Goal: Check status: Check status

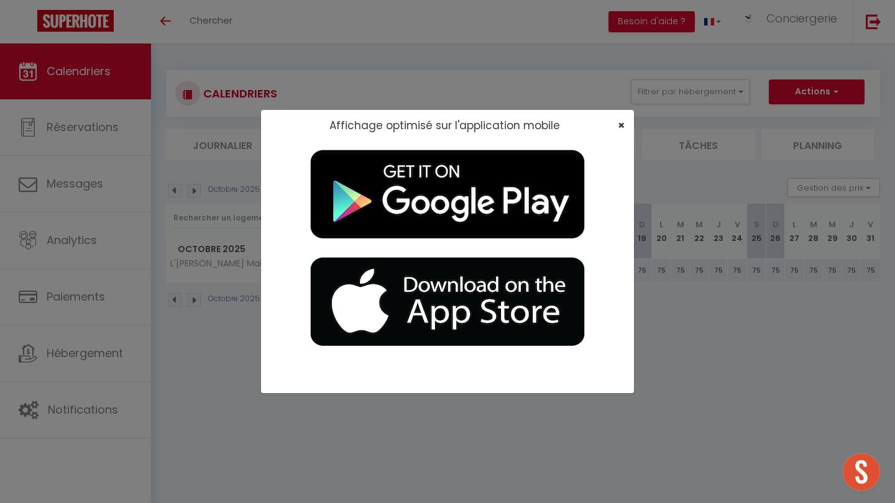
click at [447, 124] on span "×" at bounding box center [621, 125] width 7 height 16
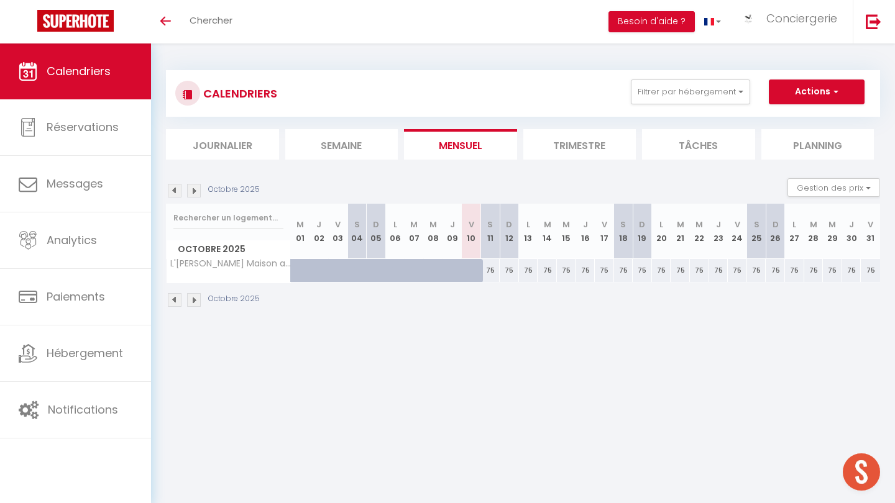
click at [173, 192] on img at bounding box center [175, 191] width 14 height 14
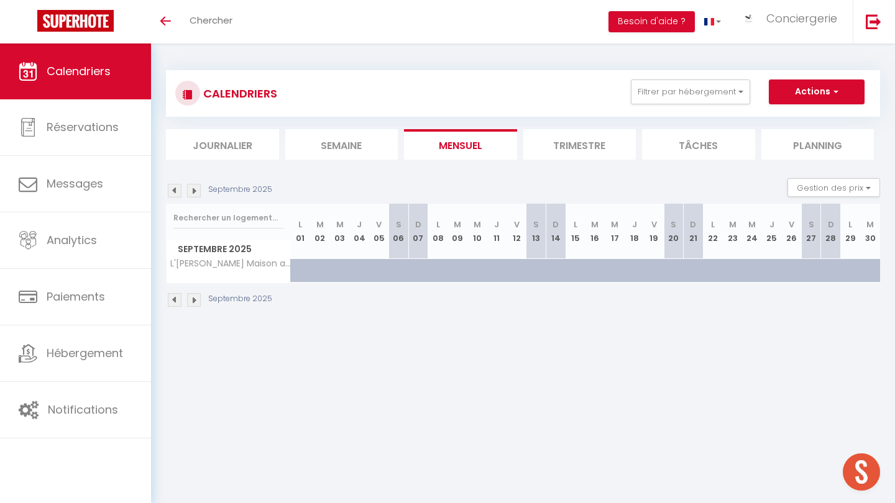
click at [173, 192] on img at bounding box center [175, 191] width 14 height 14
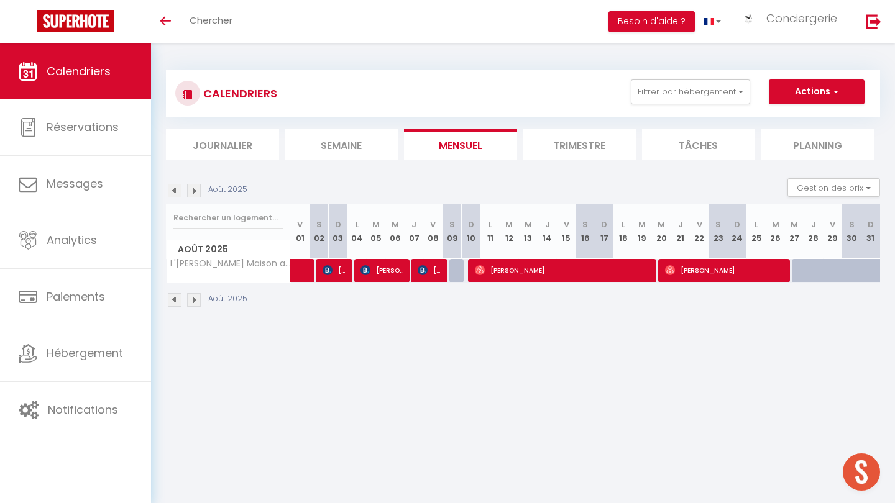
click at [177, 189] on img at bounding box center [175, 191] width 14 height 14
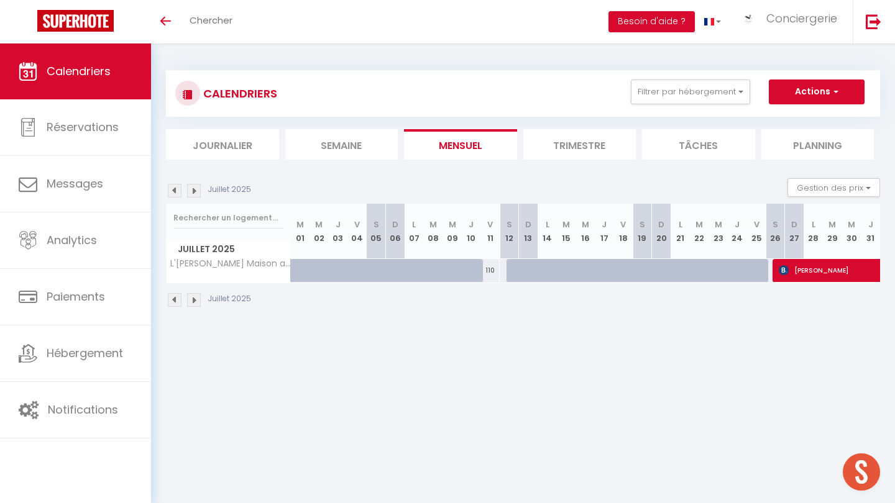
click at [348, 145] on li "Semaine" at bounding box center [341, 144] width 113 height 30
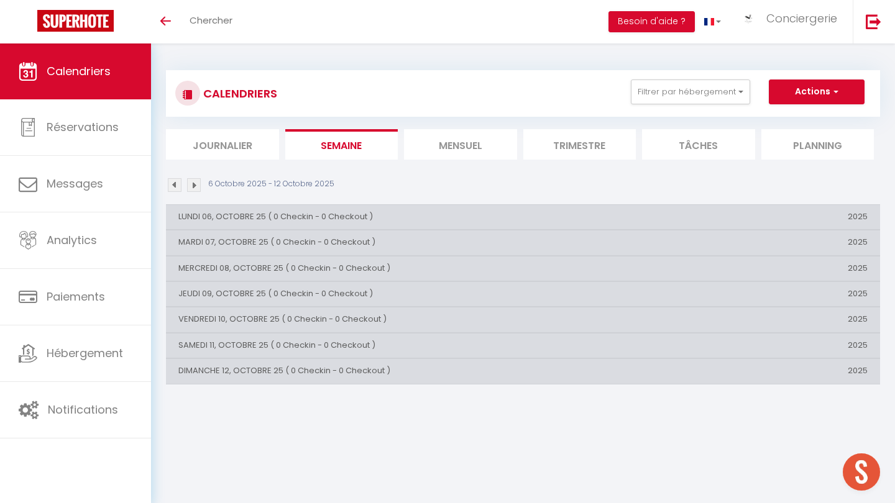
click at [236, 141] on li "Journalier" at bounding box center [222, 144] width 113 height 30
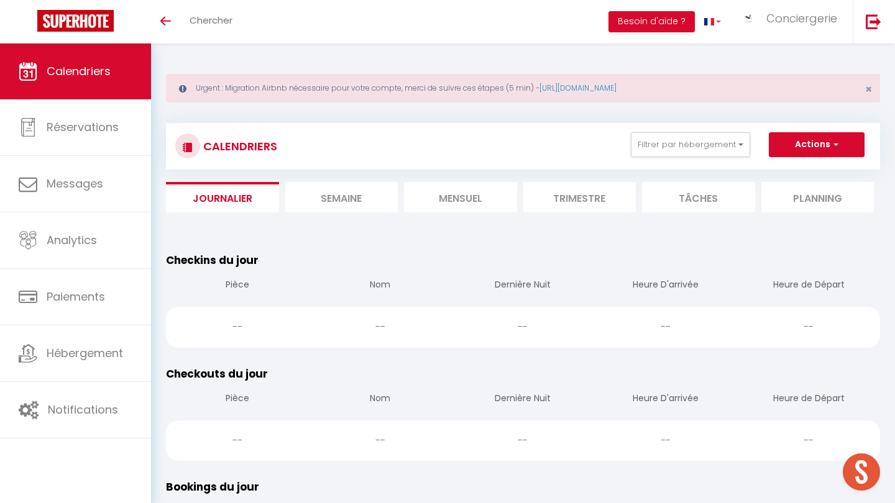
click at [447, 190] on li "Mensuel" at bounding box center [460, 197] width 113 height 30
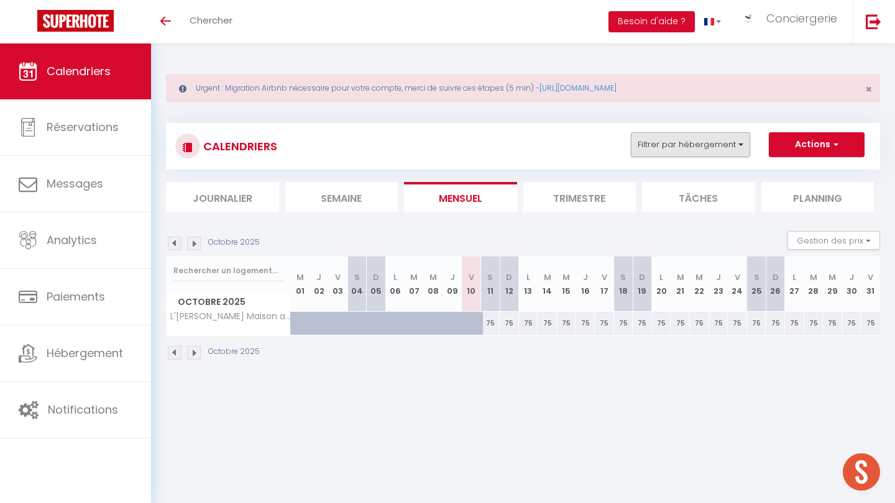
click at [447, 141] on button "Filtrer par hébergement" at bounding box center [690, 144] width 119 height 25
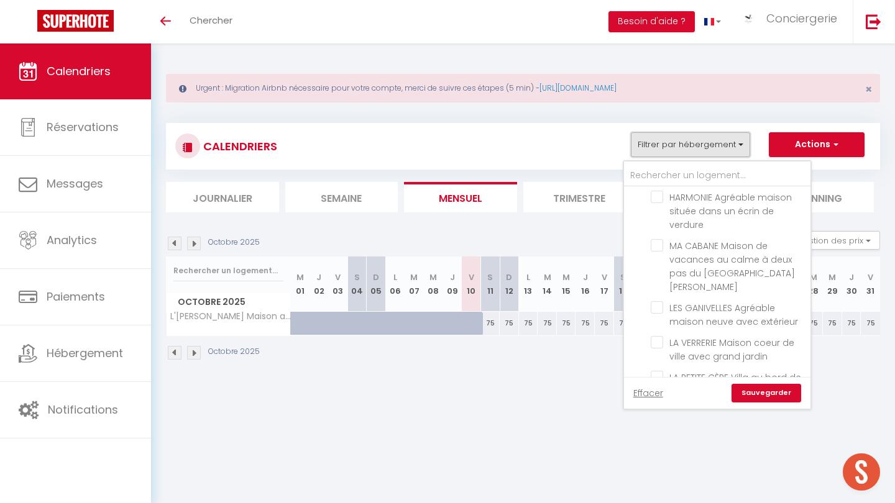
scroll to position [2032, 0]
click at [447, 446] on input "L'OCÉANE Maison au calme dans le [GEOGRAPHIC_DATA]" at bounding box center [728, 498] width 155 height 12
checkbox input "false"
click at [447, 395] on link "Sauvegarder" at bounding box center [766, 393] width 70 height 19
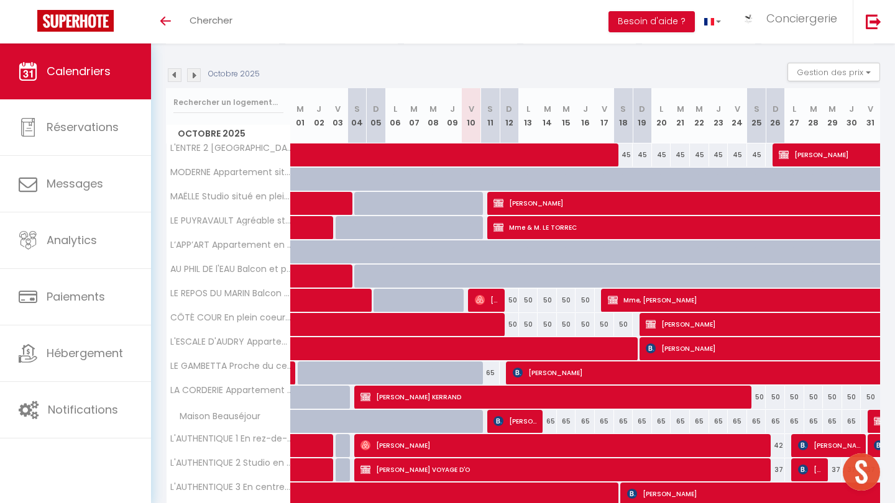
scroll to position [167, 0]
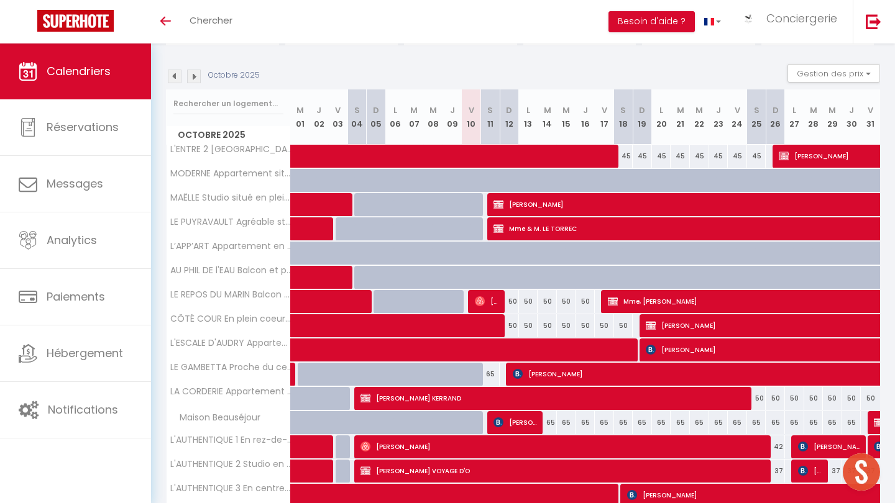
click at [447, 203] on img at bounding box center [498, 204] width 10 height 10
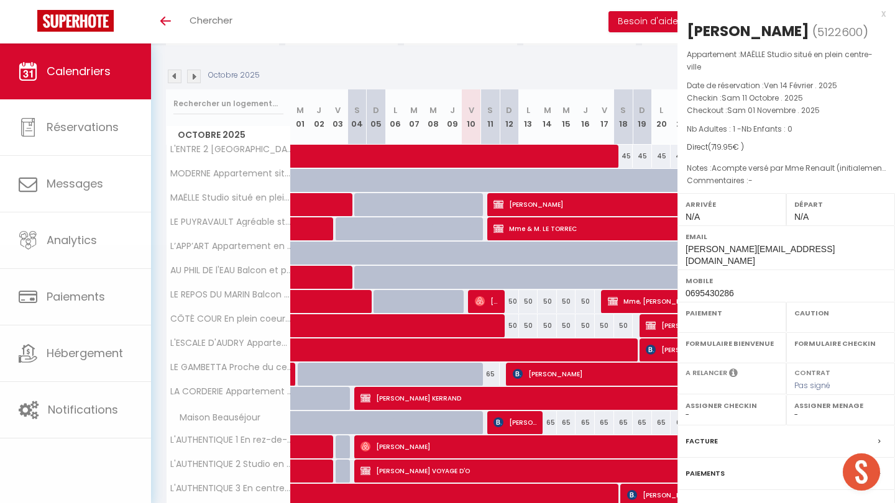
select select "OK"
select select "KO"
select select "0"
select select "1"
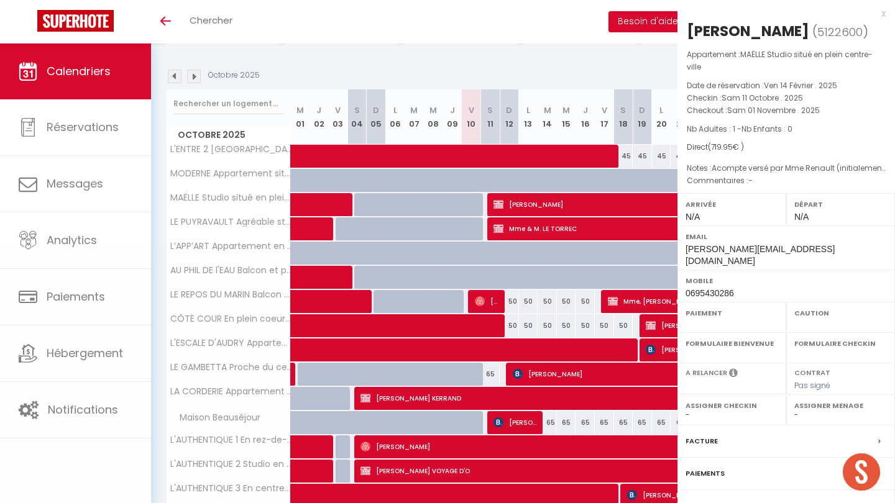
select select
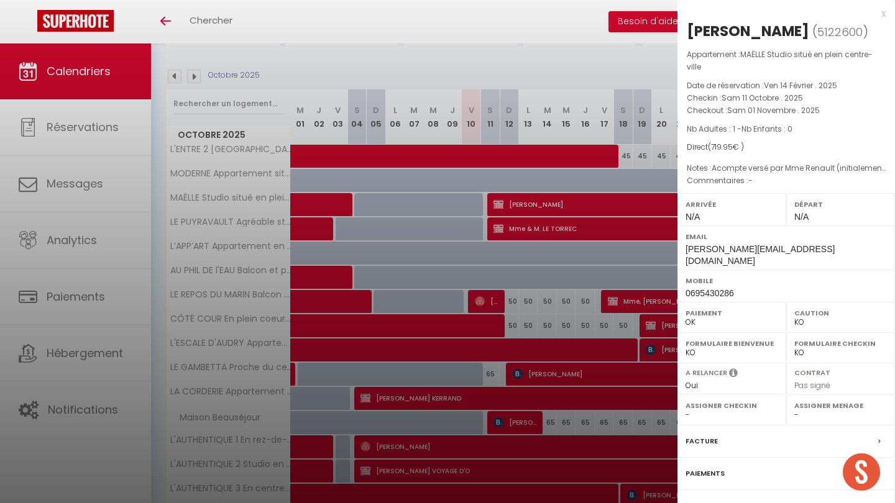
click at [447, 223] on div at bounding box center [447, 251] width 895 height 503
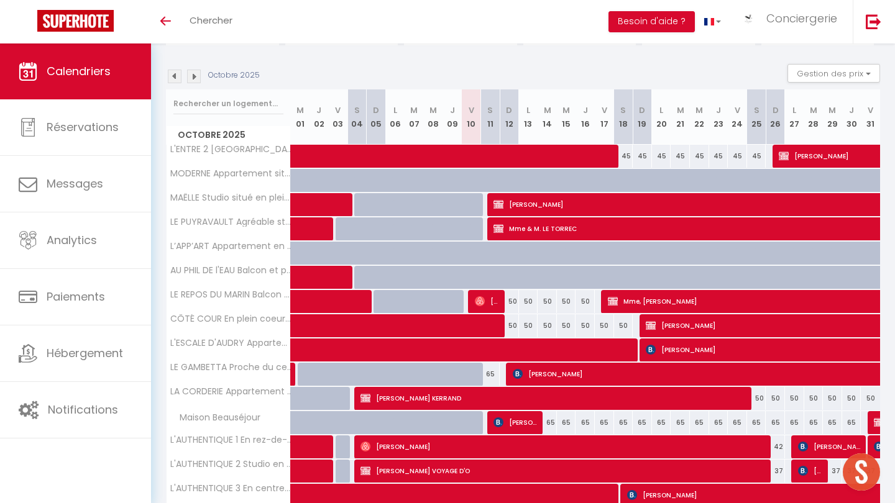
click at [447, 223] on div at bounding box center [496, 229] width 19 height 24
click at [447, 230] on img at bounding box center [498, 229] width 10 height 10
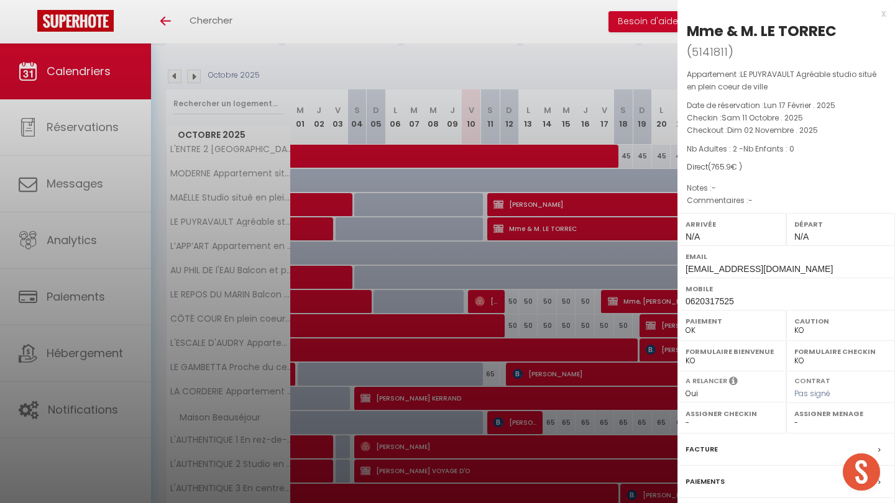
click at [447, 208] on div at bounding box center [447, 251] width 895 height 503
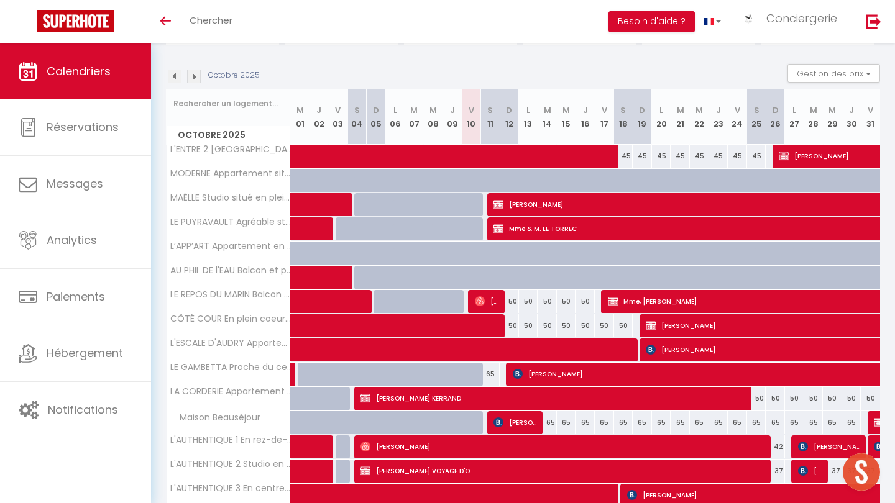
click at [447, 208] on span "[PERSON_NAME]" at bounding box center [793, 205] width 600 height 24
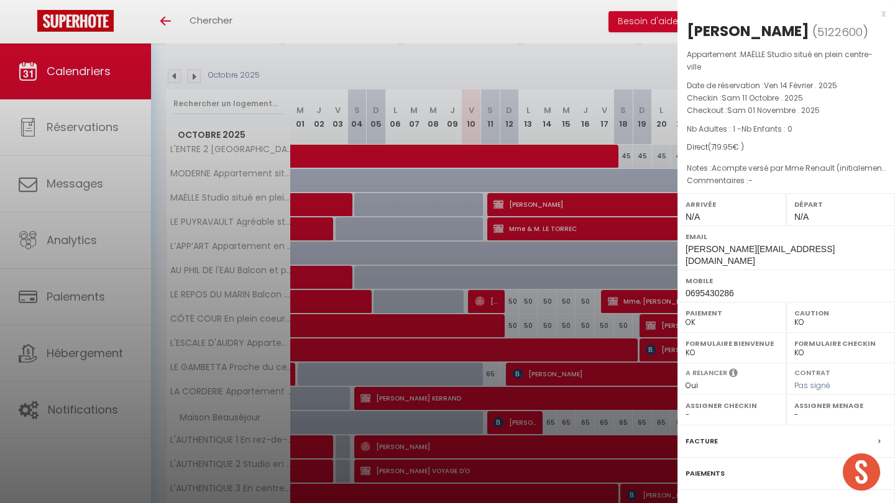
click at [447, 276] on div at bounding box center [447, 251] width 895 height 503
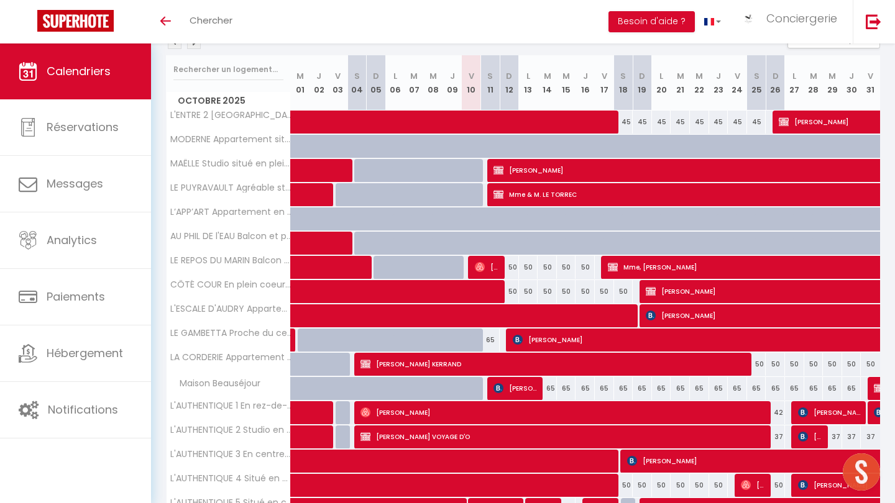
scroll to position [213, 0]
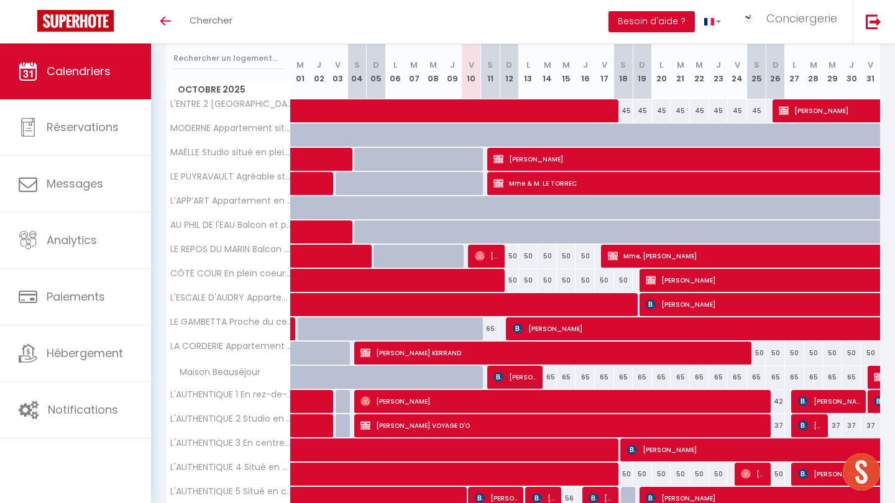
click at [447, 332] on img at bounding box center [518, 329] width 10 height 10
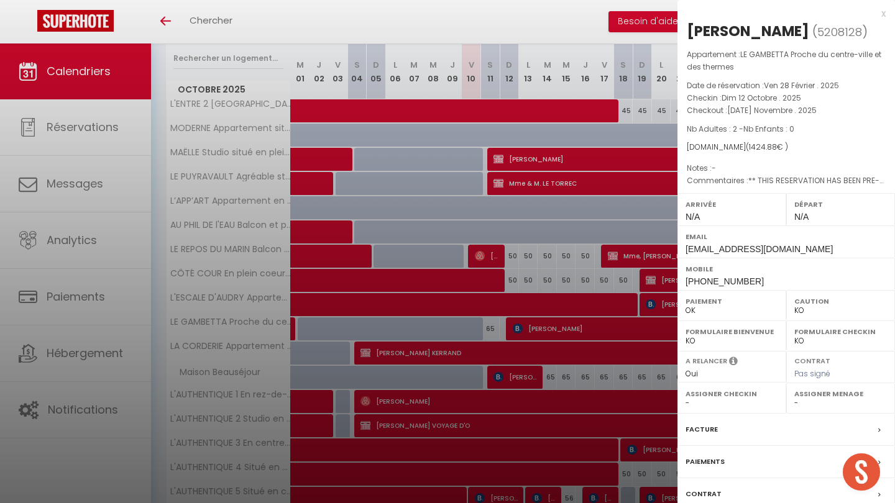
click at [447, 332] on div at bounding box center [447, 251] width 895 height 503
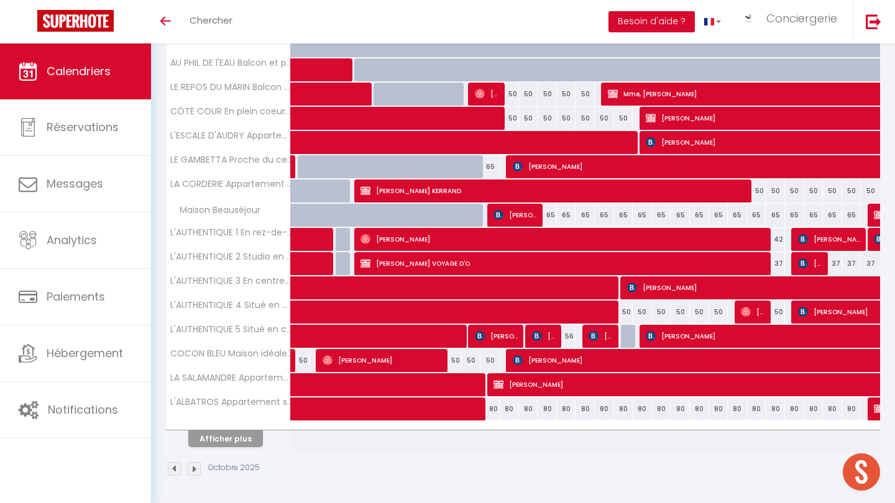
scroll to position [374, 0]
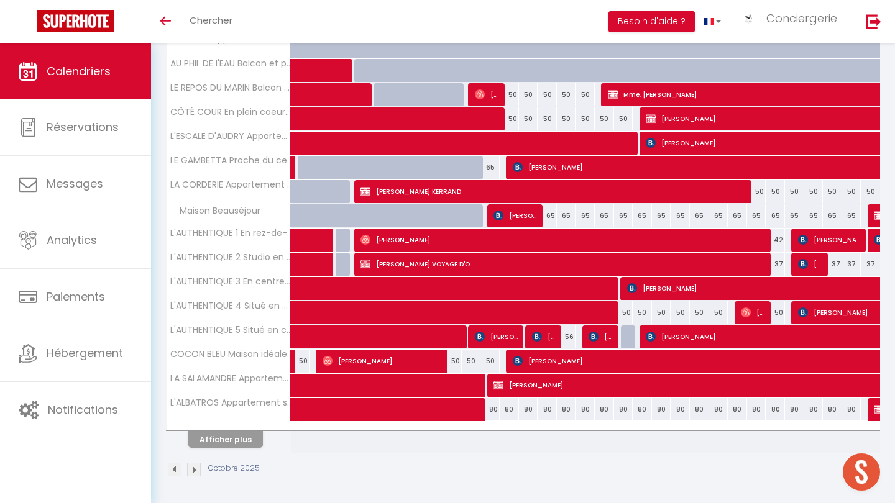
click at [447, 350] on span "[PERSON_NAME]" at bounding box center [799, 361] width 572 height 24
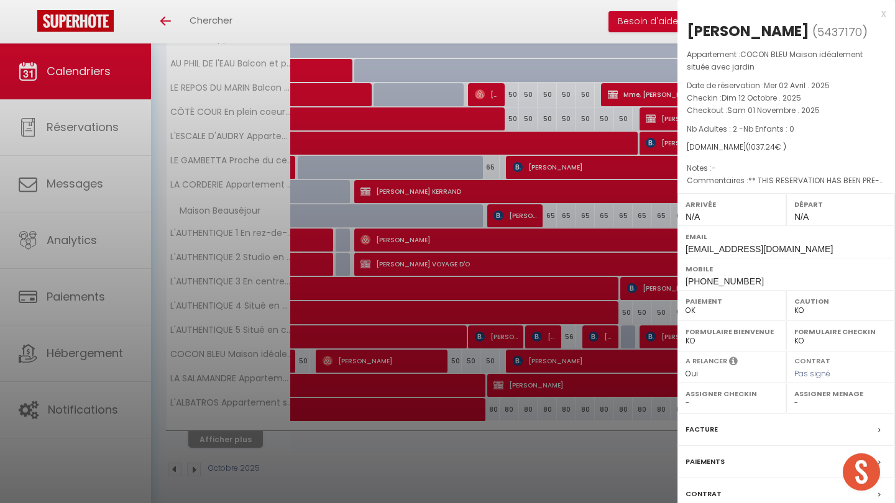
click at [447, 397] on div at bounding box center [447, 251] width 895 height 503
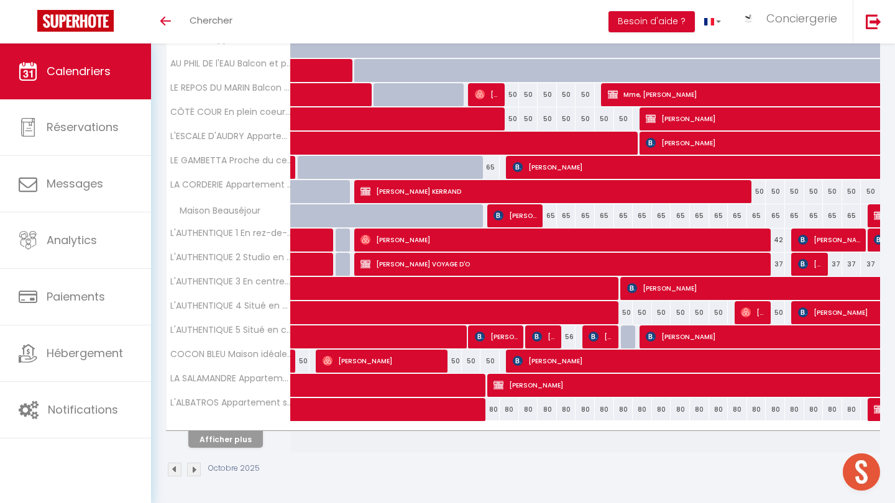
click at [240, 437] on button "Afficher plus" at bounding box center [225, 439] width 75 height 17
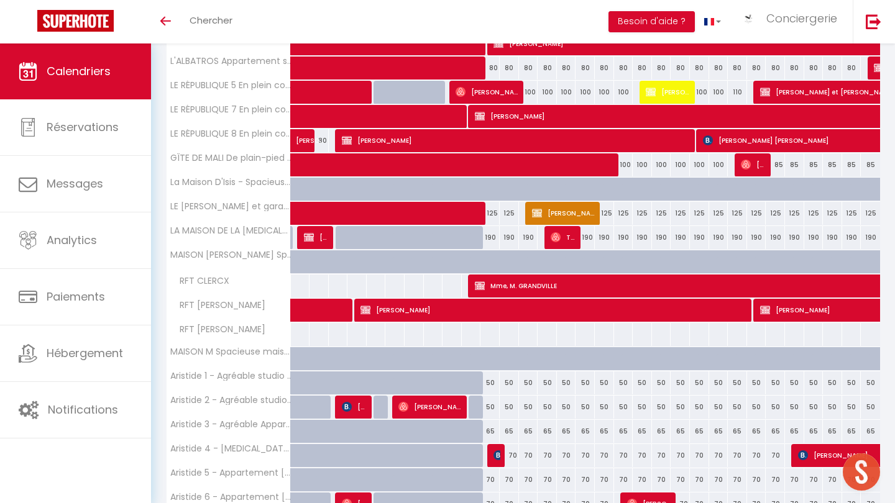
scroll to position [716, 0]
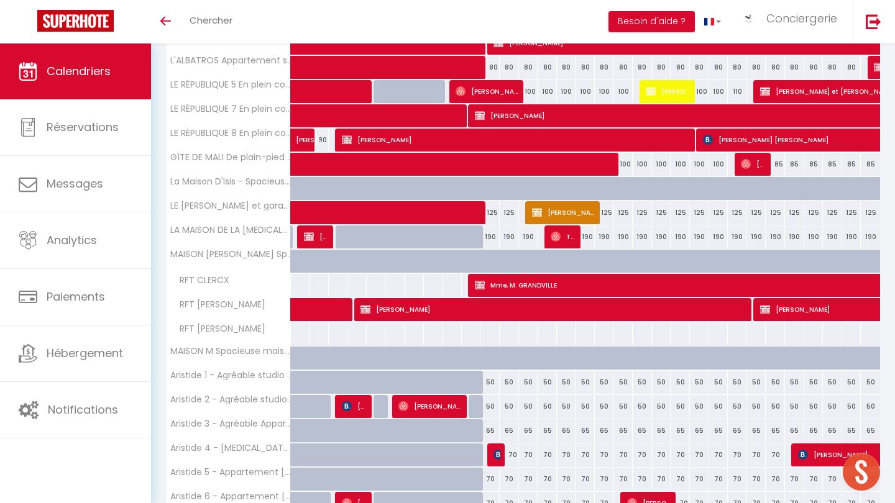
click at [447, 288] on span "Mme, M. GRANDVILLE" at bounding box center [789, 285] width 629 height 24
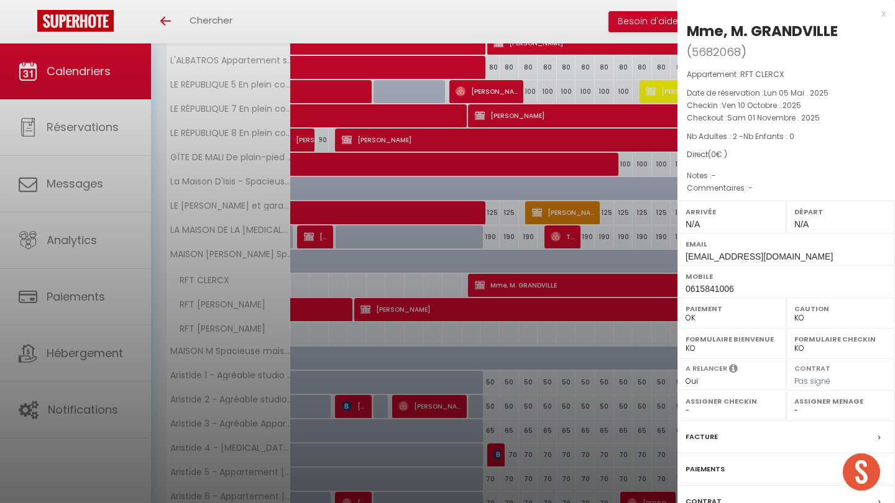
click at [447, 327] on div at bounding box center [447, 251] width 895 height 503
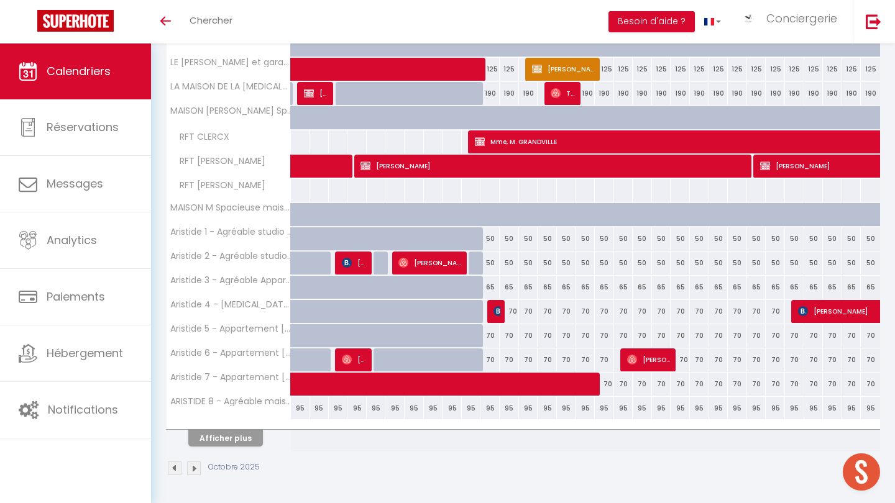
scroll to position [859, 0]
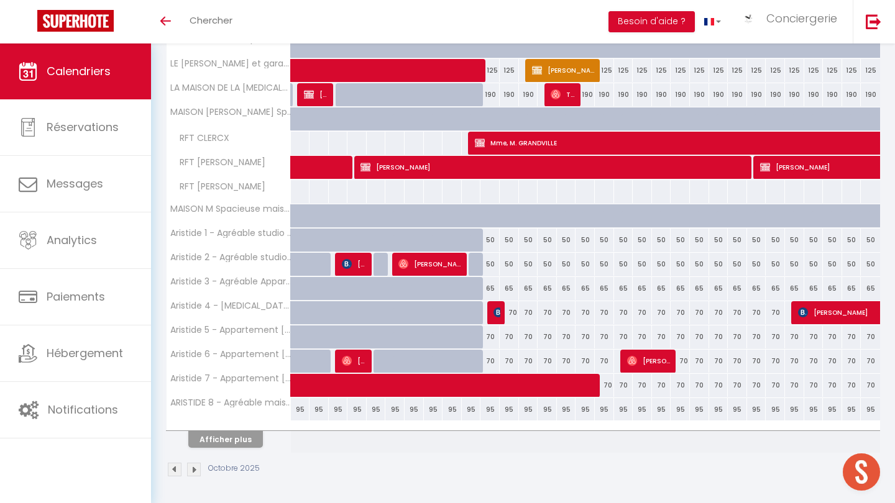
click at [221, 441] on button "Afficher plus" at bounding box center [225, 439] width 75 height 17
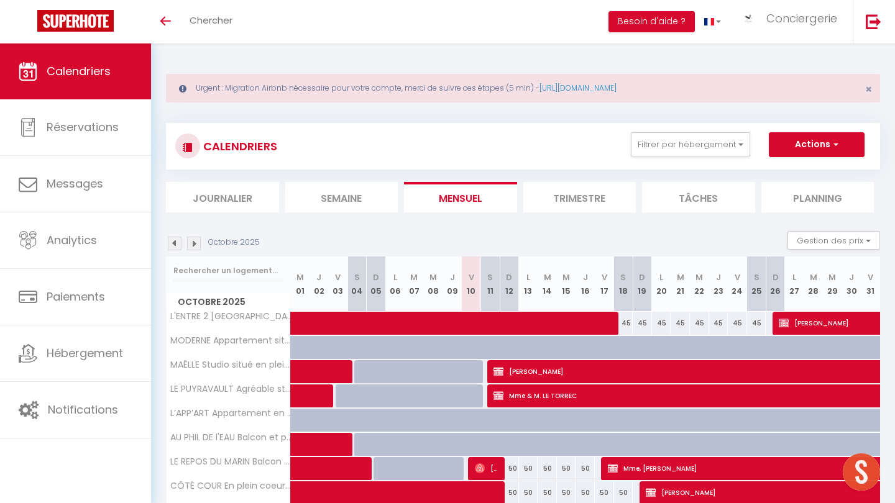
scroll to position [0, 0]
click at [250, 199] on li "Journalier" at bounding box center [222, 197] width 113 height 30
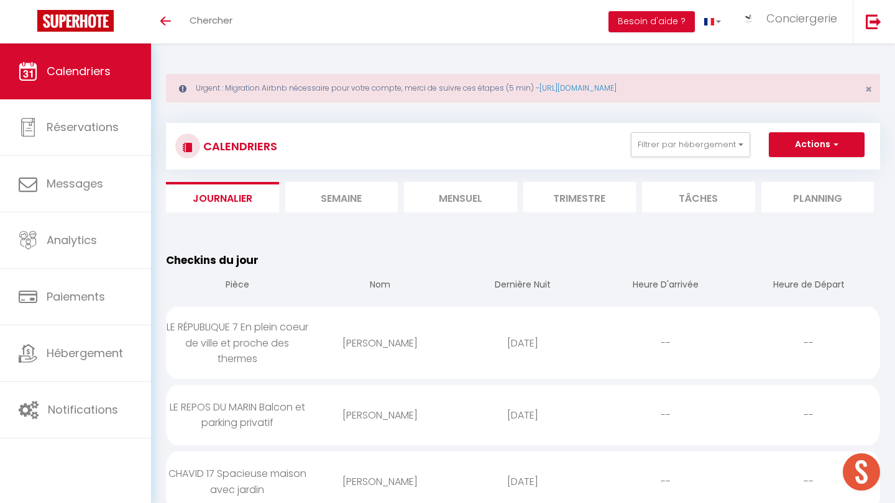
click at [357, 194] on li "Semaine" at bounding box center [341, 197] width 113 height 30
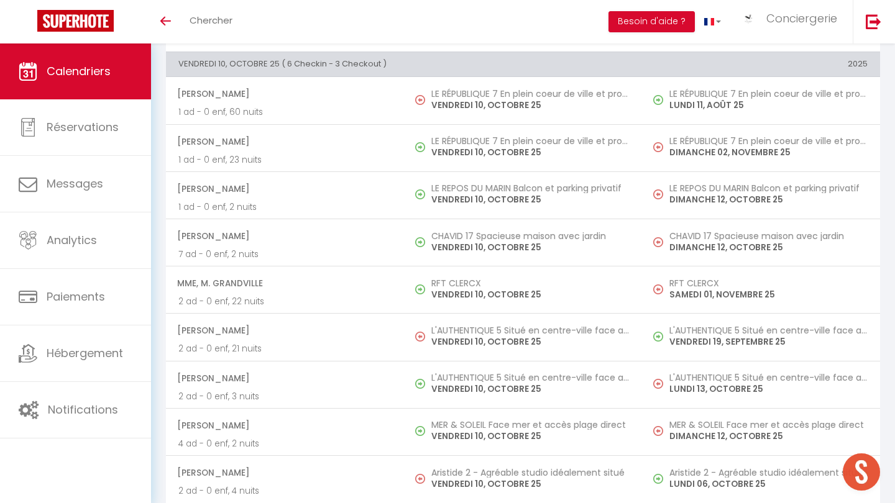
scroll to position [455, 0]
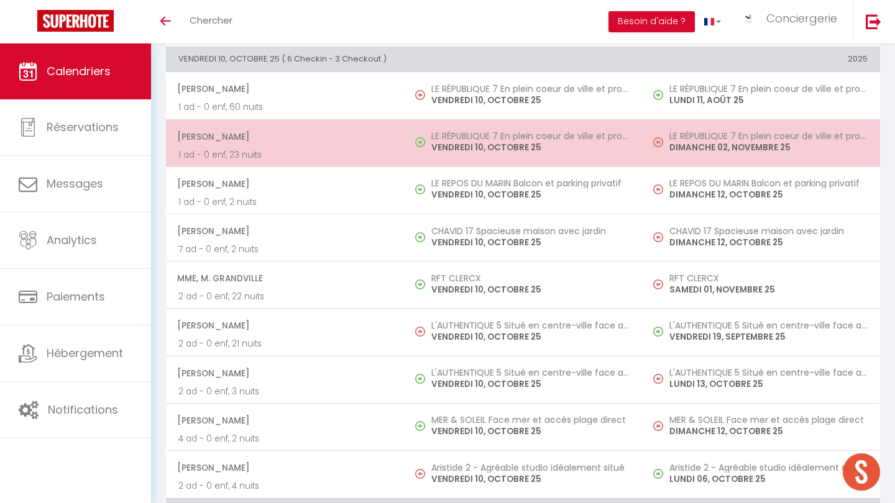
click at [447, 153] on td "LE RÉPUBLIQUE 7 En plein coeur de ville et proche des thermes VENDREDI 10, OCTO…" at bounding box center [523, 142] width 238 height 47
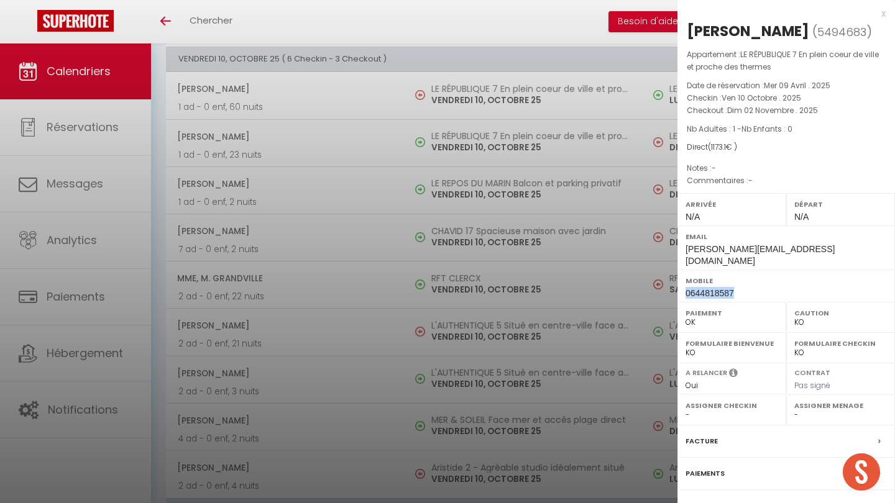
drag, startPoint x: 733, startPoint y: 278, endPoint x: 686, endPoint y: 279, distance: 47.2
click at [447, 288] on span "0644818587" at bounding box center [709, 293] width 48 height 10
copy span "0644818587"
click at [447, 187] on div at bounding box center [447, 251] width 895 height 503
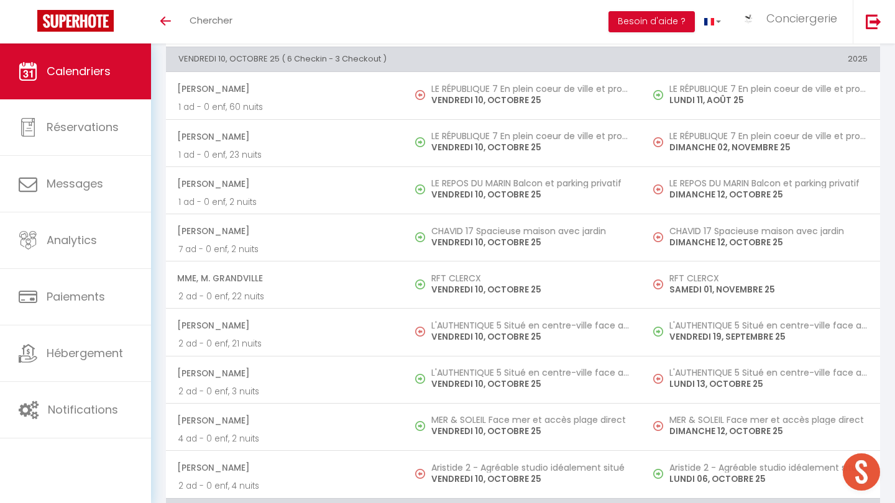
click at [447, 188] on p "VENDREDI 10, OCTOBRE 25" at bounding box center [530, 194] width 198 height 13
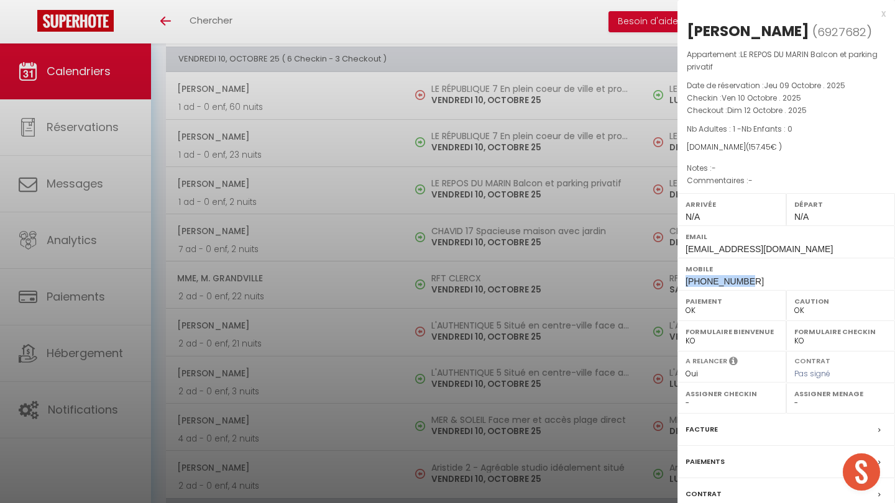
drag, startPoint x: 743, startPoint y: 277, endPoint x: 687, endPoint y: 277, distance: 55.9
click at [447, 277] on span "[PHONE_NUMBER]" at bounding box center [724, 282] width 78 height 10
copy span "[PHONE_NUMBER]"
click at [447, 229] on div at bounding box center [447, 251] width 895 height 503
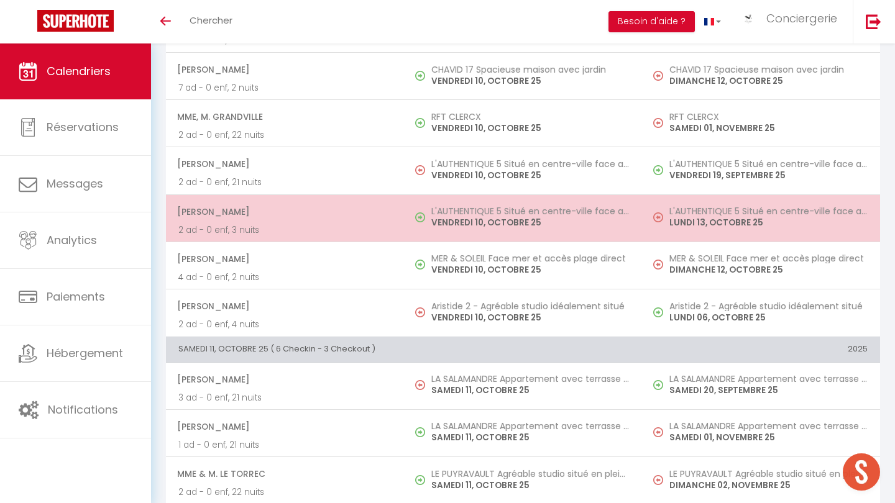
scroll to position [618, 0]
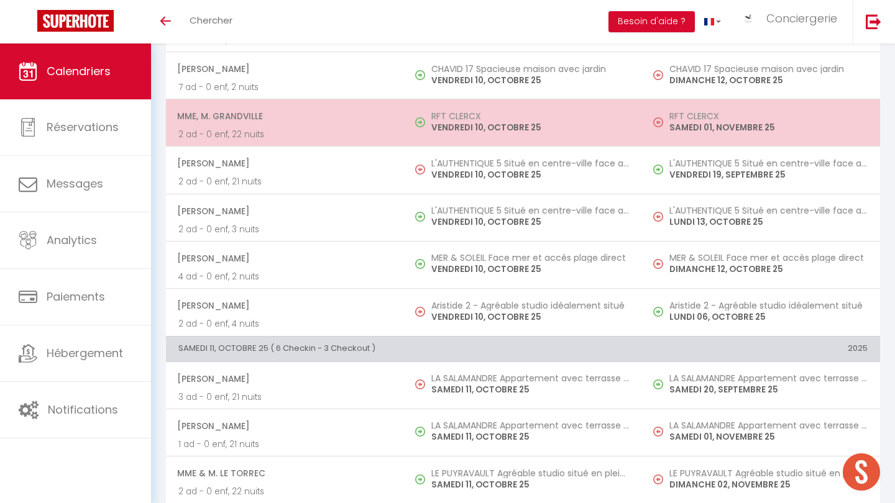
click at [447, 124] on p "VENDREDI 10, OCTOBRE 25" at bounding box center [530, 127] width 198 height 13
select select "KO"
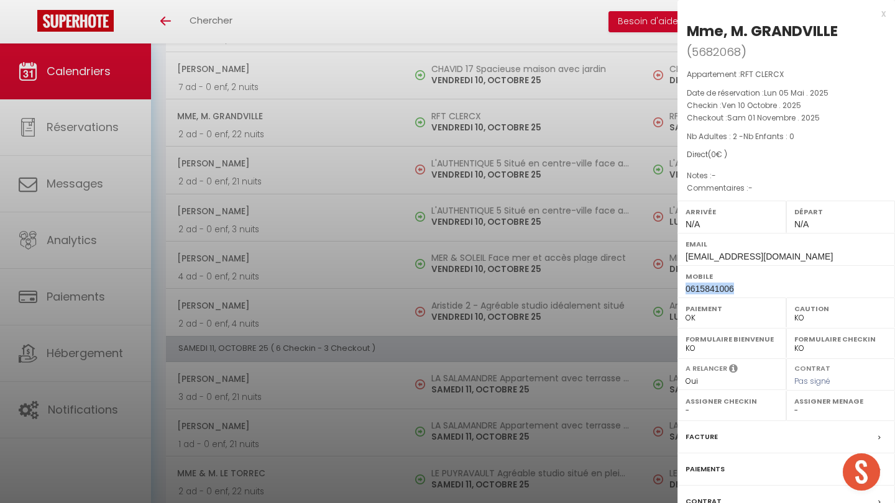
drag, startPoint x: 734, startPoint y: 285, endPoint x: 684, endPoint y: 283, distance: 50.4
click at [447, 283] on div "Mobile 0615841006" at bounding box center [785, 281] width 217 height 32
copy span "0615841006"
click at [390, 314] on div at bounding box center [447, 251] width 895 height 503
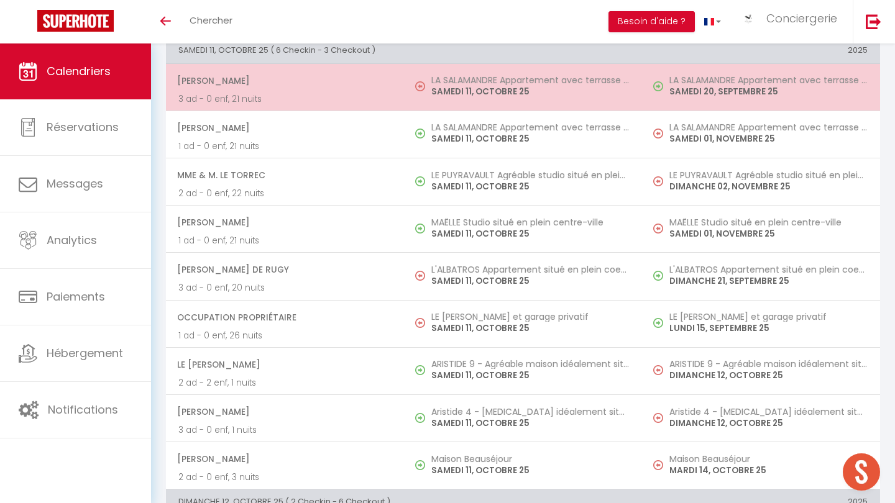
scroll to position [917, 0]
click at [373, 86] on span "[PERSON_NAME]" at bounding box center [284, 80] width 214 height 24
select select "1121"
select select "26452"
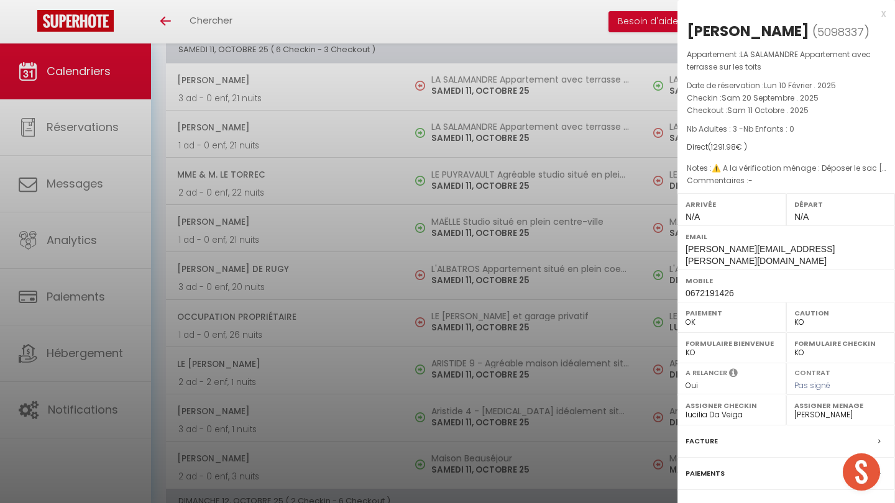
click at [427, 78] on div at bounding box center [447, 251] width 895 height 503
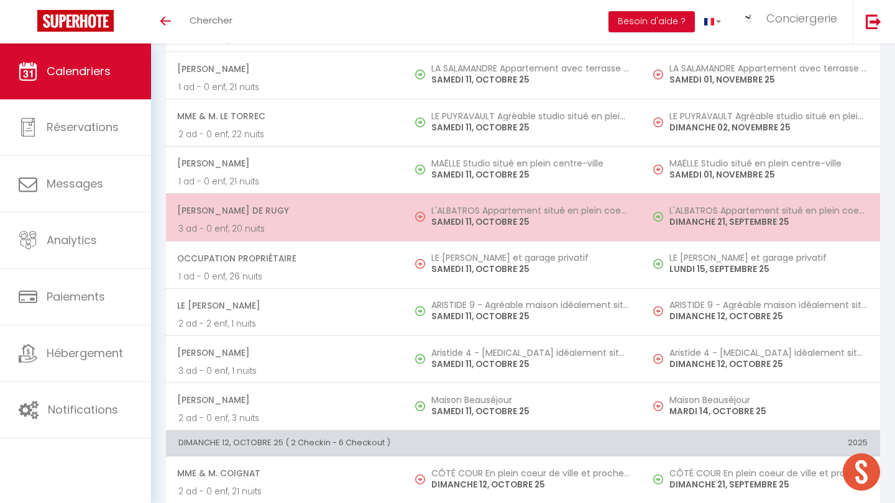
scroll to position [977, 0]
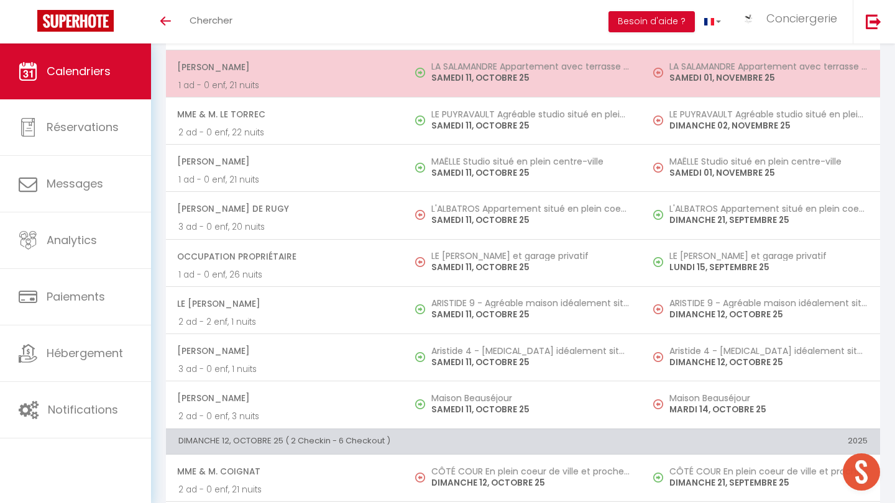
click at [382, 68] on span "[PERSON_NAME]" at bounding box center [284, 67] width 214 height 24
select select
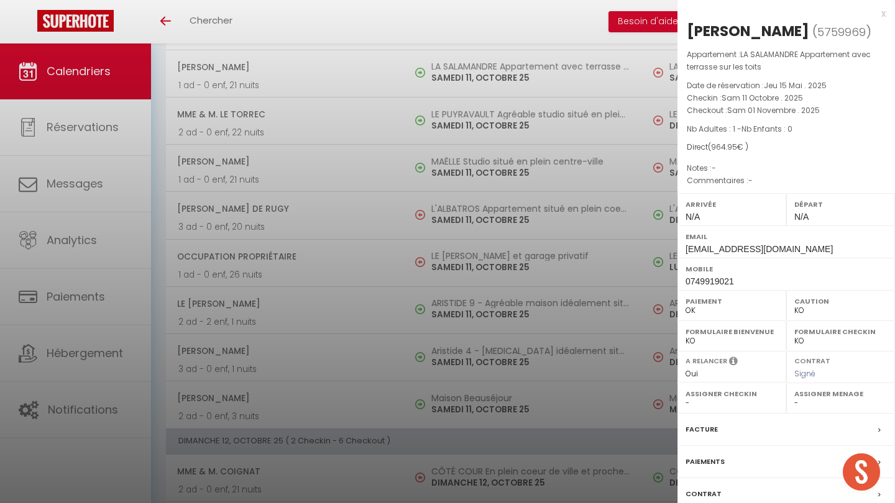
click at [377, 341] on div at bounding box center [447, 251] width 895 height 503
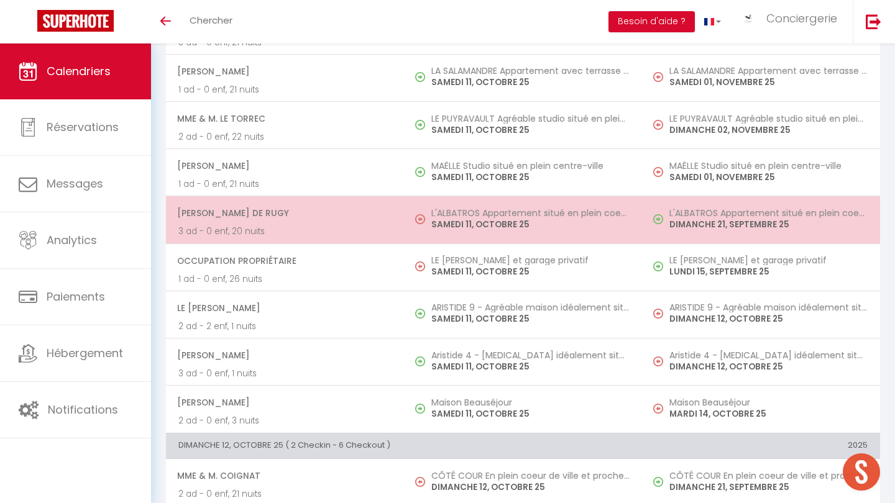
scroll to position [974, 0]
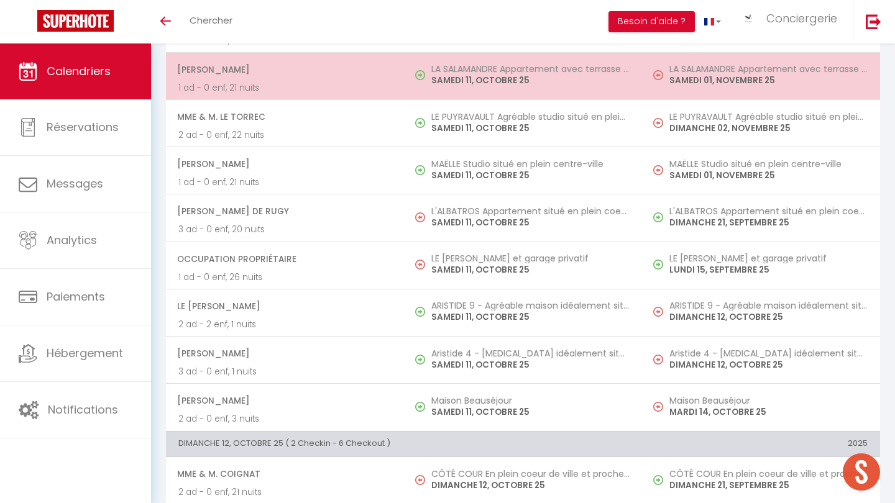
click at [391, 83] on p "1 ad - 0 enf, 21 nuits" at bounding box center [284, 87] width 213 height 13
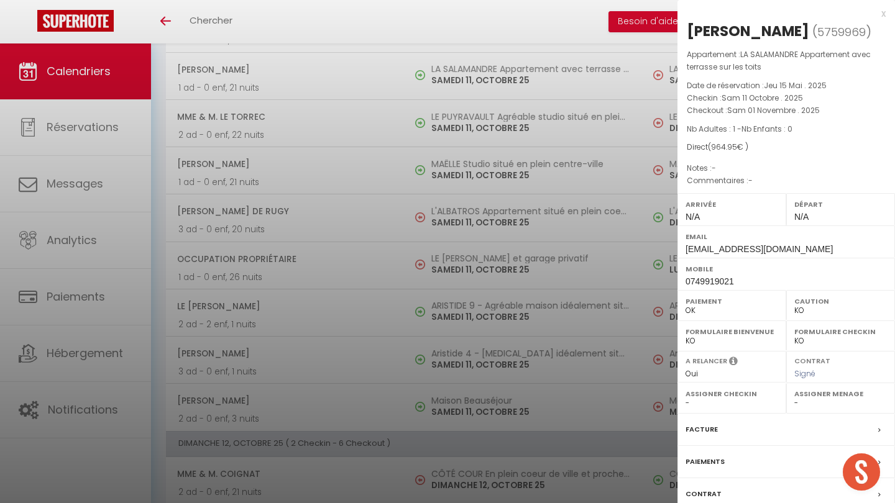
click at [393, 77] on div at bounding box center [447, 251] width 895 height 503
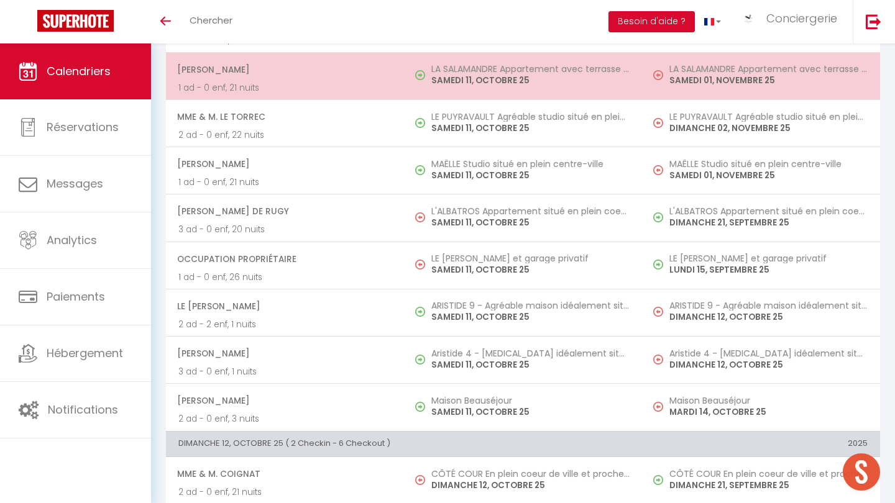
click at [397, 83] on td "Boudokhane Youssef 1 ad - 0 enf, 21 nuits" at bounding box center [285, 75] width 238 height 47
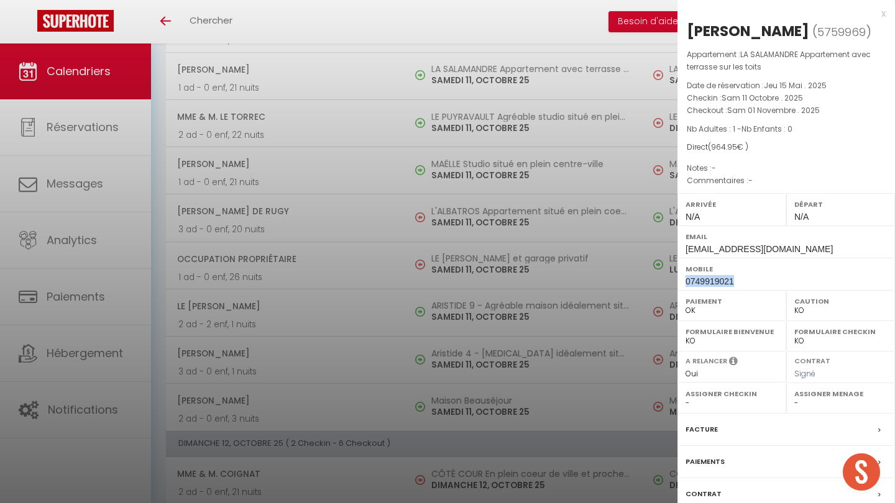
drag, startPoint x: 734, startPoint y: 298, endPoint x: 677, endPoint y: 296, distance: 57.8
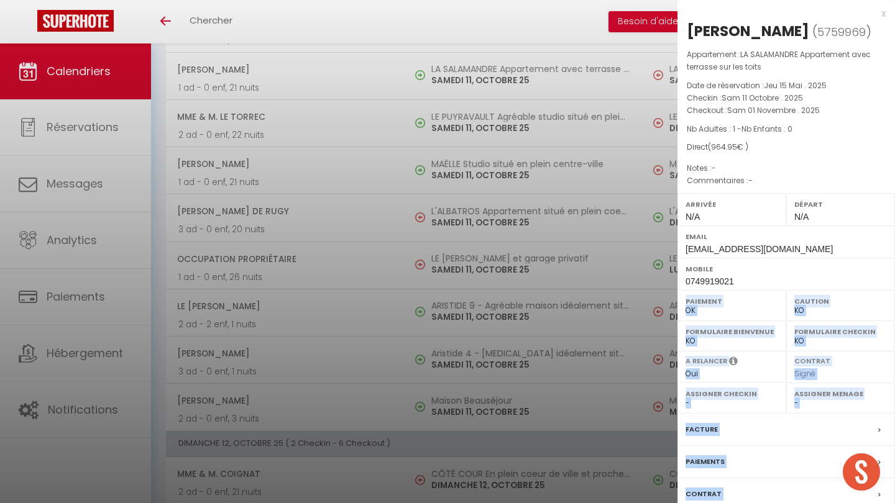
copy div "Paiement OK KO Caution OK KO Formulaire Bienvenue OK KO Formulaire Checkin OK K…"
click at [409, 314] on div at bounding box center [447, 251] width 895 height 503
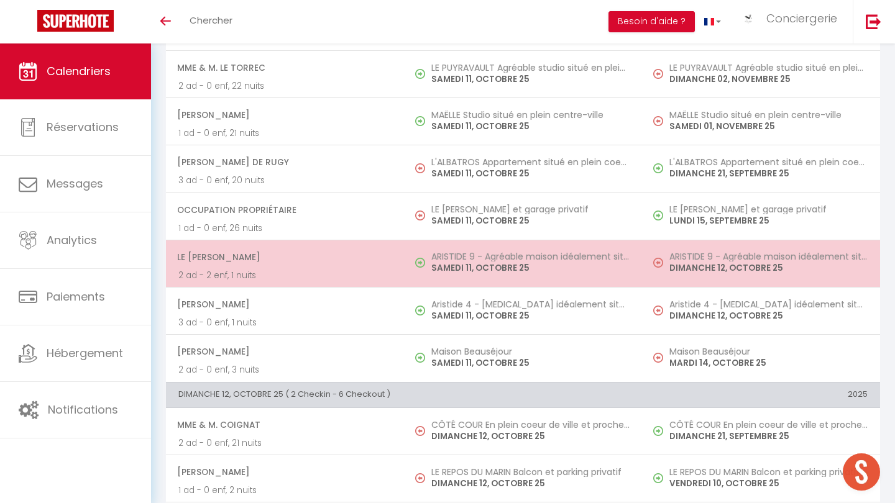
scroll to position [1028, 0]
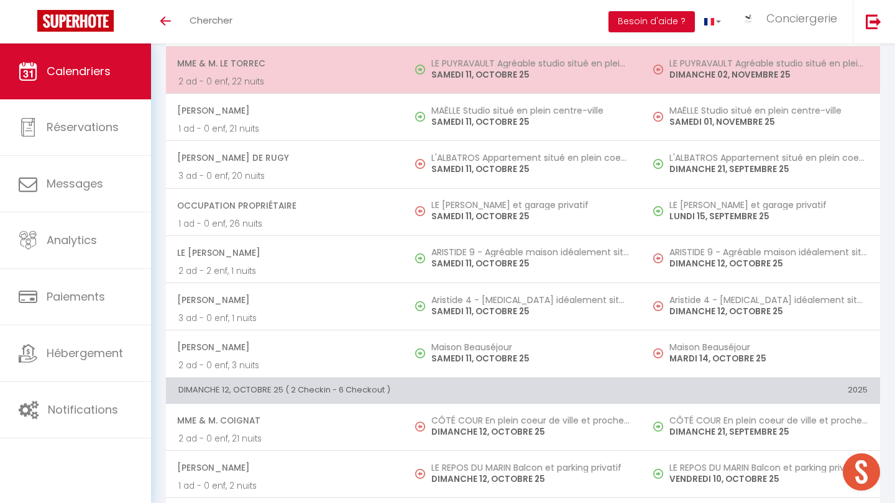
click at [391, 76] on td "Mme & M. LE TORREC 2 ad - 0 enf, 22 nuits" at bounding box center [285, 70] width 238 height 47
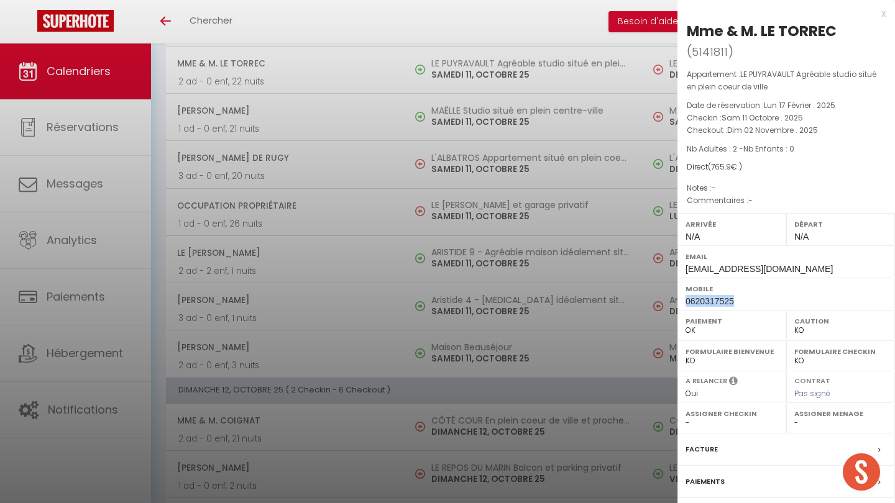
drag, startPoint x: 733, startPoint y: 278, endPoint x: 684, endPoint y: 277, distance: 49.7
click at [447, 278] on div "Mobile 0620317525" at bounding box center [785, 294] width 217 height 32
copy span "0620317525"
click at [376, 327] on div at bounding box center [447, 251] width 895 height 503
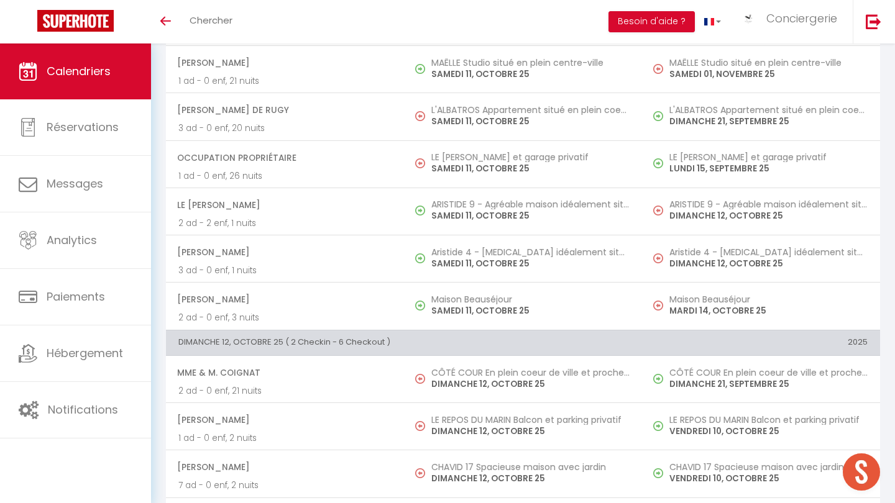
scroll to position [1069, 0]
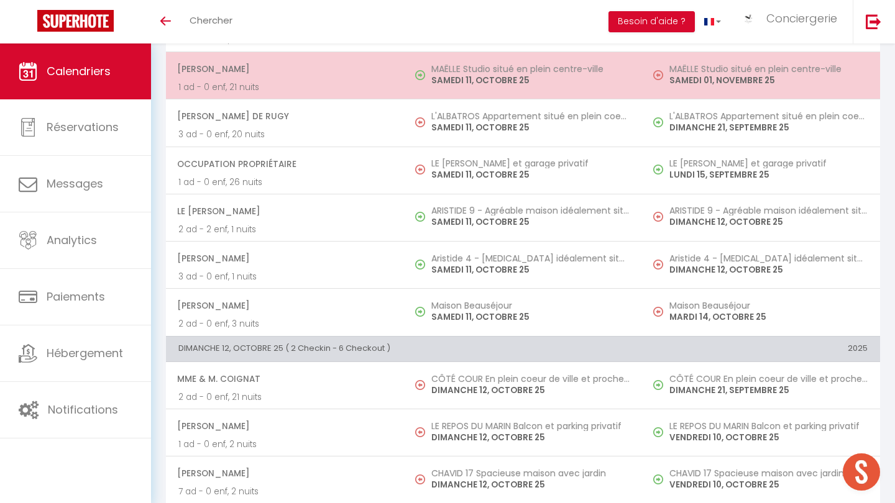
click at [380, 68] on span "[PERSON_NAME]" at bounding box center [284, 69] width 214 height 24
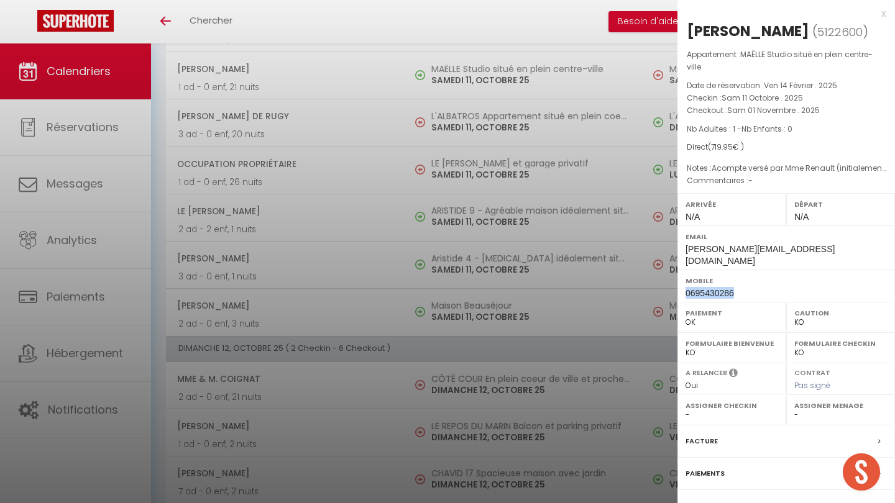
drag, startPoint x: 733, startPoint y: 278, endPoint x: 678, endPoint y: 278, distance: 54.7
click at [447, 278] on div "Mobile 0695430286" at bounding box center [785, 286] width 217 height 32
copy span "0695430286"
click at [173, 425] on div at bounding box center [447, 251] width 895 height 503
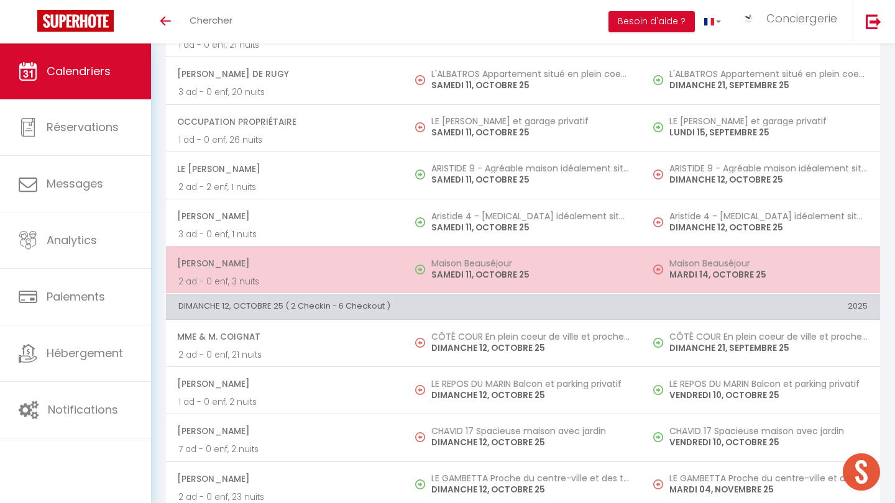
scroll to position [1113, 0]
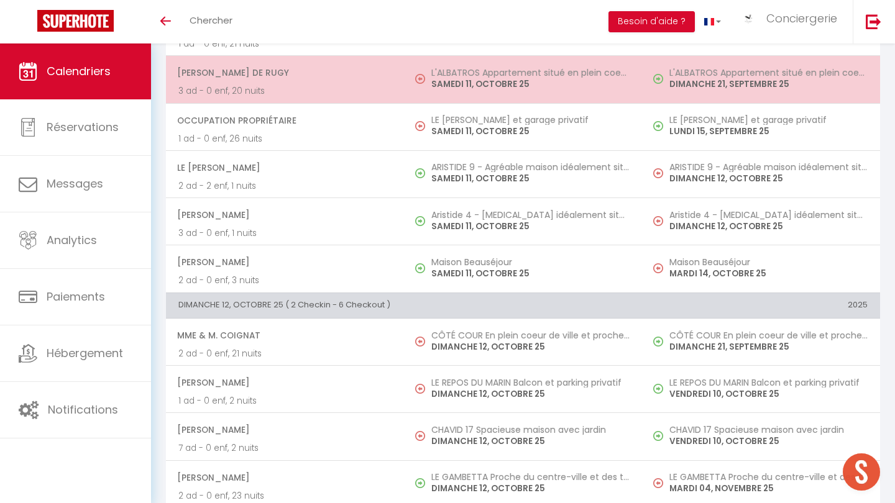
click at [447, 86] on td "L'ALBATROS Appartement situé en plein coeur de ville SAMEDI 11, OCTOBRE 25" at bounding box center [523, 79] width 238 height 47
select select "52362"
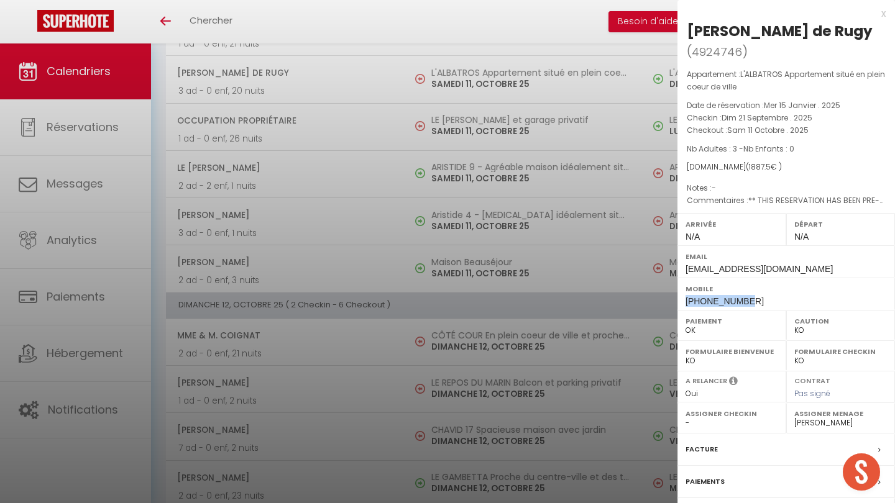
drag, startPoint x: 744, startPoint y: 300, endPoint x: 682, endPoint y: 300, distance: 61.5
click at [447, 300] on div "Mobile +33647536559" at bounding box center [785, 294] width 217 height 32
copy span "[PHONE_NUMBER]"
click at [372, 318] on div at bounding box center [447, 251] width 895 height 503
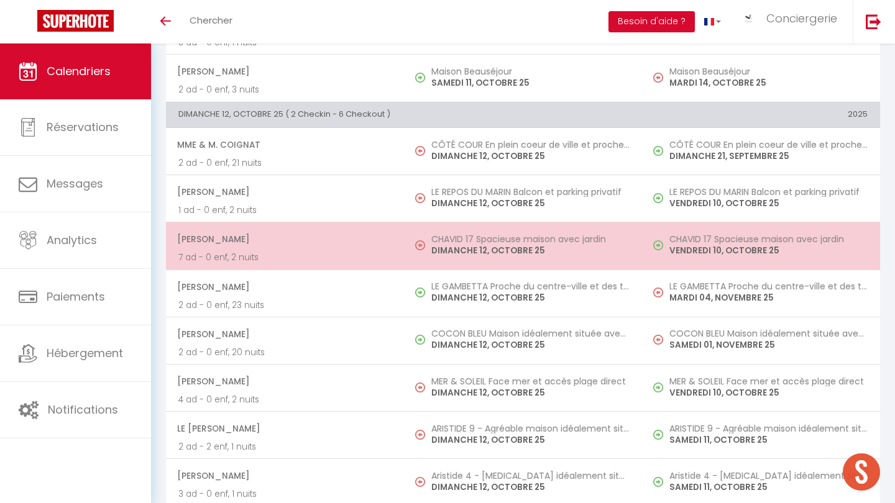
scroll to position [1304, 0]
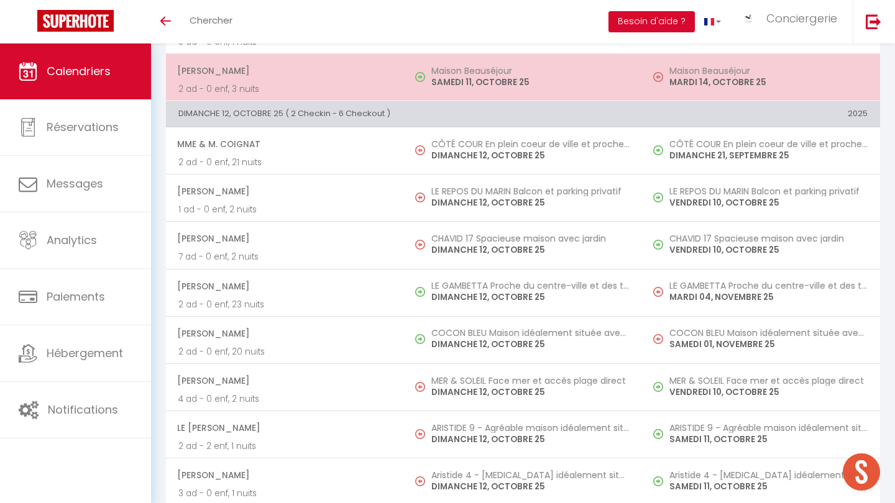
click at [351, 83] on p "2 ad - 0 enf, 3 nuits" at bounding box center [284, 89] width 213 height 13
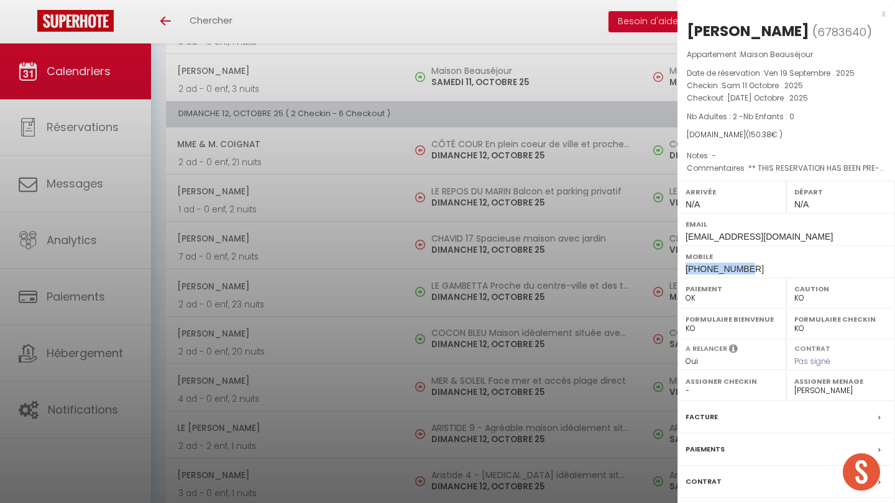
drag, startPoint x: 743, startPoint y: 286, endPoint x: 682, endPoint y: 284, distance: 60.3
click at [447, 278] on div "Mobile +33656822056" at bounding box center [785, 261] width 217 height 32
copy span "[PHONE_NUMBER]"
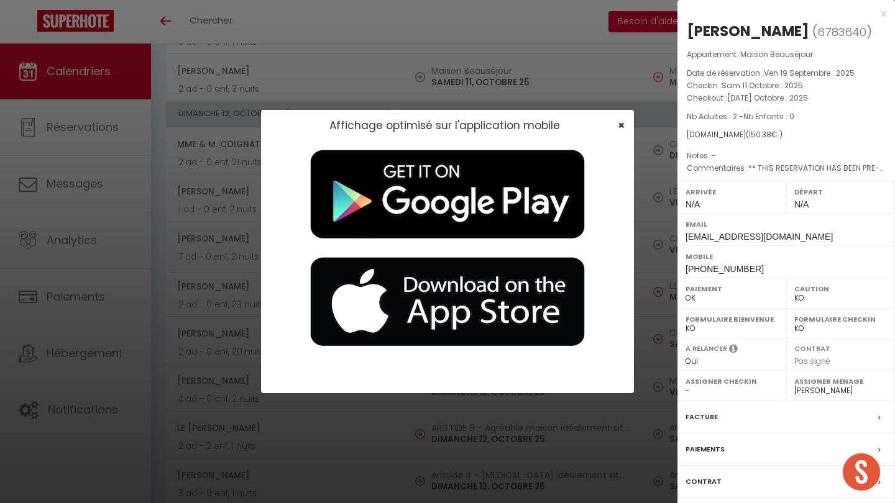
click at [447, 126] on span "×" at bounding box center [621, 125] width 7 height 16
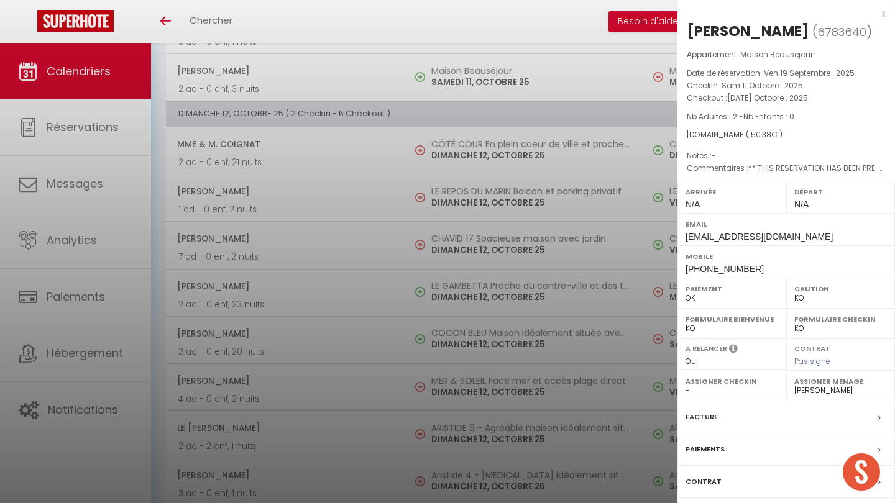
click at [447, 213] on div at bounding box center [447, 251] width 895 height 503
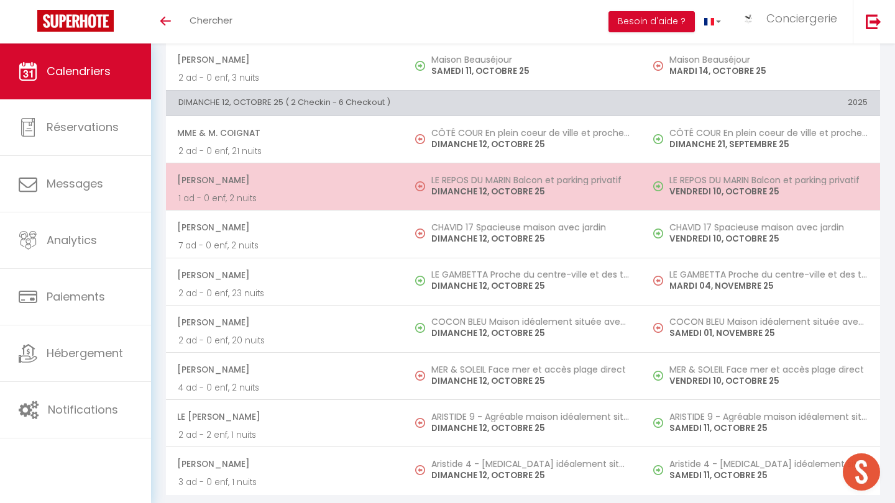
scroll to position [1315, 0]
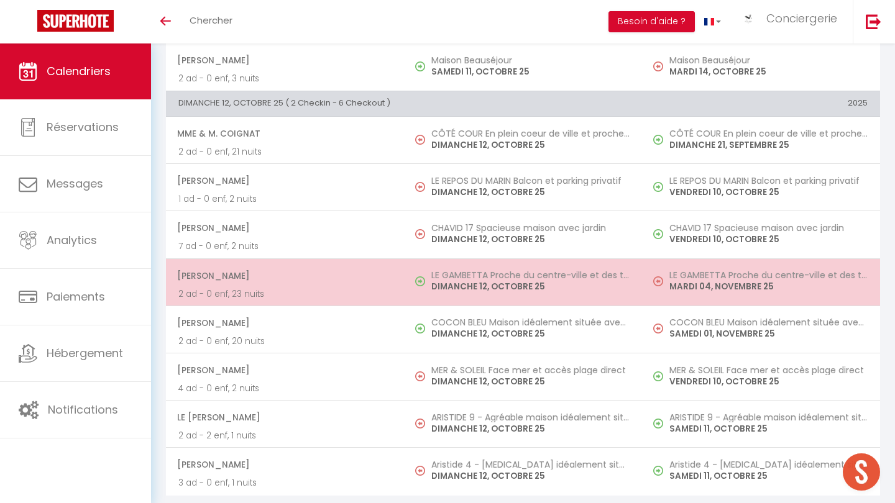
click at [447, 281] on p "DIMANCHE 12, OCTOBRE 25" at bounding box center [530, 286] width 198 height 13
select select
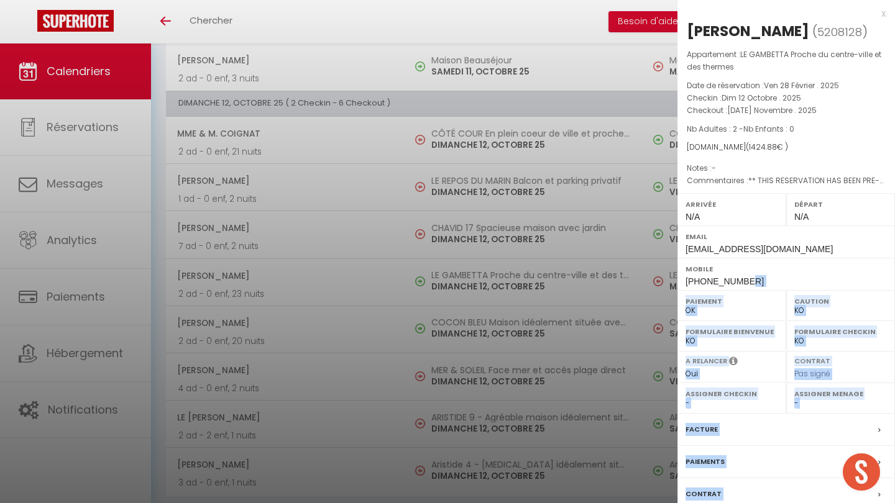
drag, startPoint x: 743, startPoint y: 279, endPoint x: 674, endPoint y: 280, distance: 69.0
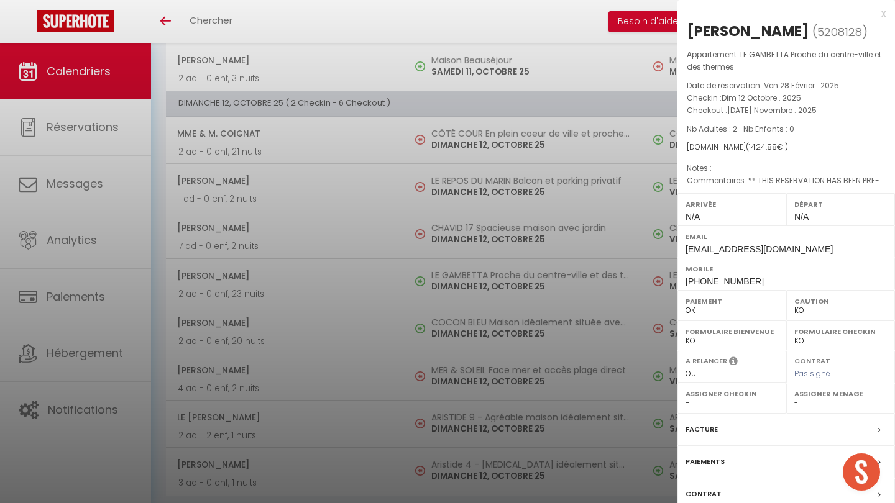
click at [447, 273] on label "Mobile" at bounding box center [785, 269] width 201 height 12
drag, startPoint x: 743, startPoint y: 278, endPoint x: 684, endPoint y: 275, distance: 58.5
click at [447, 276] on div "Mobile +33624500830" at bounding box center [785, 274] width 217 height 32
copy span "[PHONE_NUMBER]"
click at [447, 160] on div "Appartement : LE GAMBETTA Proche du centre-ville et des thermes Date de réserva…" at bounding box center [785, 117] width 217 height 139
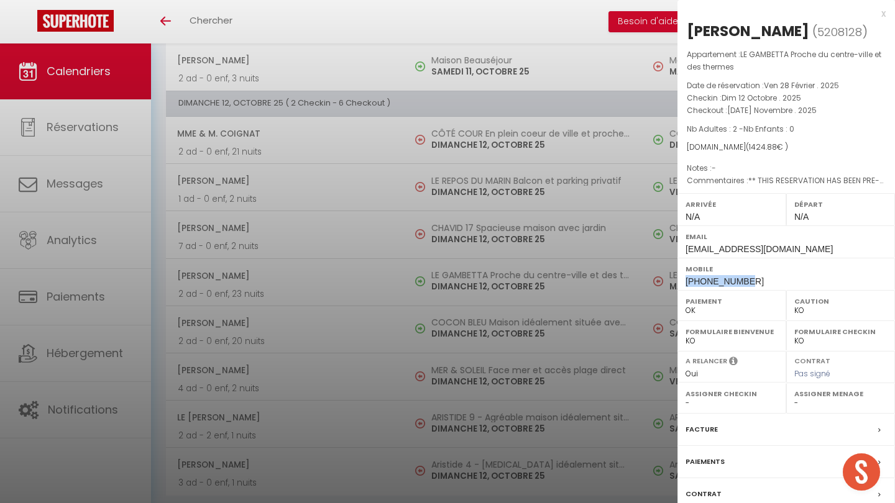
drag, startPoint x: 743, startPoint y: 280, endPoint x: 683, endPoint y: 275, distance: 59.8
click at [447, 276] on div "Mobile +33624500830" at bounding box center [785, 274] width 217 height 32
copy span "[PHONE_NUMBER]"
click at [296, 403] on div at bounding box center [447, 251] width 895 height 503
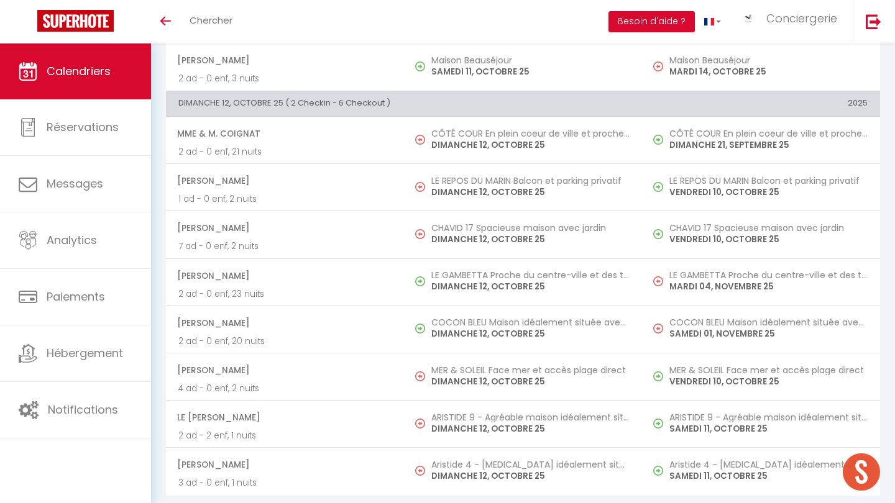
click at [78, 85] on link "Calendriers" at bounding box center [75, 71] width 151 height 56
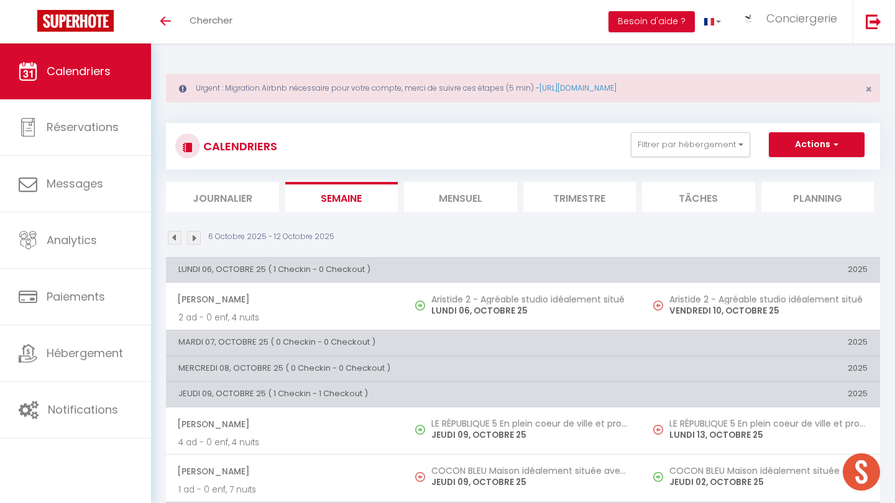
click at [198, 239] on img at bounding box center [194, 238] width 14 height 14
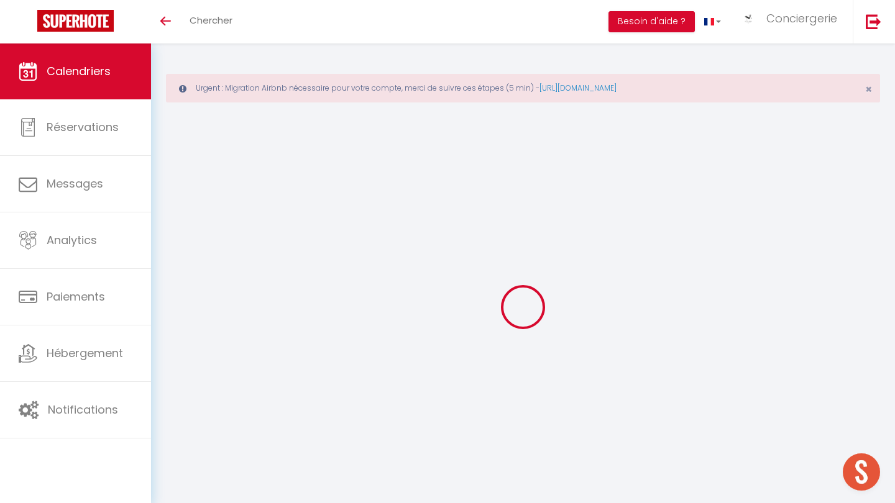
select select "KO"
select select "0"
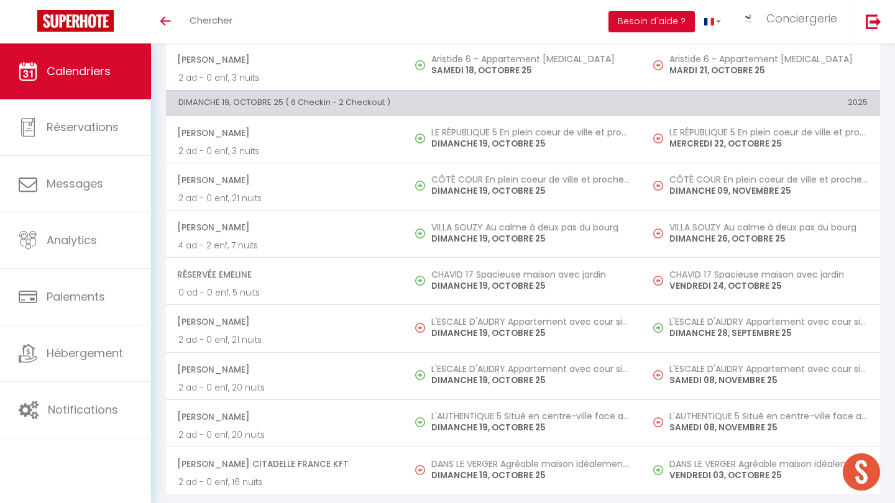
scroll to position [1457, 0]
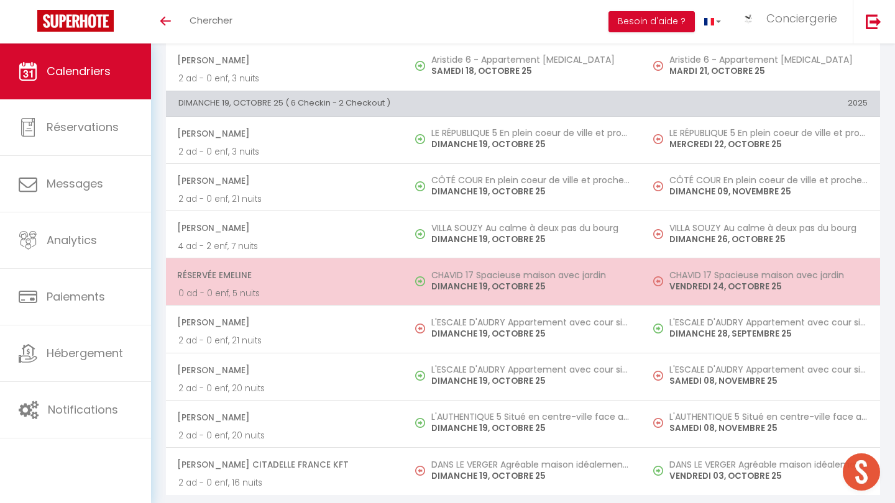
click at [281, 275] on span "Réservée Emeline" at bounding box center [284, 275] width 214 height 24
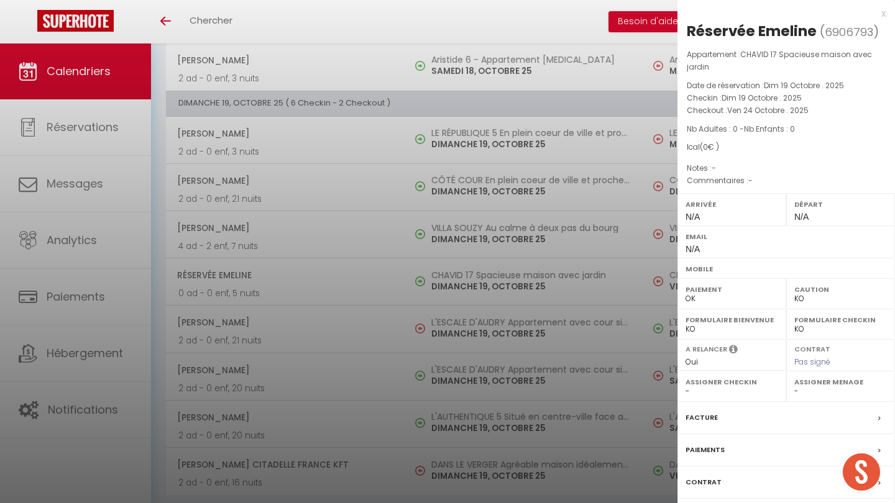
click at [299, 198] on div at bounding box center [447, 251] width 895 height 503
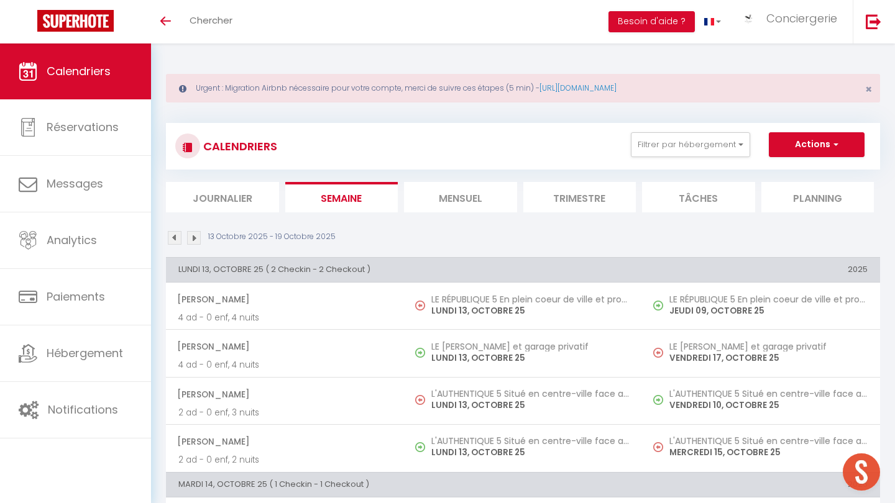
scroll to position [0, 0]
click at [447, 196] on li "Mensuel" at bounding box center [460, 197] width 113 height 30
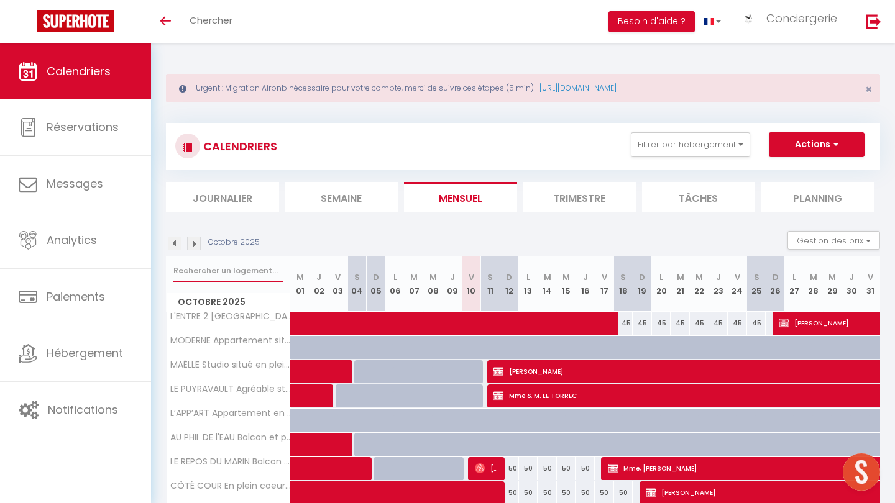
click at [217, 271] on input "text" at bounding box center [228, 271] width 110 height 22
type input "chavid"
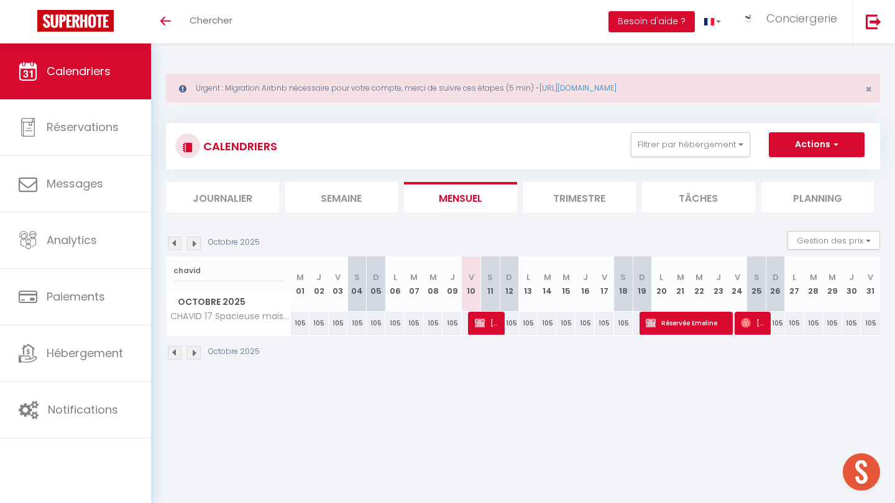
click at [196, 245] on img at bounding box center [194, 244] width 14 height 14
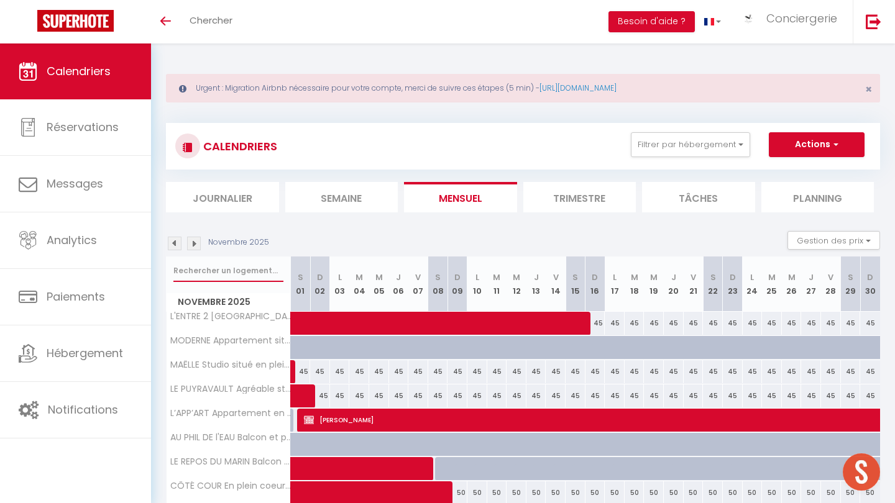
click at [192, 268] on input "text" at bounding box center [228, 271] width 110 height 22
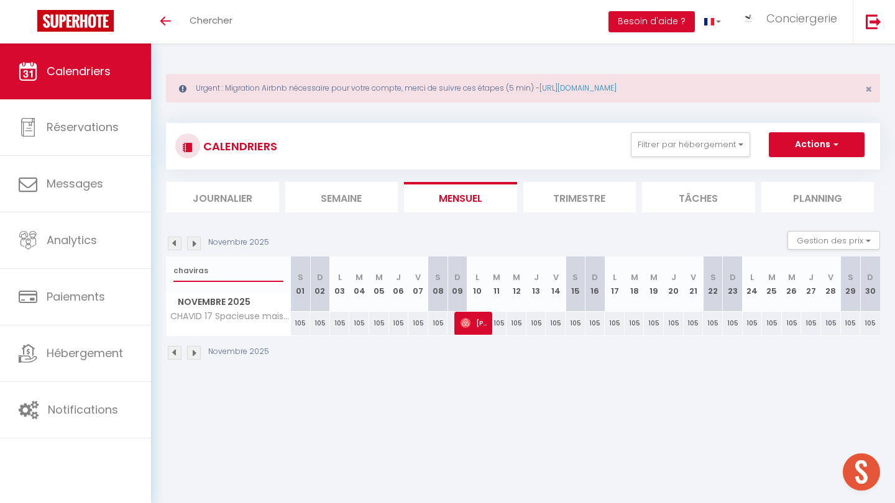
type input "chaviras"
drag, startPoint x: 192, startPoint y: 268, endPoint x: 478, endPoint y: 319, distance: 290.3
click at [447, 319] on span "Helene Beaumont" at bounding box center [473, 323] width 27 height 24
select select "OK"
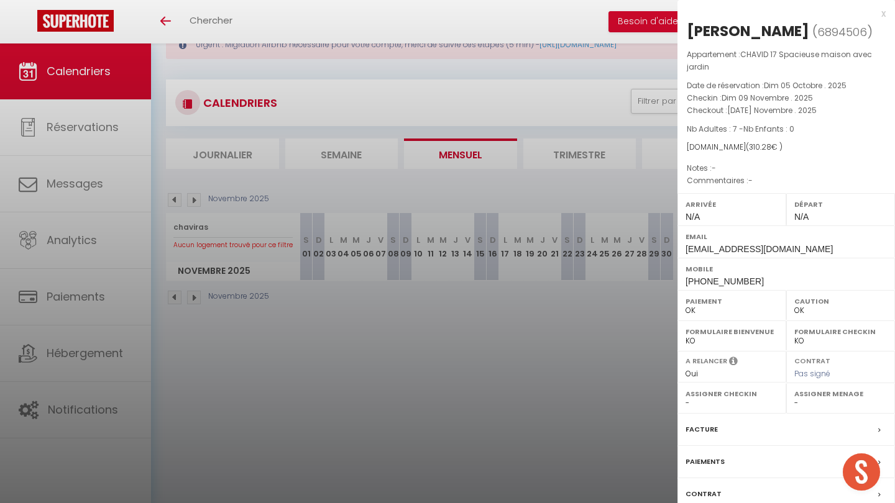
scroll to position [43, 0]
click at [447, 328] on div at bounding box center [447, 251] width 895 height 503
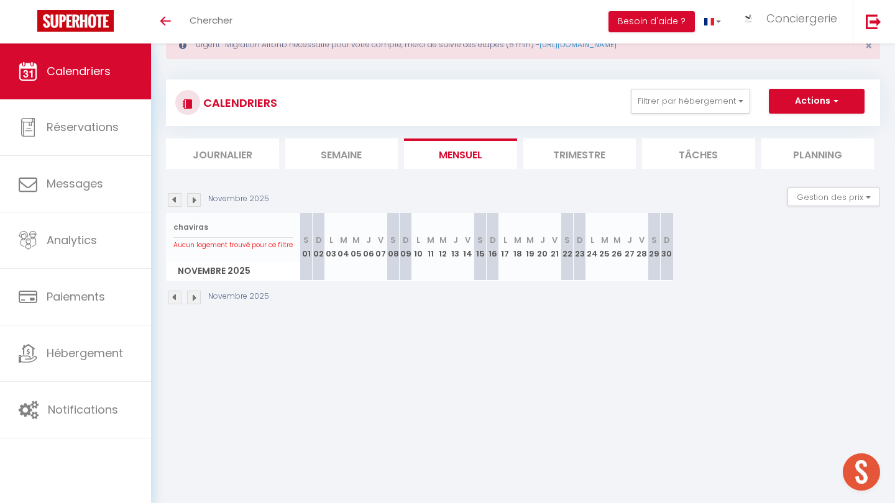
click at [195, 198] on img at bounding box center [194, 200] width 14 height 14
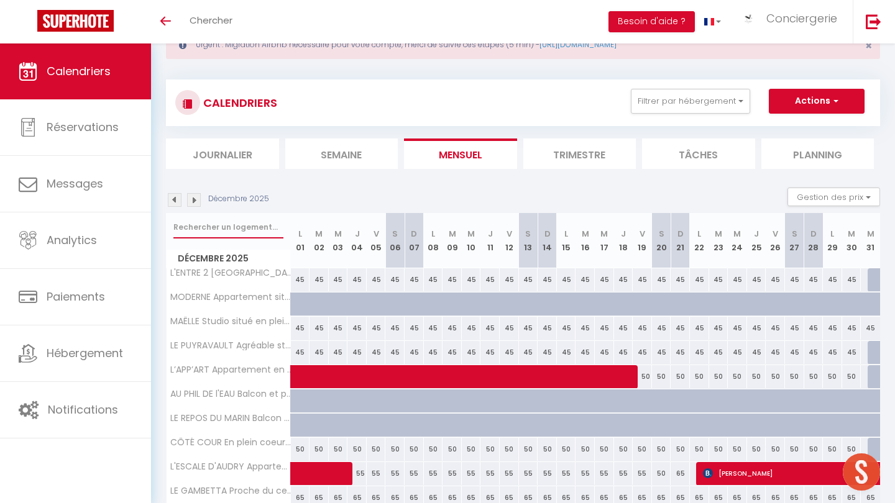
click at [185, 227] on input "text" at bounding box center [228, 227] width 110 height 22
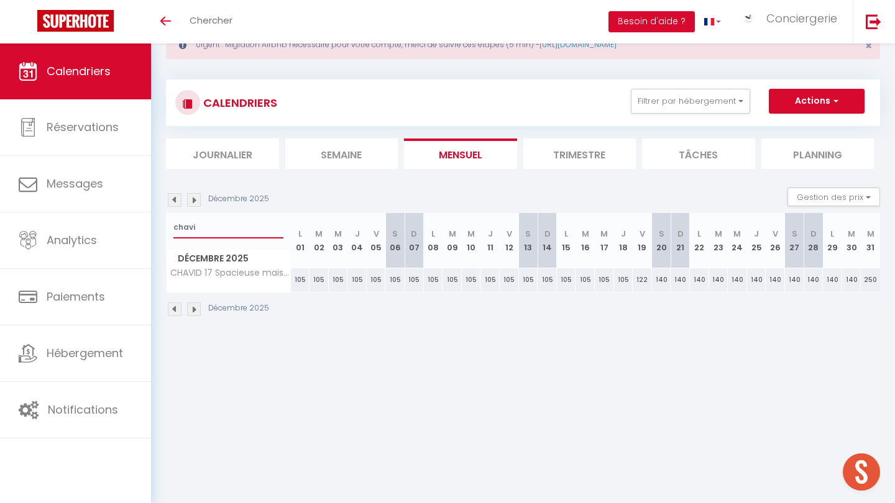
type input "chavi"
click at [175, 200] on img at bounding box center [175, 200] width 14 height 14
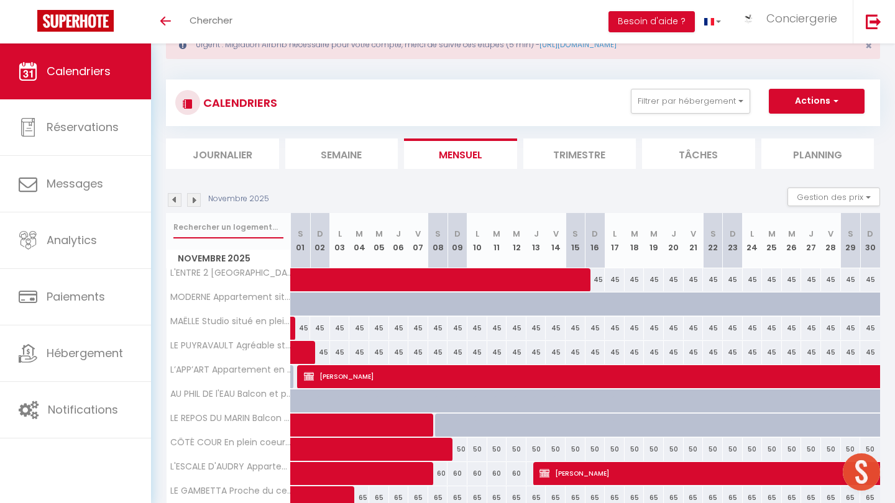
click at [219, 226] on input "text" at bounding box center [228, 227] width 110 height 22
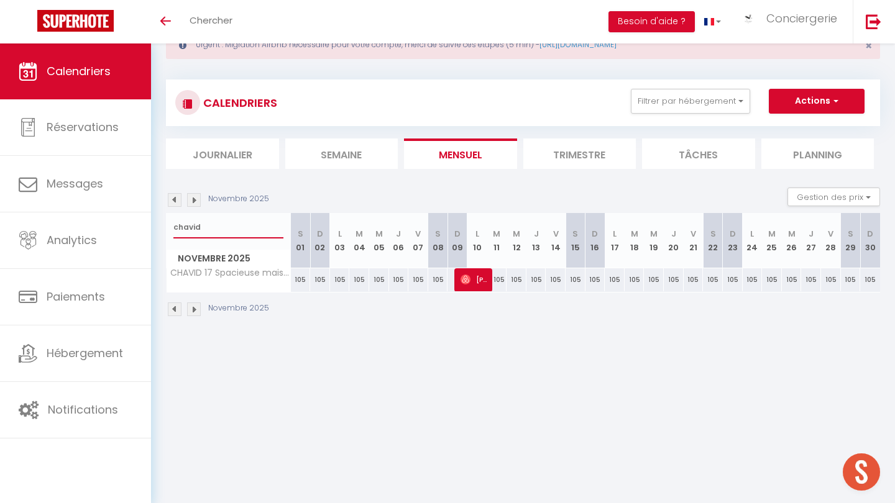
type input "chavid"
click at [447, 283] on img at bounding box center [465, 280] width 10 height 10
checkbox input "false"
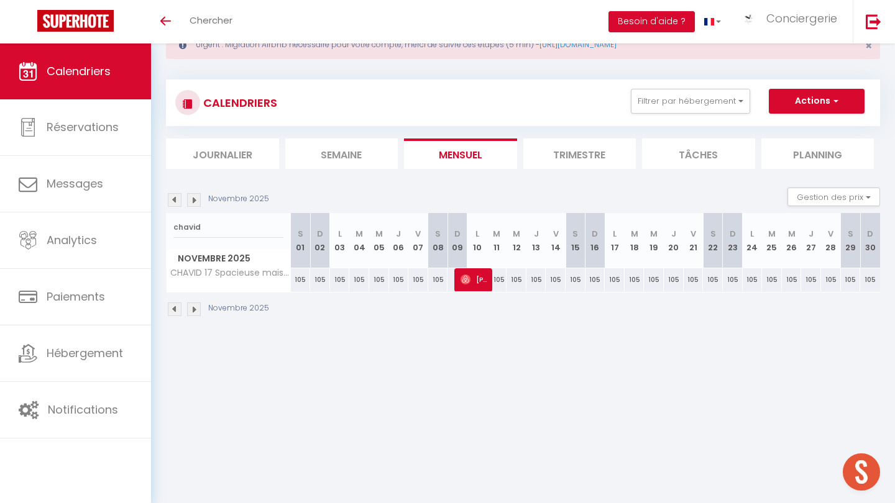
checkbox input "false"
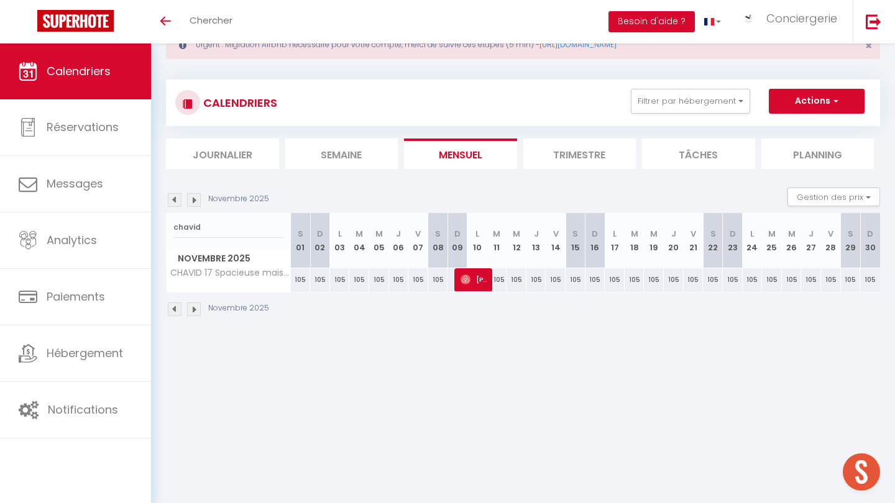
checkbox input "false"
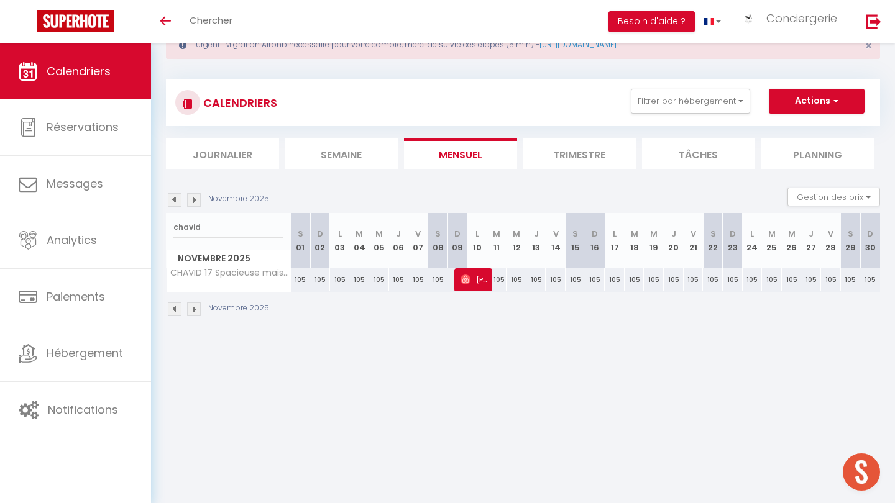
checkbox input "false"
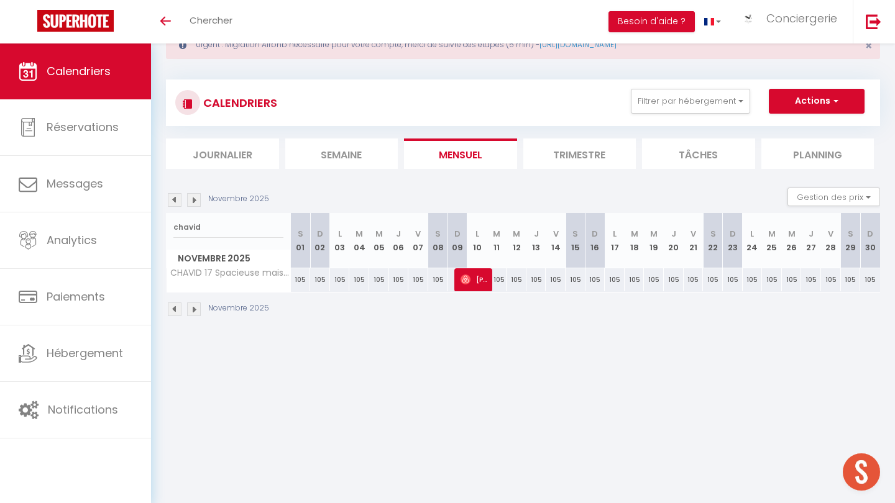
checkbox input "false"
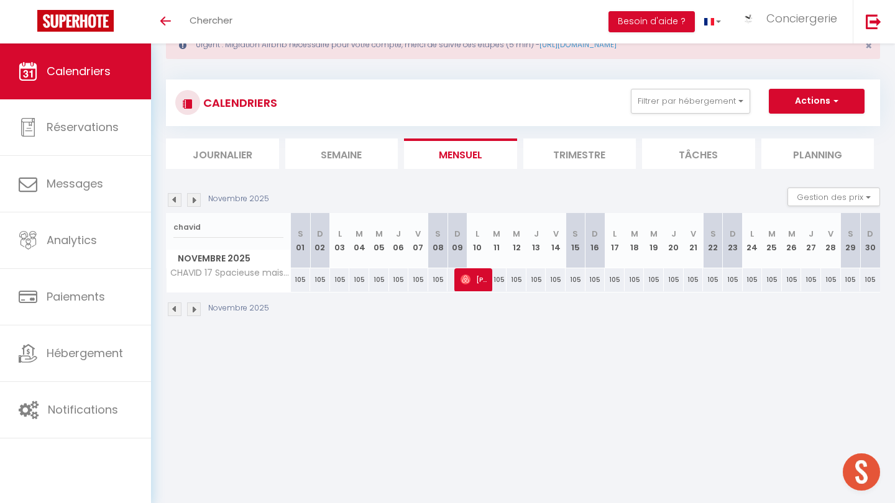
checkbox input "false"
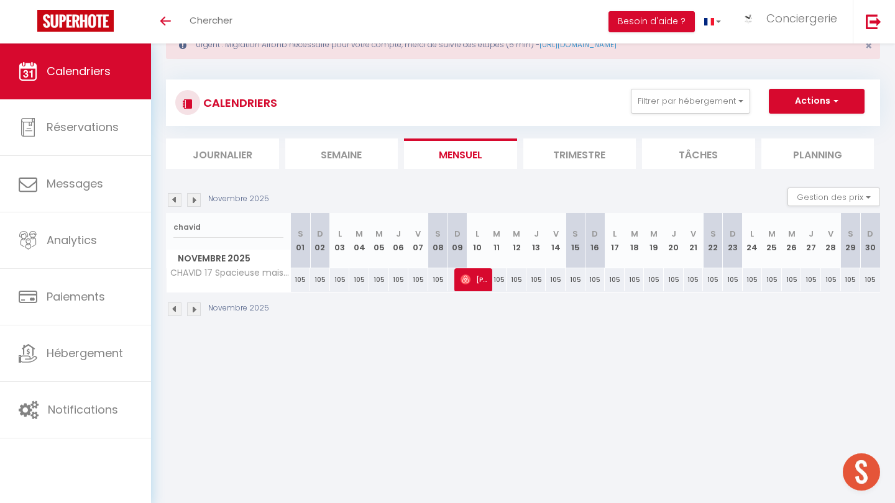
checkbox input "false"
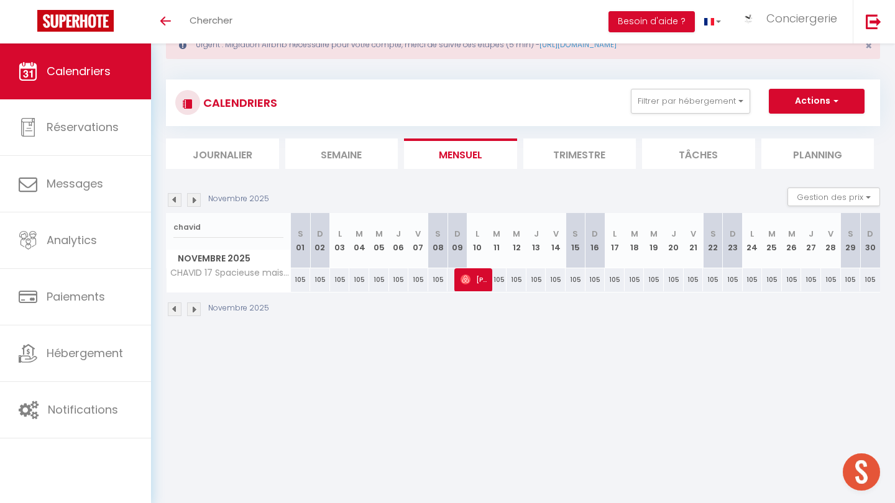
checkbox input "false"
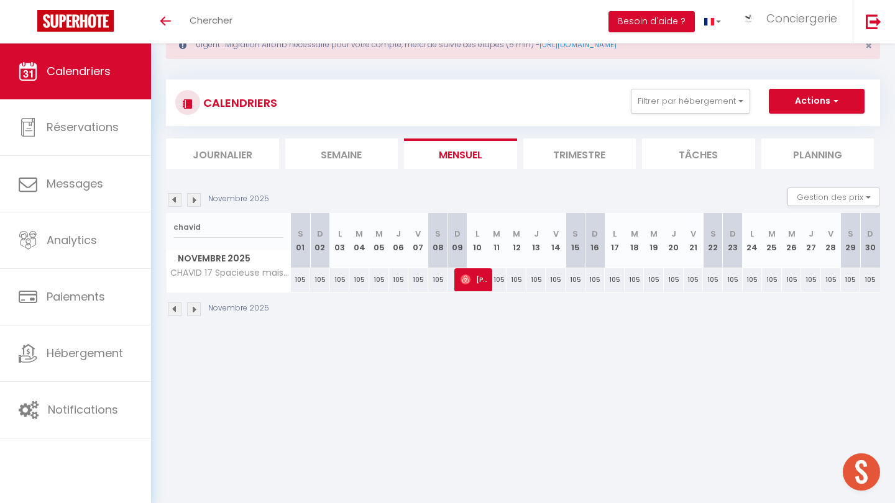
checkbox input "false"
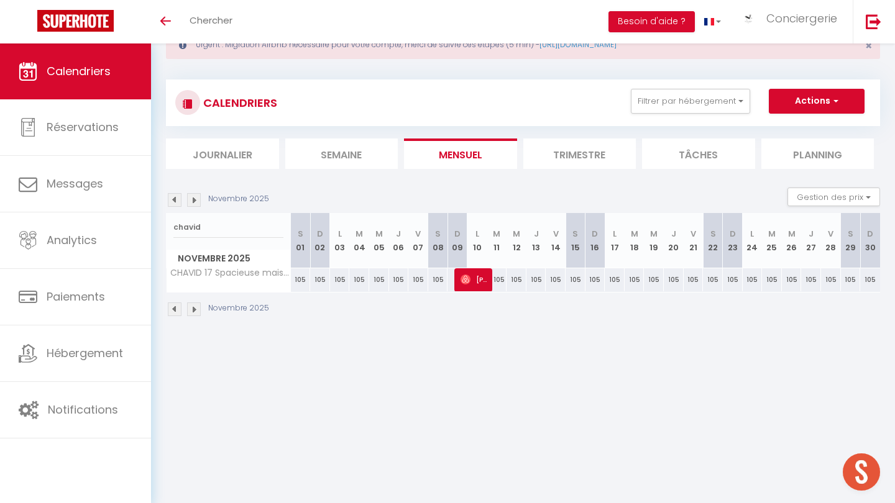
checkbox input "false"
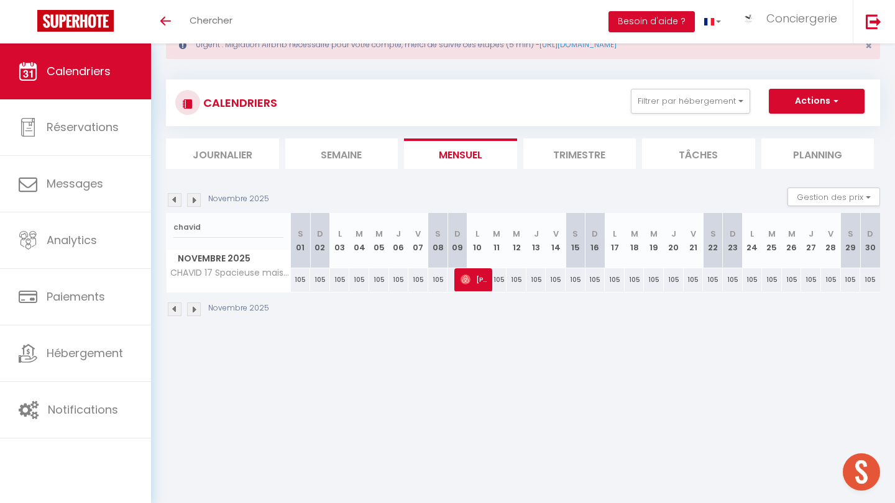
checkbox input "false"
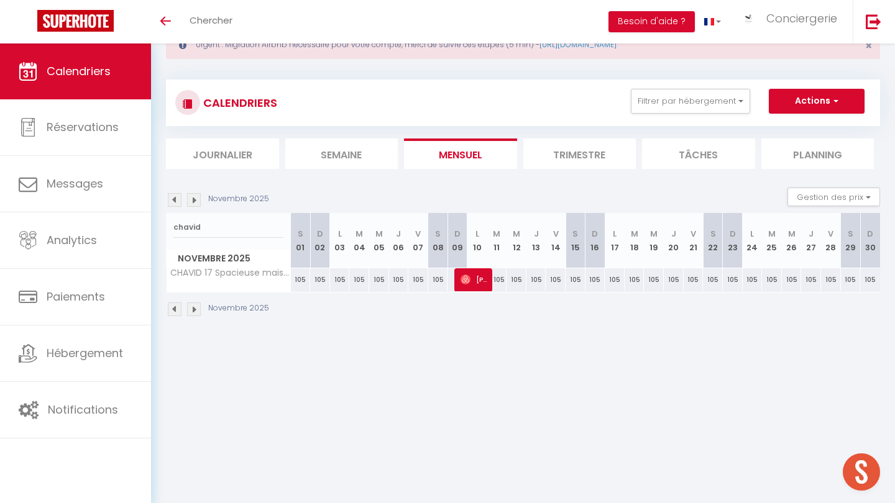
checkbox input "false"
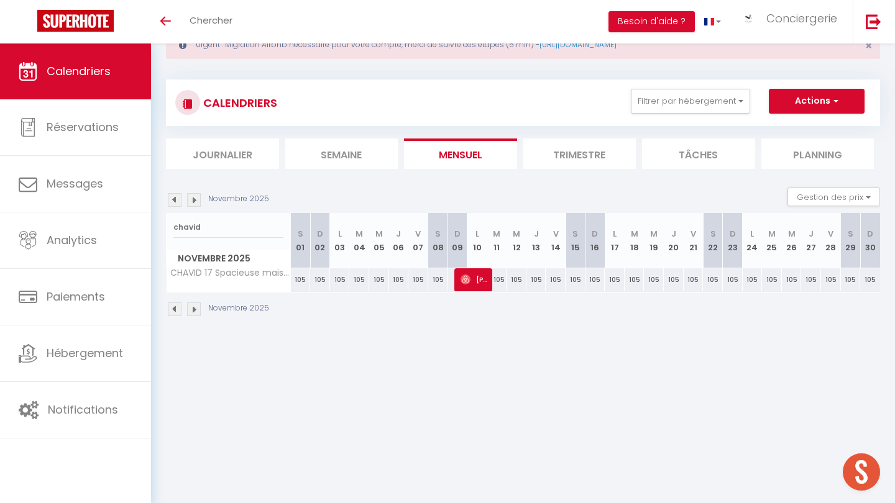
checkbox input "false"
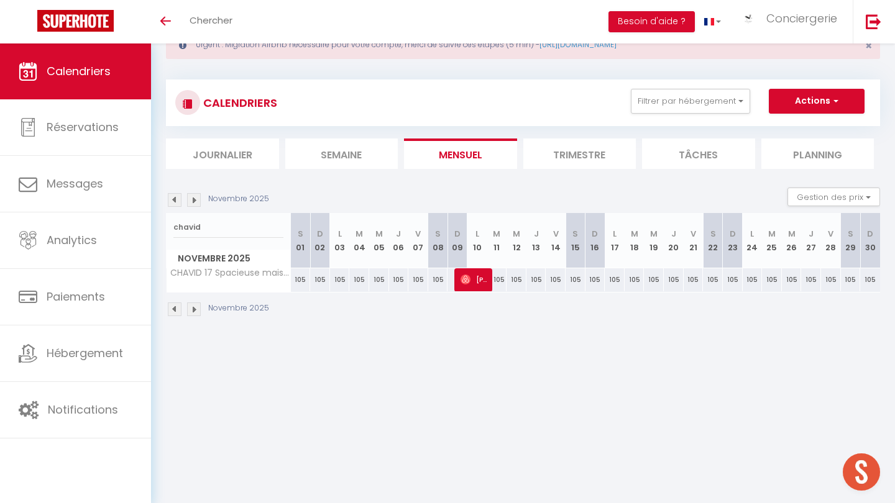
checkbox input "false"
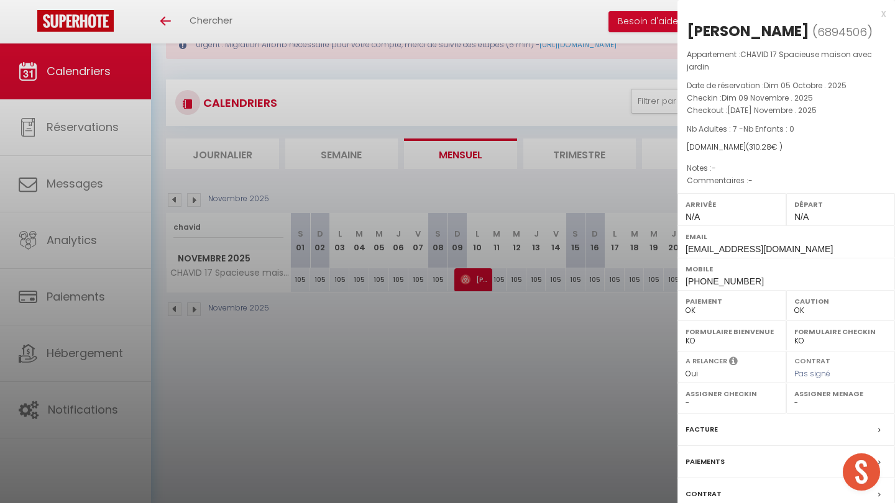
checkbox input "false"
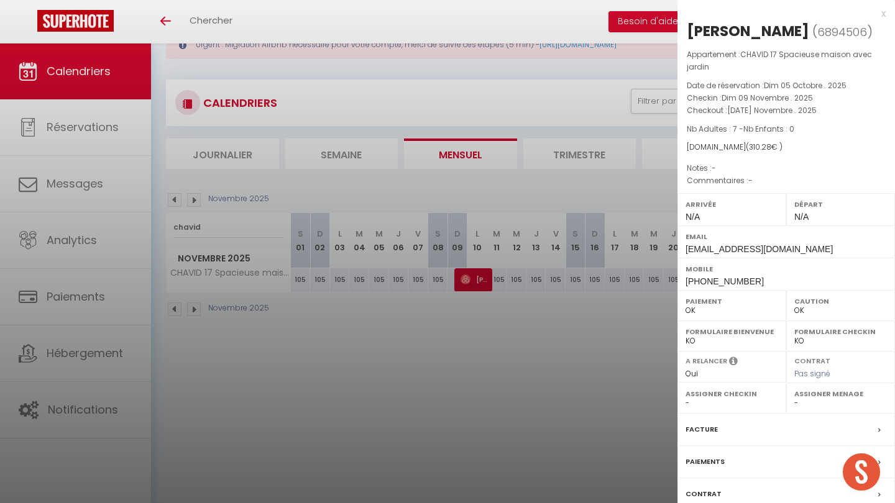
checkbox input "false"
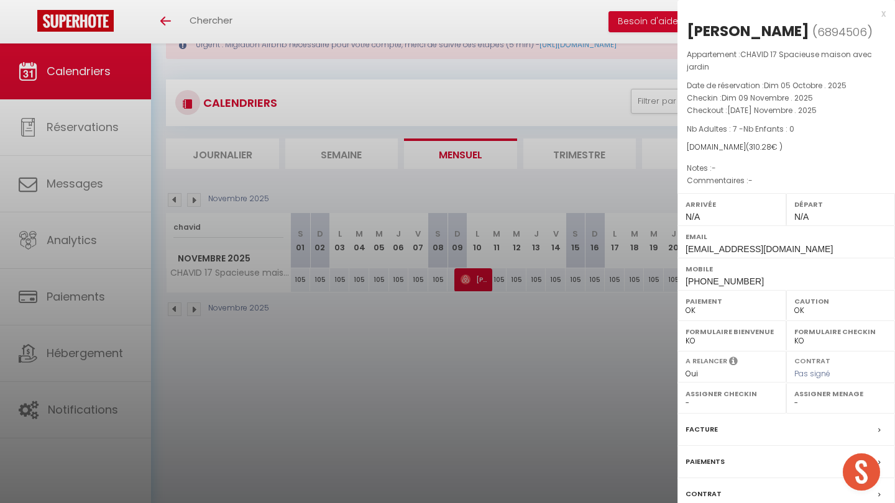
checkbox input "false"
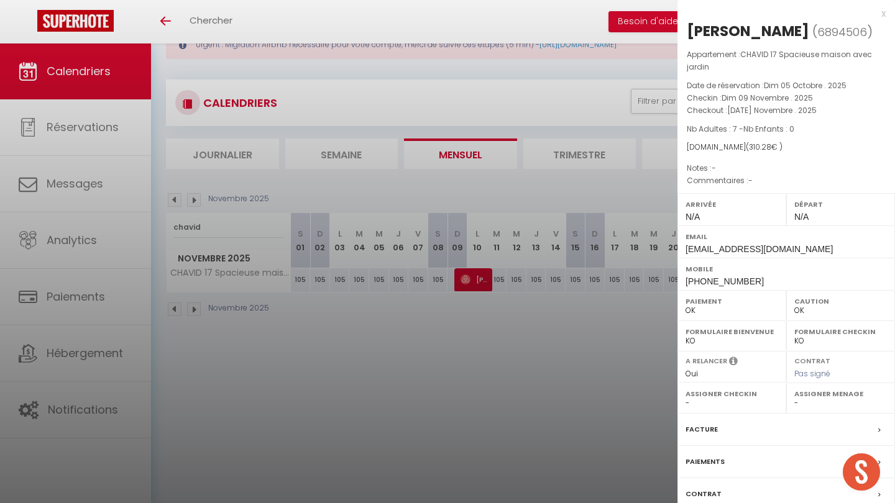
checkbox input "false"
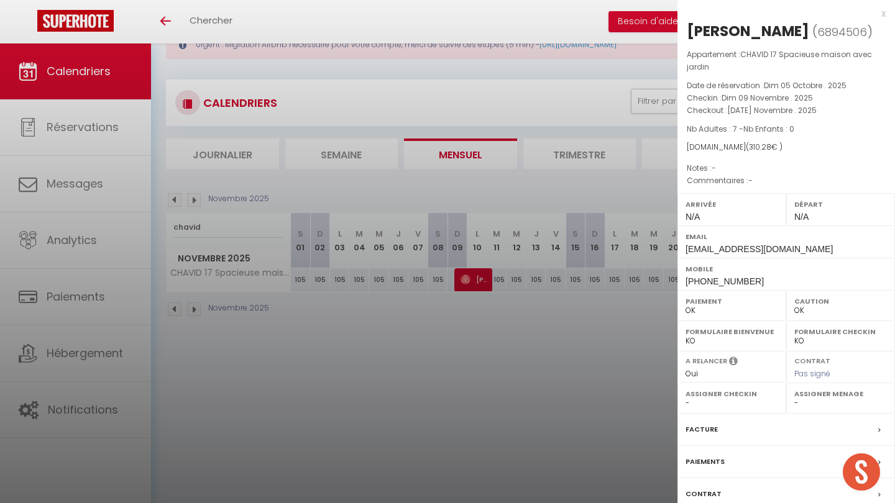
checkbox input "false"
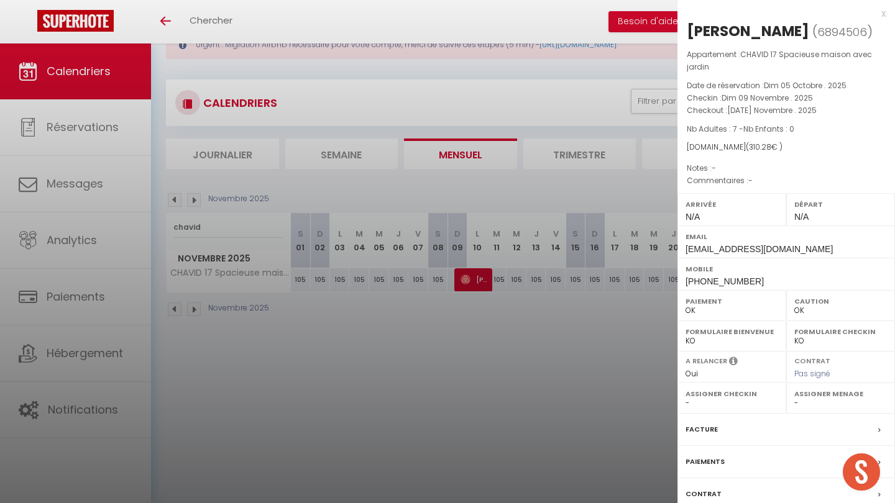
checkbox input "false"
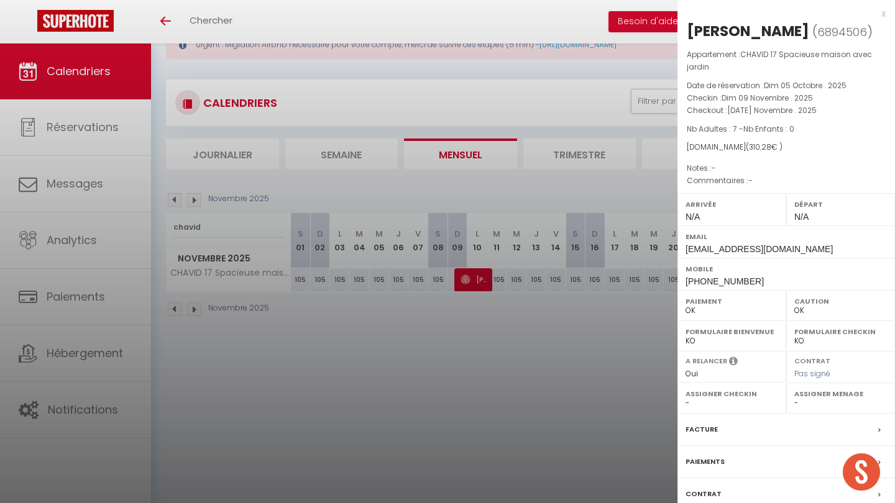
checkbox input "false"
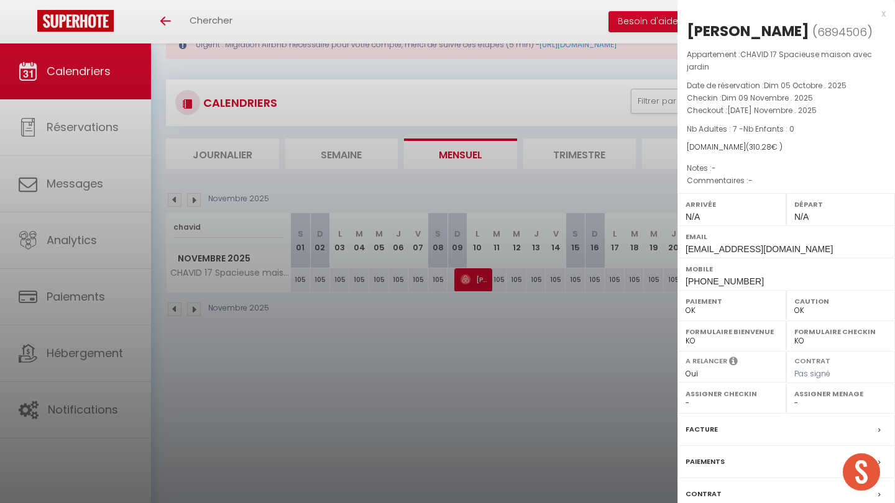
checkbox input "false"
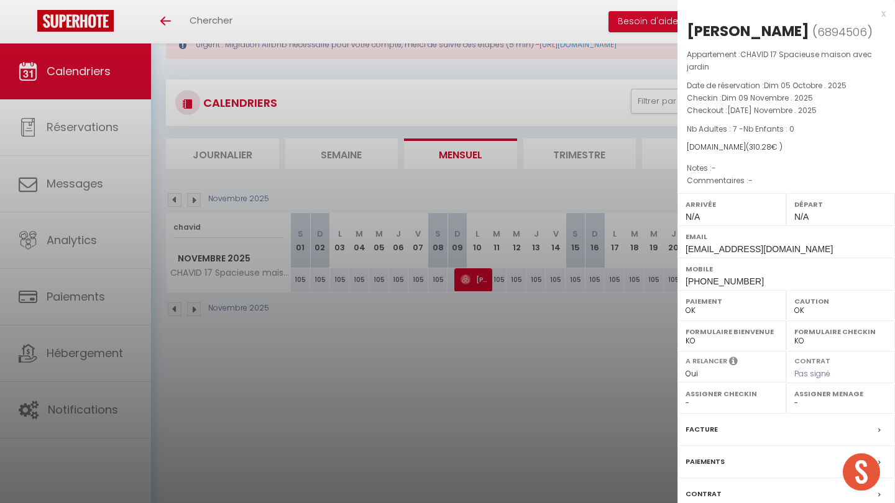
checkbox input "false"
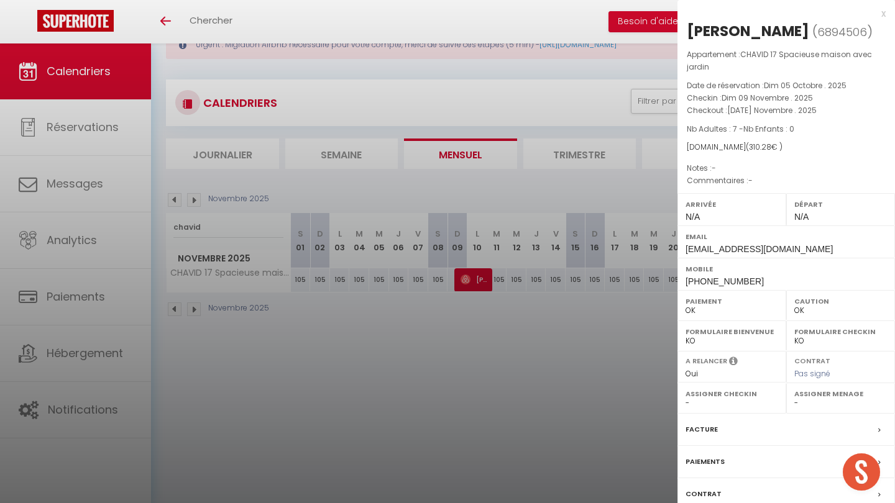
checkbox input "false"
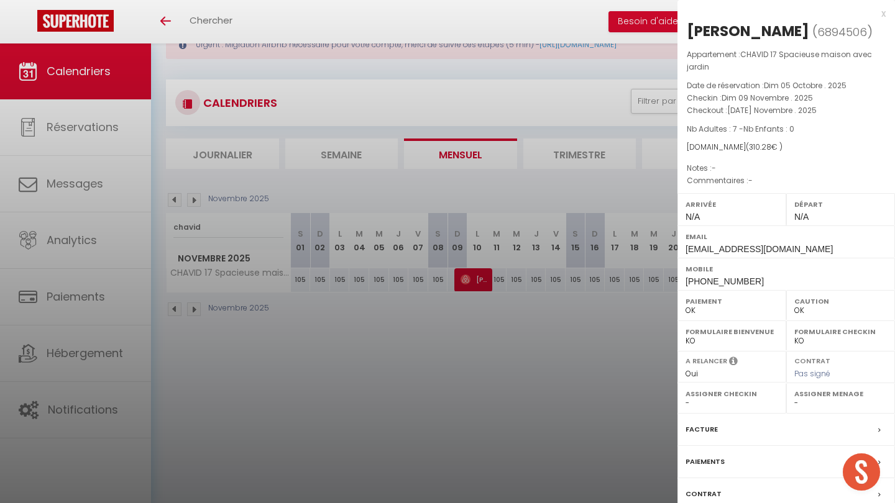
checkbox input "false"
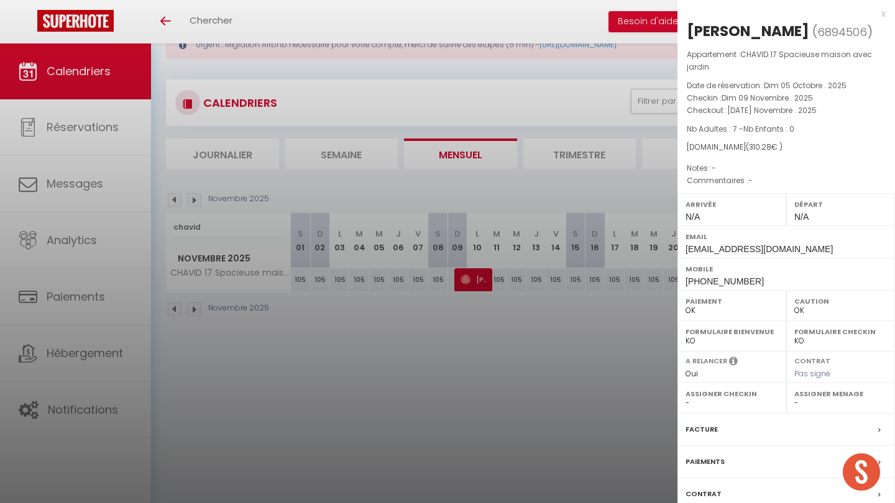
checkbox input "false"
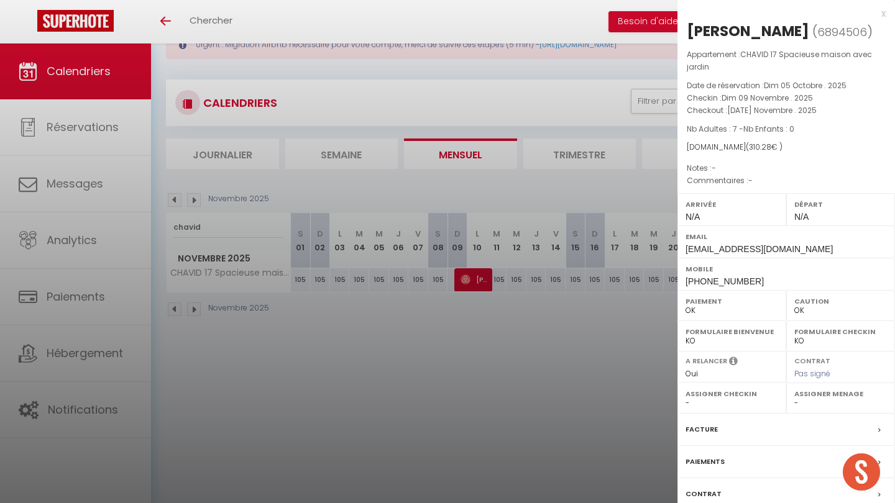
checkbox input "false"
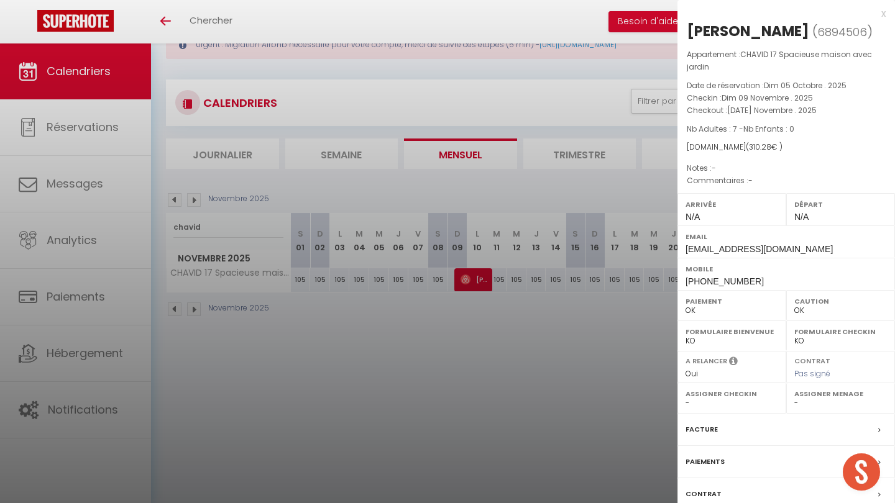
checkbox input "false"
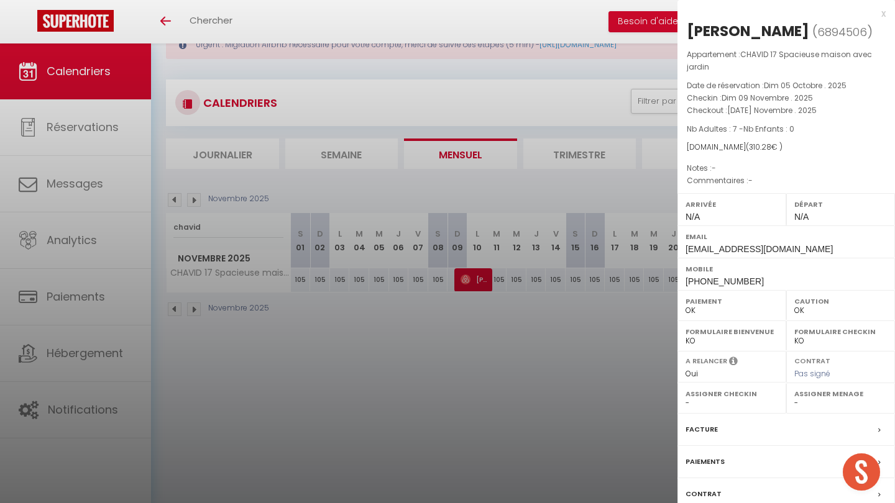
checkbox input "false"
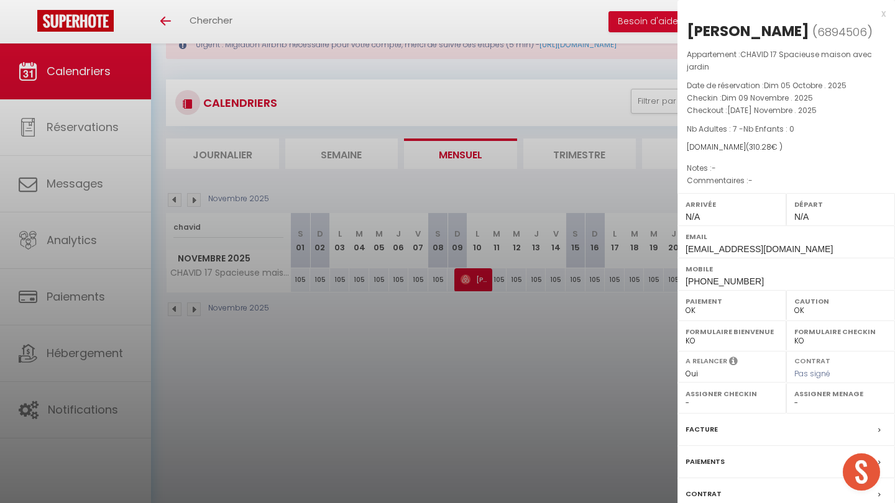
checkbox input "false"
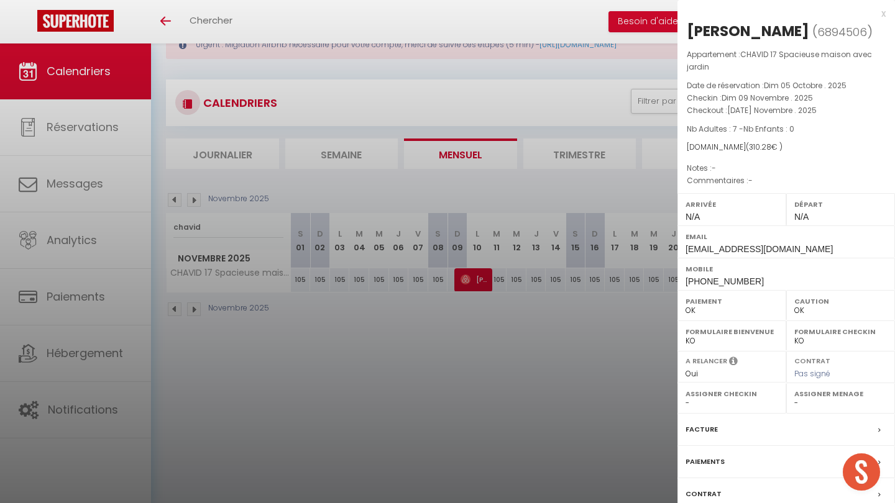
checkbox input "false"
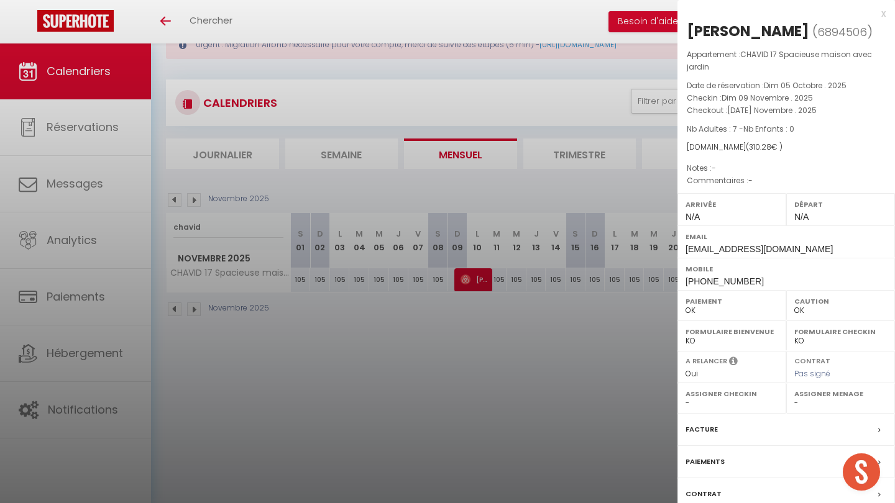
checkbox input "false"
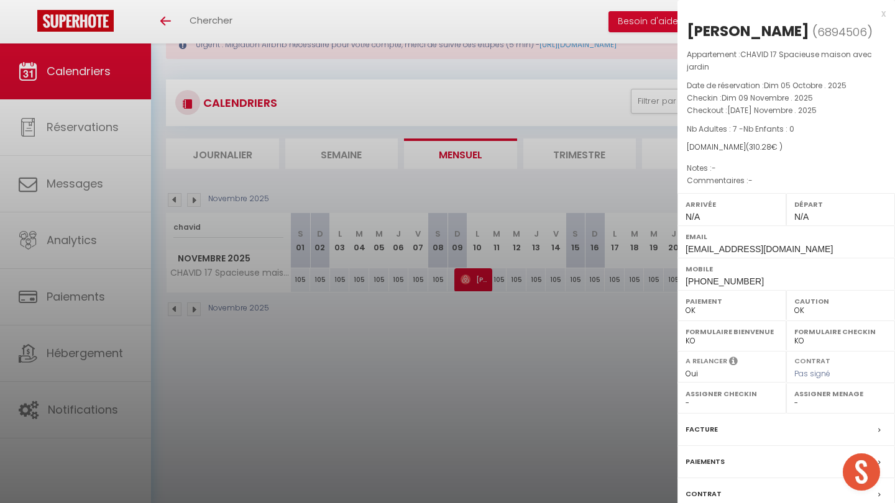
checkbox input "false"
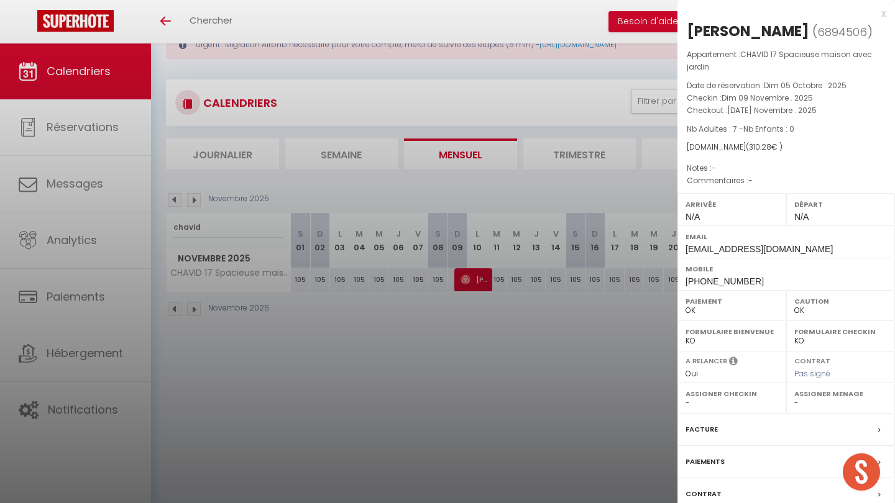
checkbox input "false"
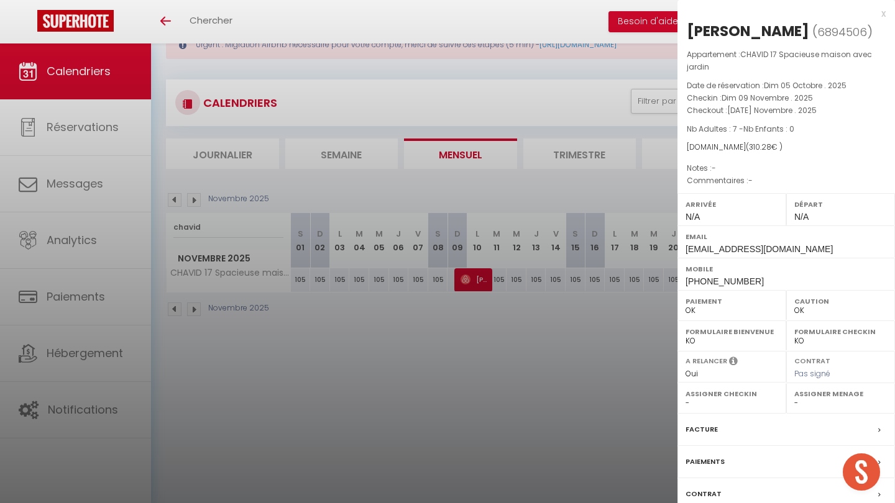
checkbox input "false"
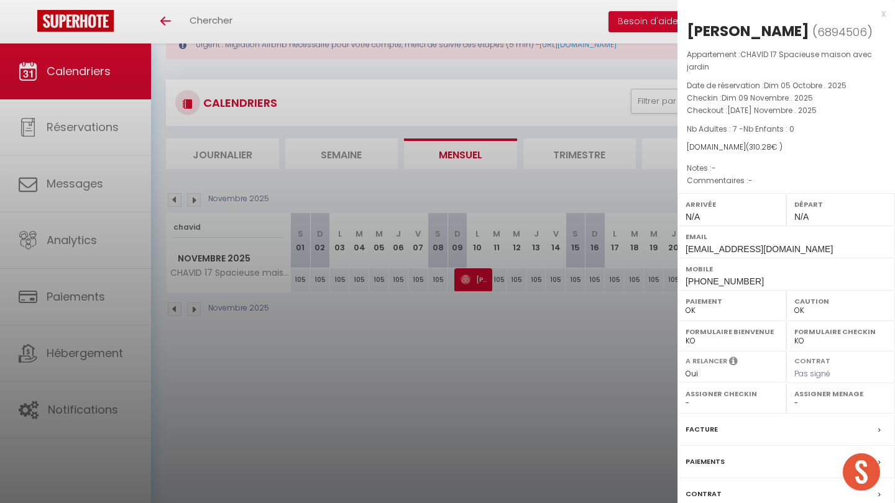
checkbox input "false"
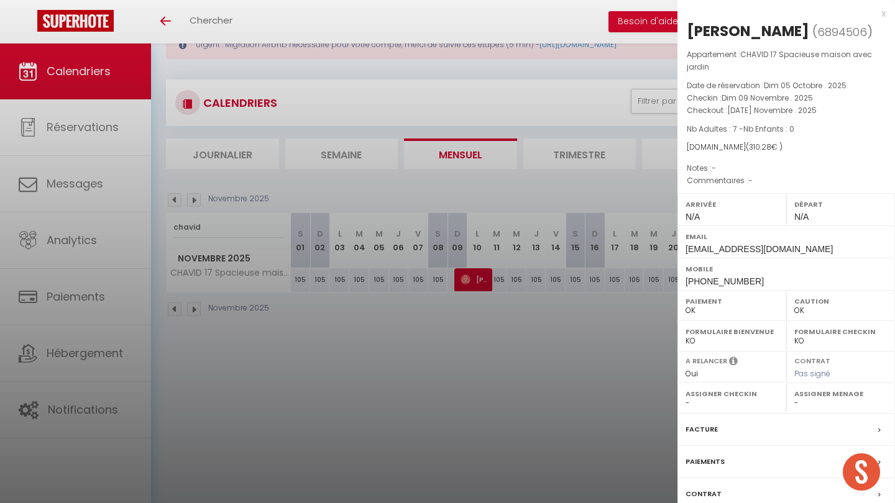
checkbox input "false"
click at [447, 446] on div at bounding box center [447, 251] width 895 height 503
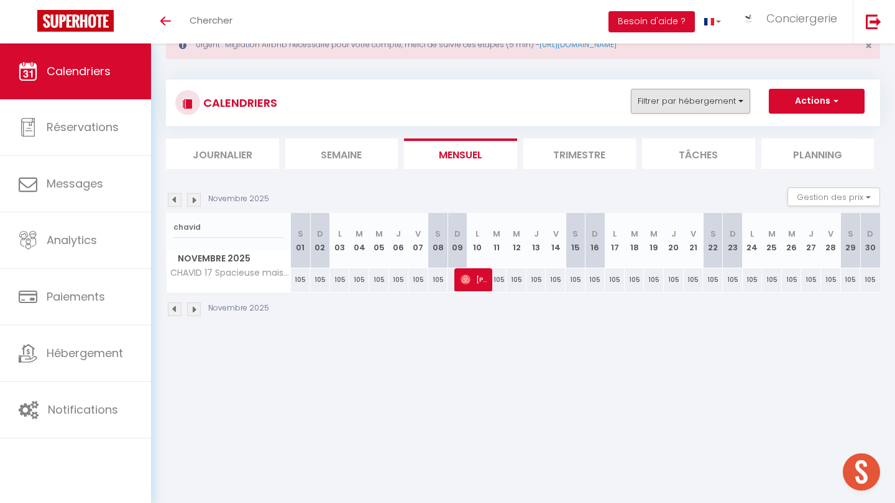
click at [447, 91] on button "Filtrer par hébergement" at bounding box center [690, 101] width 119 height 25
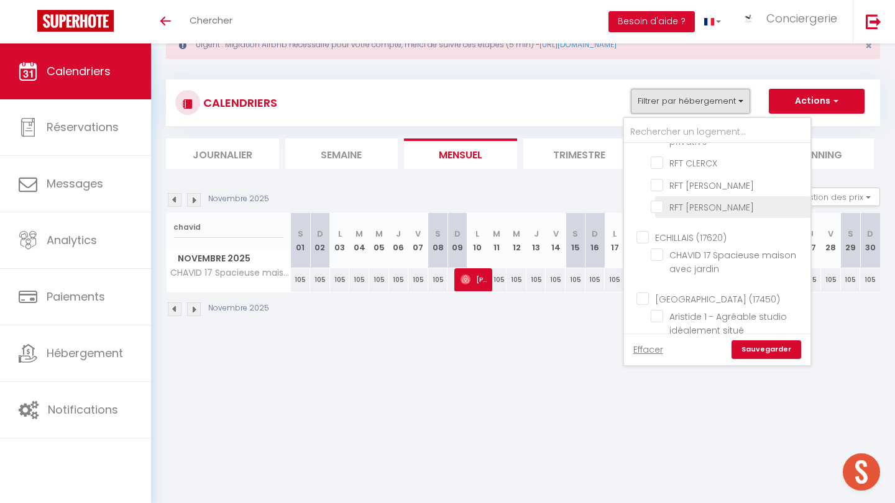
scroll to position [1074, 0]
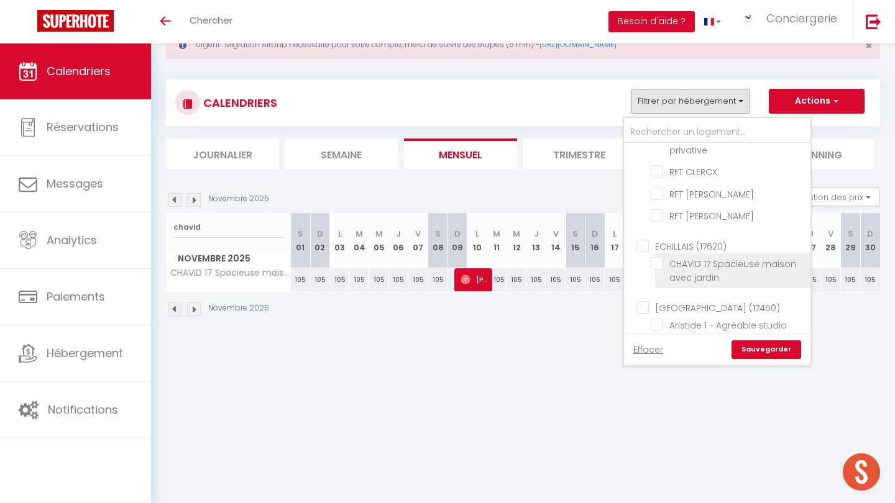
click at [447, 257] on input "CHAVID 17 Spacieuse maison avec jardin" at bounding box center [728, 263] width 155 height 12
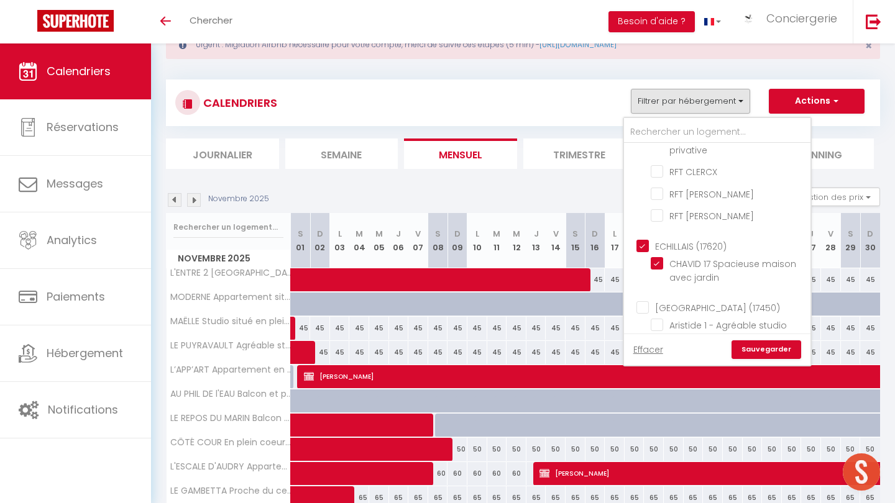
click at [447, 348] on link "Sauvegarder" at bounding box center [766, 350] width 70 height 19
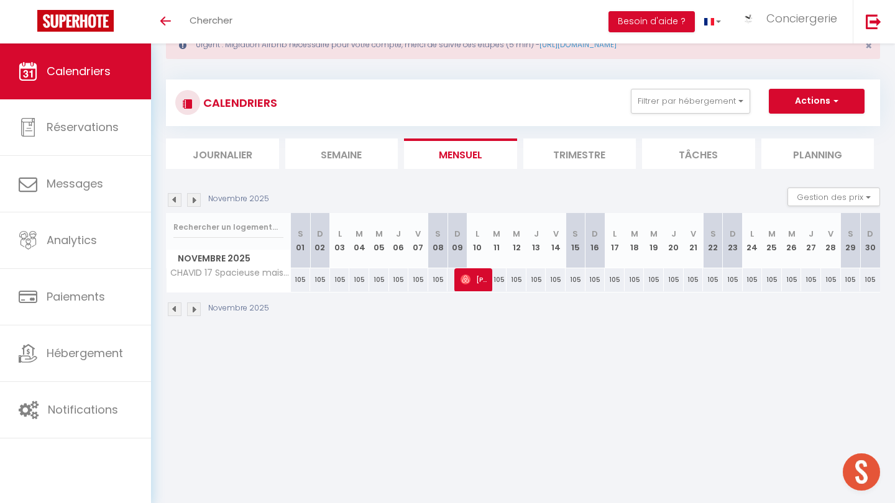
click at [190, 200] on img at bounding box center [194, 200] width 14 height 14
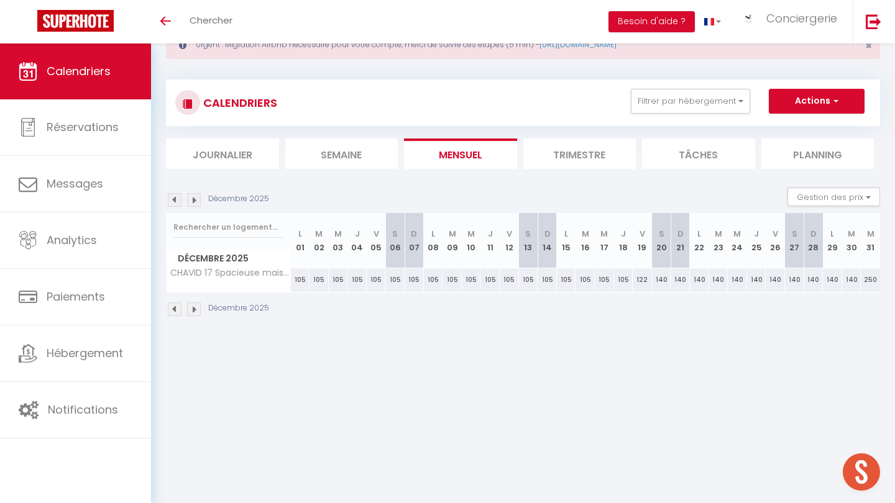
click at [190, 200] on img at bounding box center [194, 200] width 14 height 14
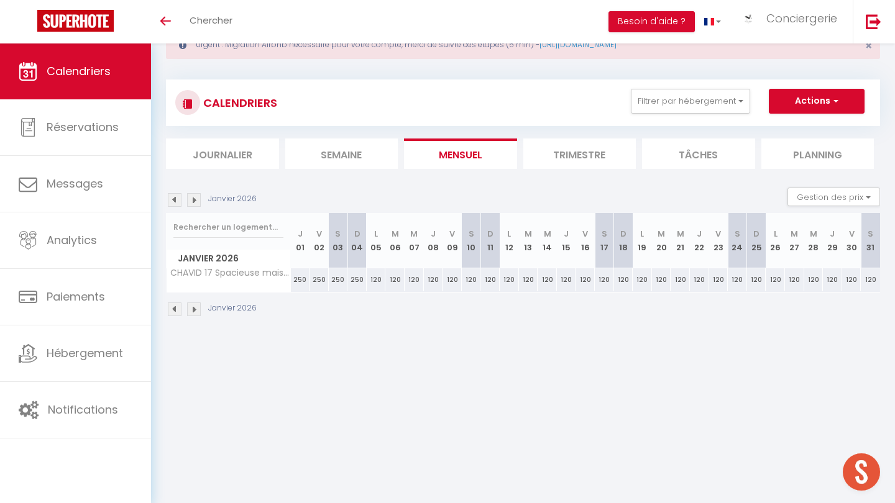
click at [171, 198] on img at bounding box center [175, 200] width 14 height 14
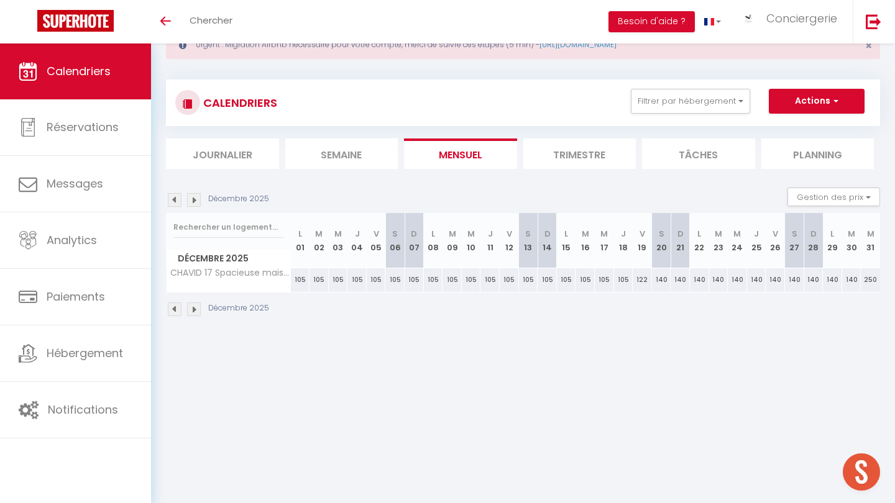
click at [171, 198] on img at bounding box center [175, 200] width 14 height 14
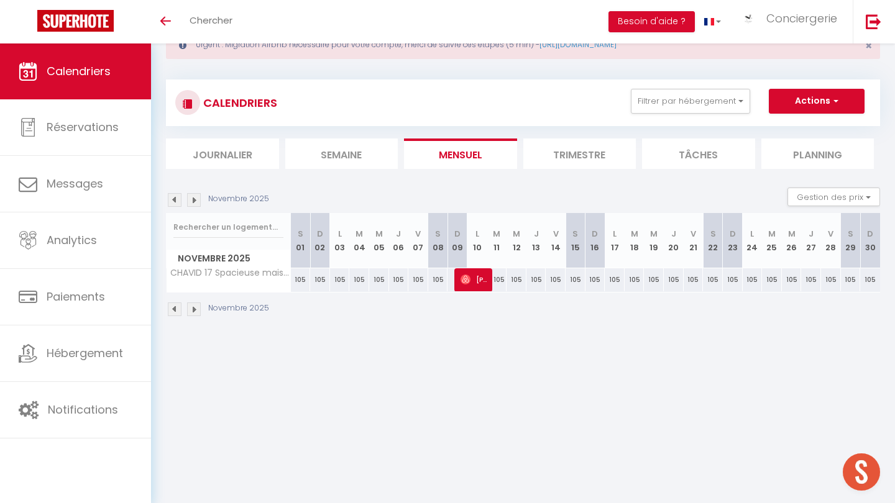
click at [171, 198] on img at bounding box center [175, 200] width 14 height 14
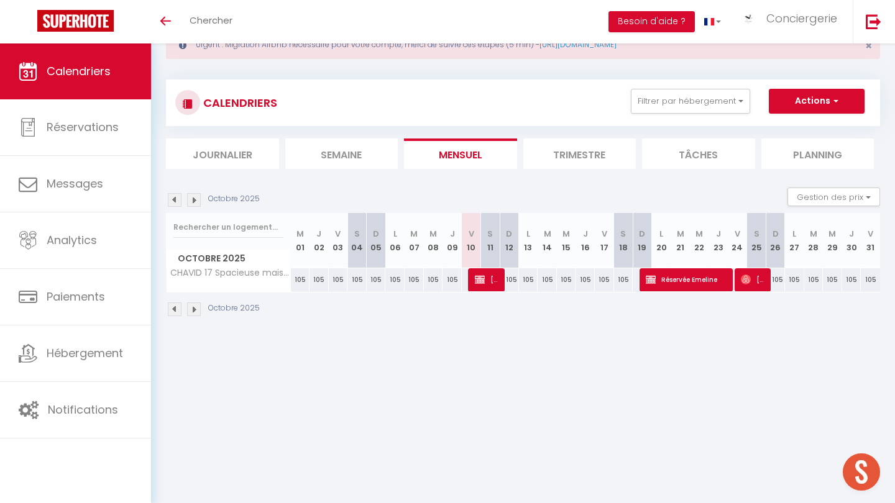
click at [171, 200] on img at bounding box center [175, 200] width 14 height 14
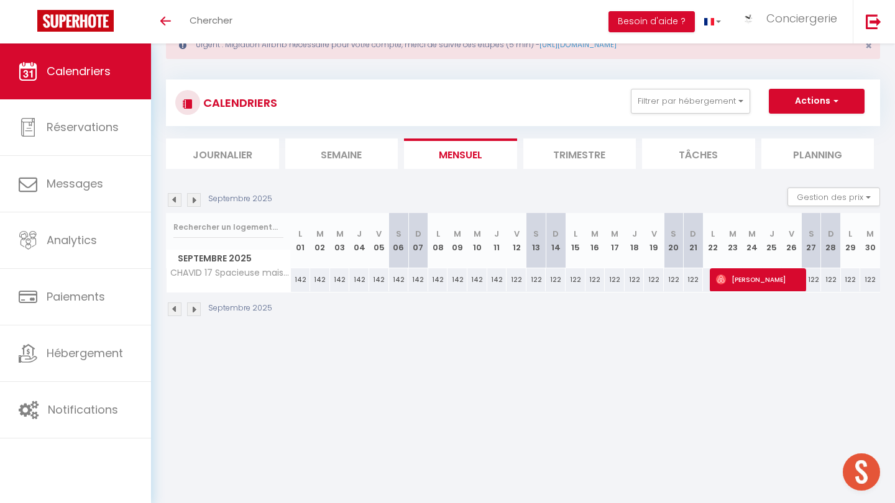
click at [171, 200] on img at bounding box center [175, 200] width 14 height 14
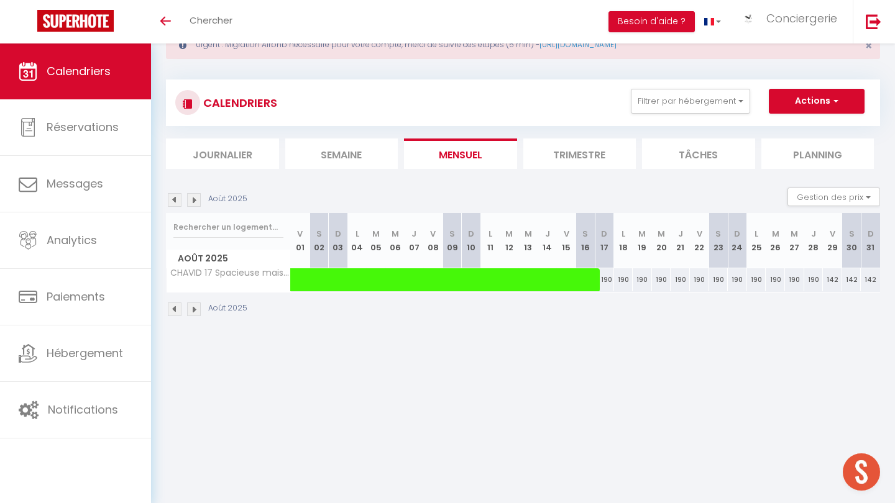
click at [191, 199] on img at bounding box center [194, 200] width 14 height 14
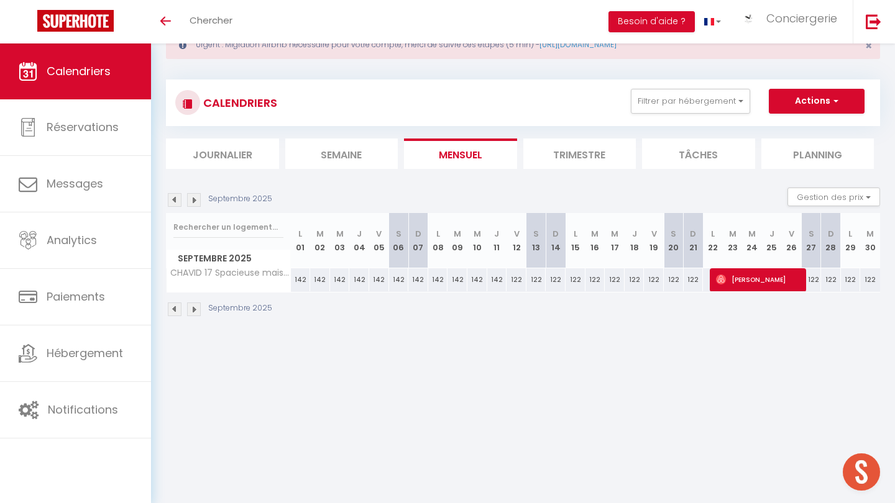
click at [191, 199] on img at bounding box center [194, 200] width 14 height 14
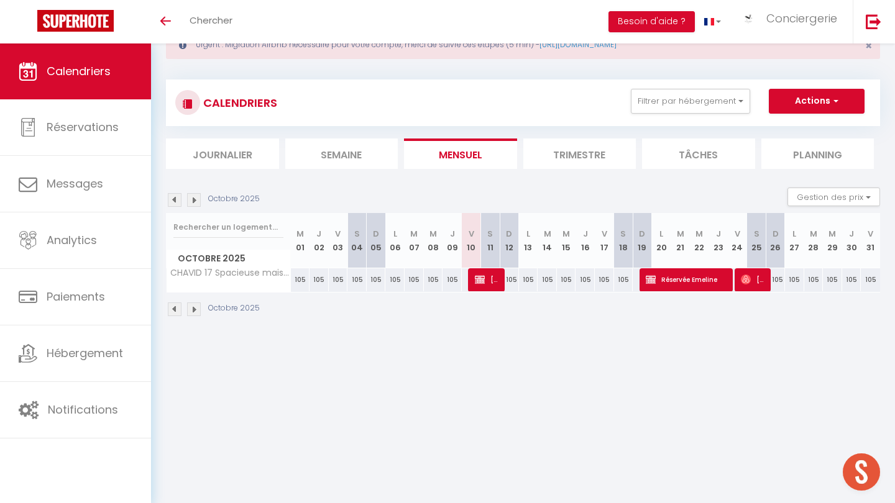
click at [176, 199] on img at bounding box center [175, 200] width 14 height 14
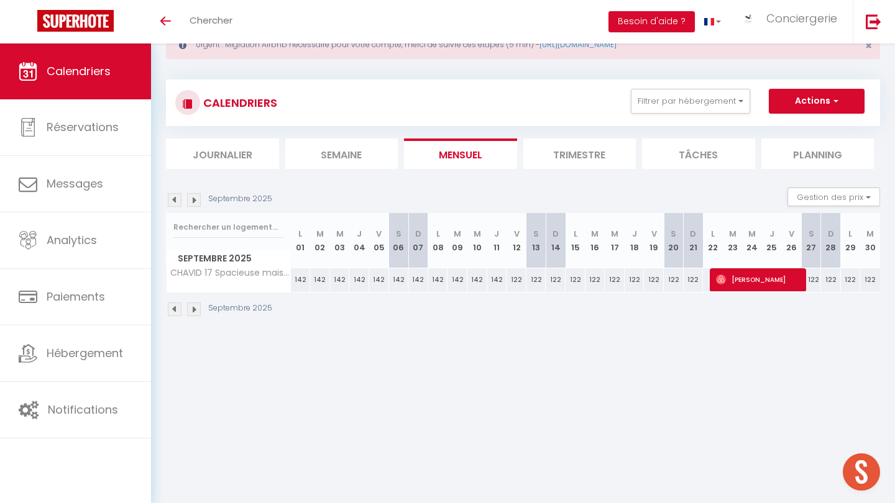
click at [191, 199] on img at bounding box center [194, 200] width 14 height 14
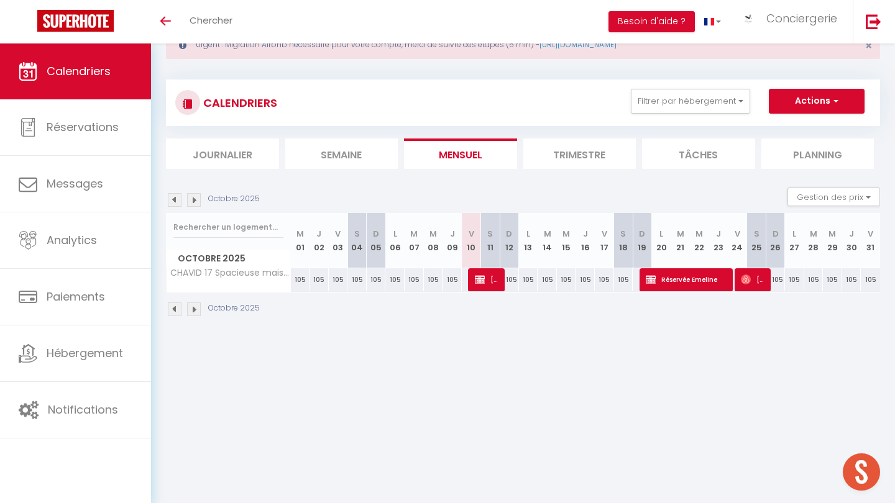
click at [198, 203] on img at bounding box center [194, 200] width 14 height 14
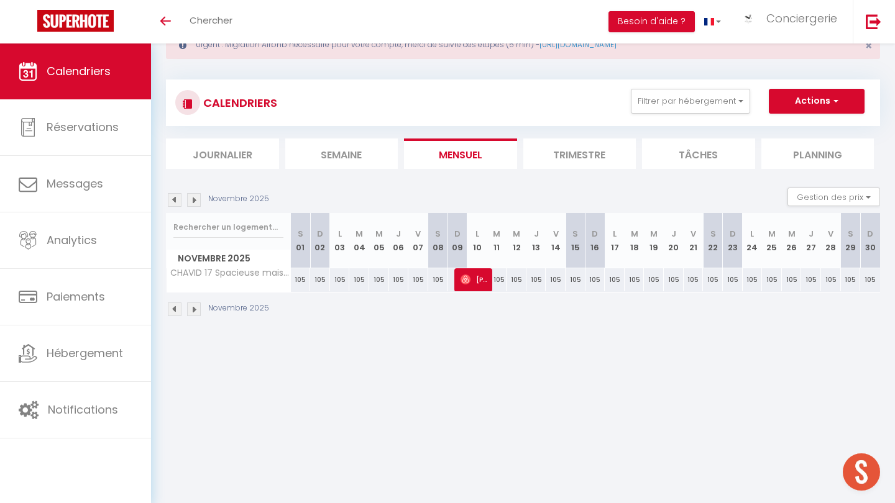
click at [198, 203] on img at bounding box center [194, 200] width 14 height 14
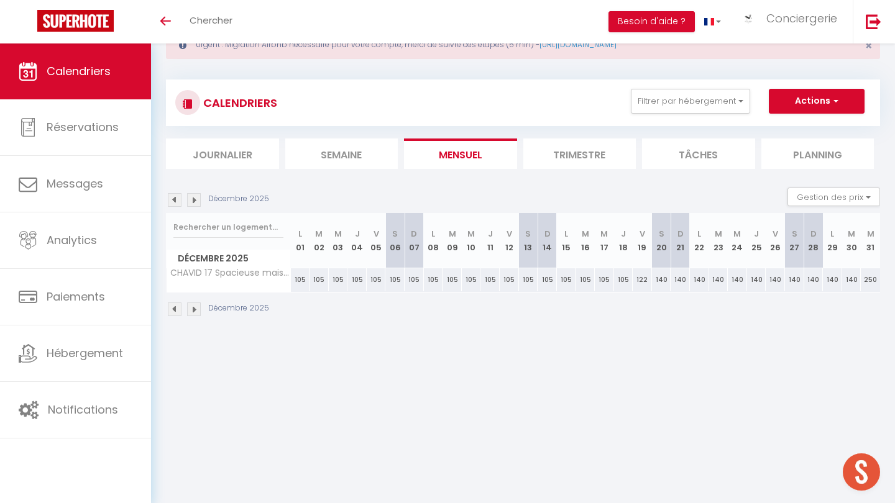
click at [182, 201] on div "Décembre 2025" at bounding box center [219, 200] width 107 height 14
click at [174, 201] on img at bounding box center [175, 200] width 14 height 14
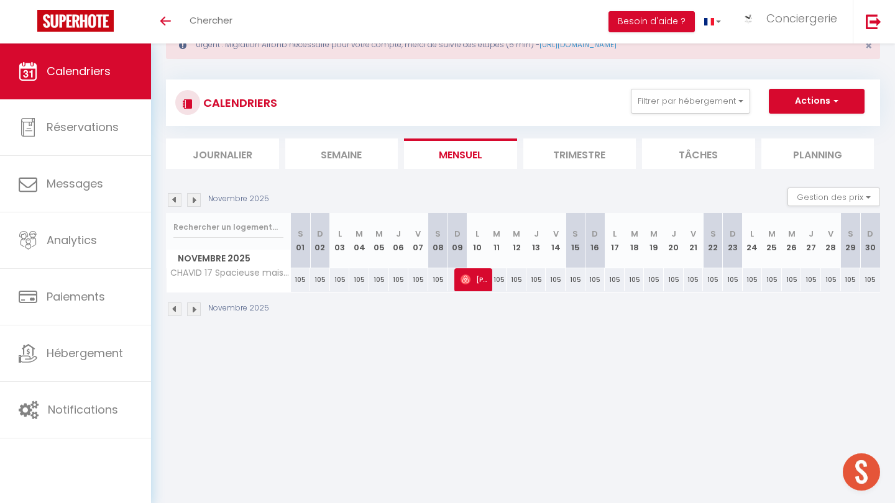
click at [193, 201] on img at bounding box center [194, 200] width 14 height 14
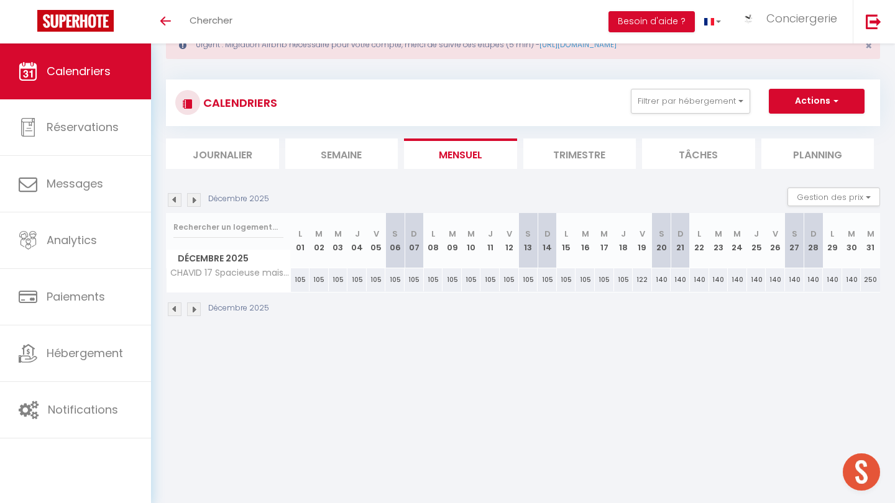
click at [176, 202] on img at bounding box center [175, 200] width 14 height 14
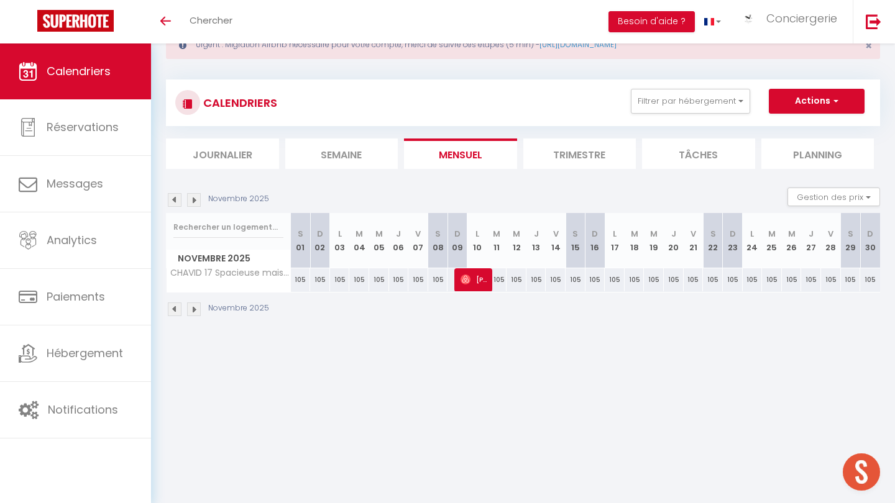
click at [194, 206] on div "Novembre 2025 Gestion des prix Nb Nuits minimum Règles Disponibilité" at bounding box center [523, 200] width 714 height 25
click at [192, 202] on img at bounding box center [194, 200] width 14 height 14
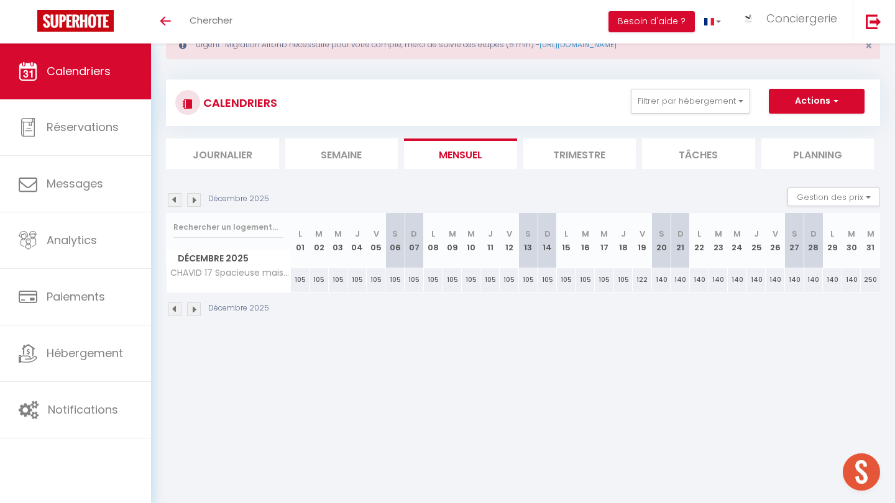
click at [176, 203] on img at bounding box center [175, 200] width 14 height 14
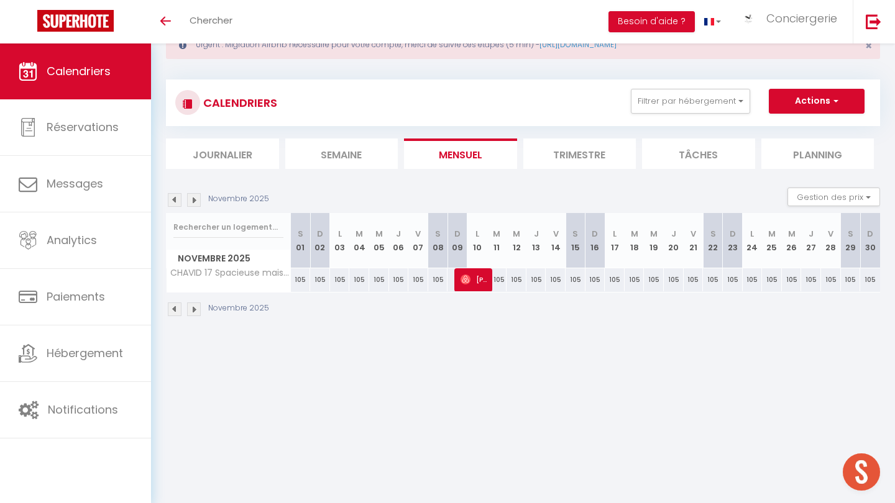
click at [173, 199] on img at bounding box center [175, 200] width 14 height 14
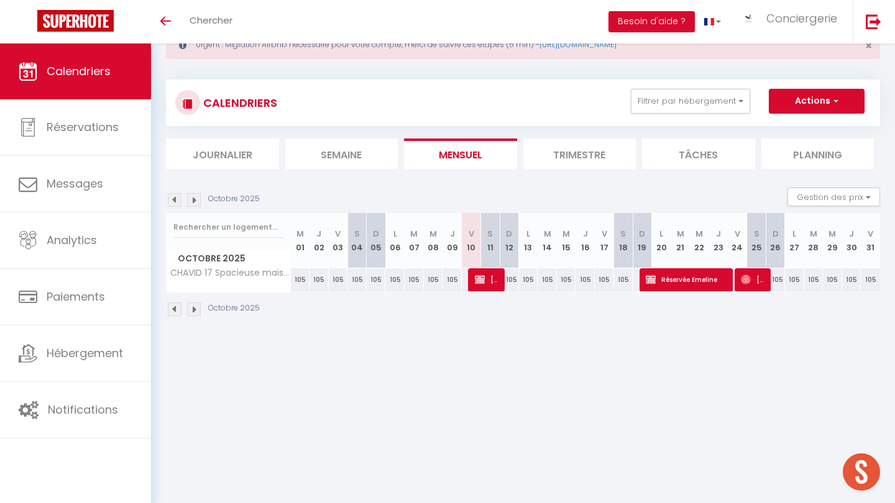
click at [447, 283] on span "Réservée Emeline" at bounding box center [687, 280] width 83 height 24
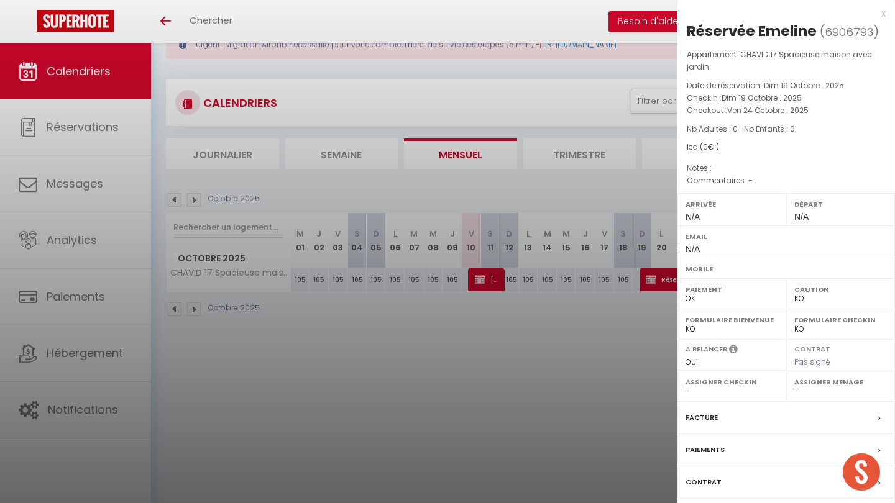
click at [447, 350] on div at bounding box center [447, 251] width 895 height 503
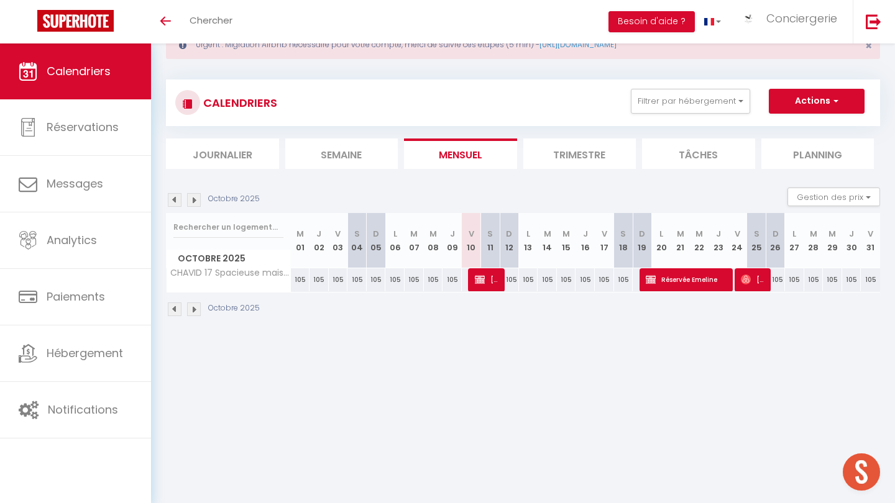
click at [447, 98] on button "Actions" at bounding box center [817, 101] width 96 height 25
click at [447, 441] on body "🟢 Des questions ou besoin d'assistance pour la migration AirBnB? Prenez rdv >>>…" at bounding box center [447, 251] width 895 height 503
click at [447, 282] on span "Réservée Emeline" at bounding box center [687, 280] width 83 height 24
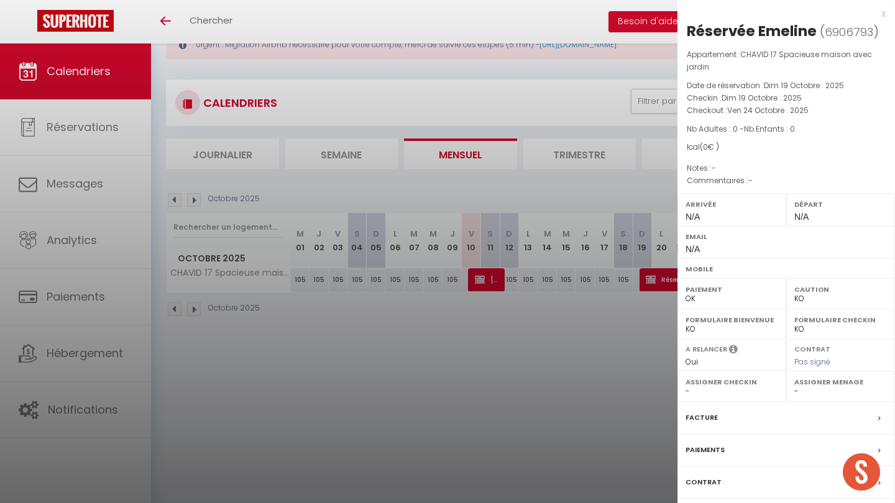
click at [447, 418] on label "Facture" at bounding box center [701, 417] width 32 height 13
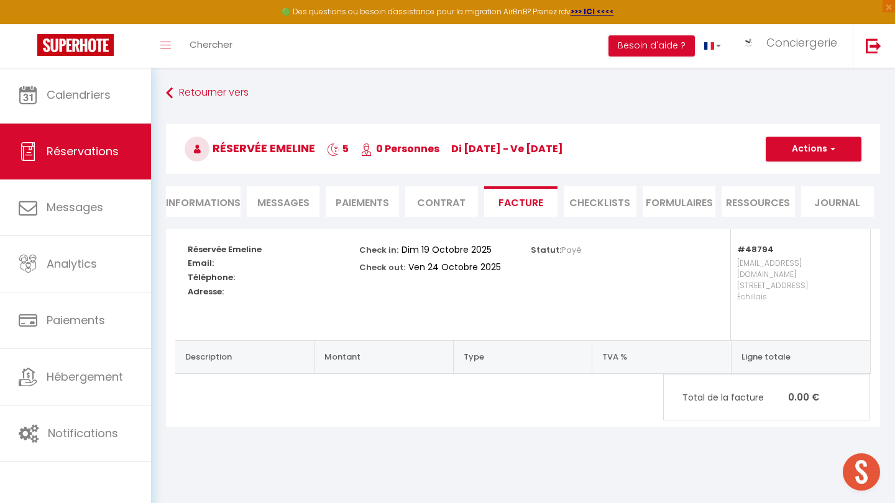
click at [211, 199] on li "Informations" at bounding box center [203, 201] width 75 height 30
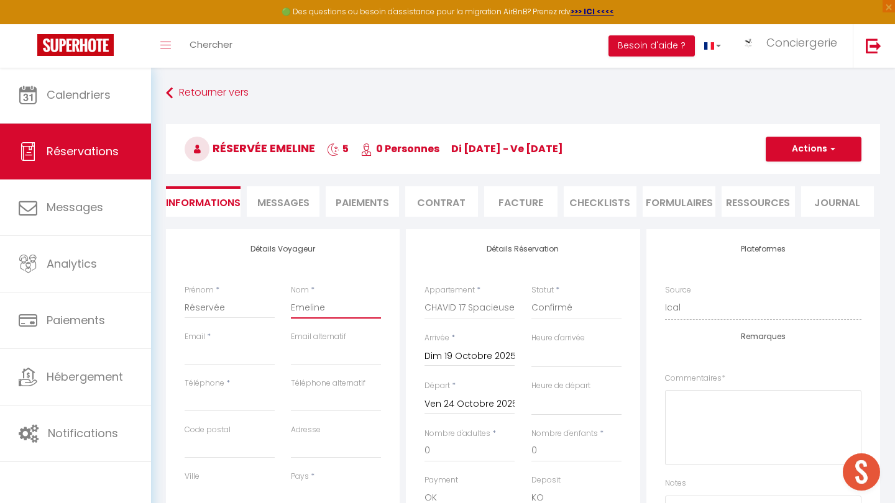
drag, startPoint x: 334, startPoint y: 308, endPoint x: 286, endPoint y: 308, distance: 47.2
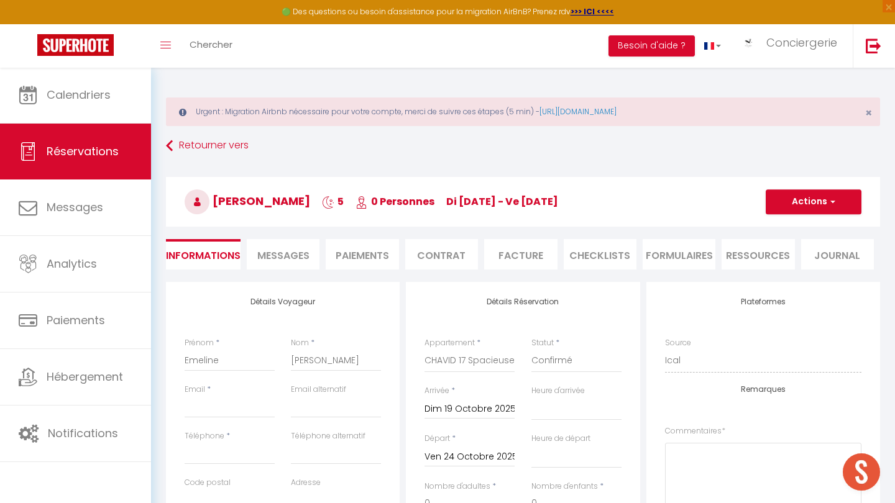
click at [447, 198] on button "Actions" at bounding box center [814, 202] width 96 height 25
click at [447, 224] on link "Enregistrer" at bounding box center [801, 229] width 98 height 16
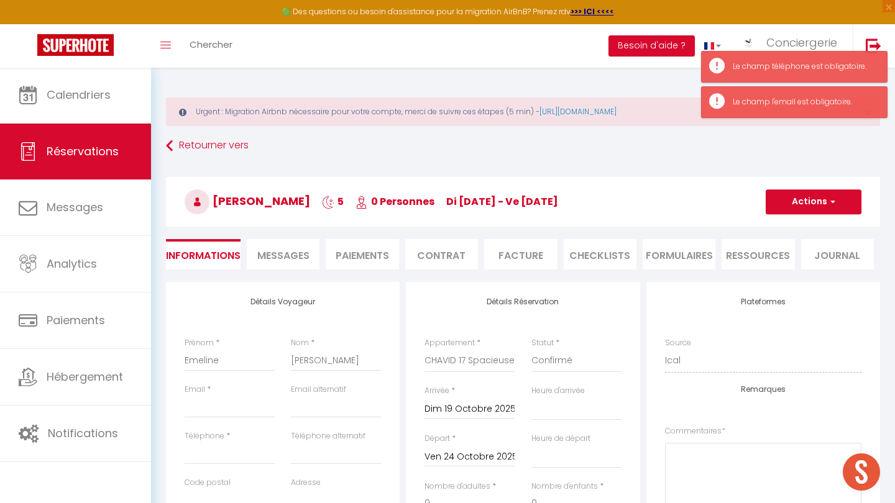
scroll to position [63, 0]
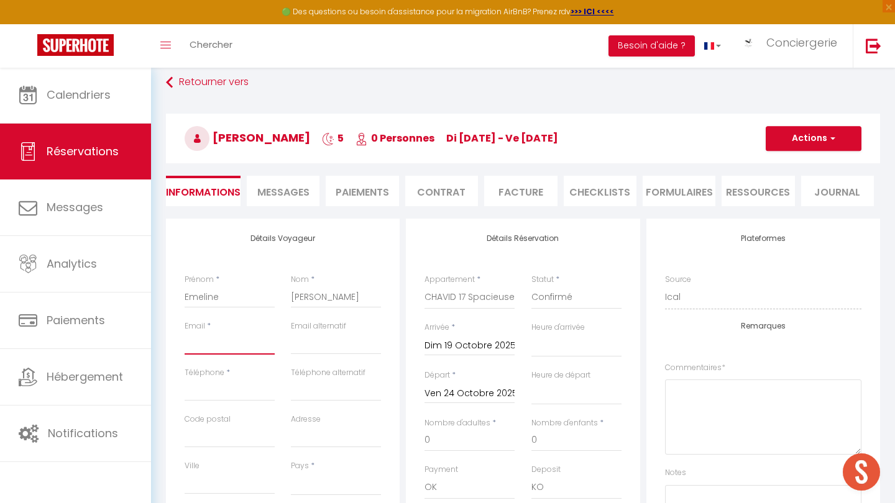
paste input "meuh24@icloud.com"
paste input "+33 6 32 93 70 83"
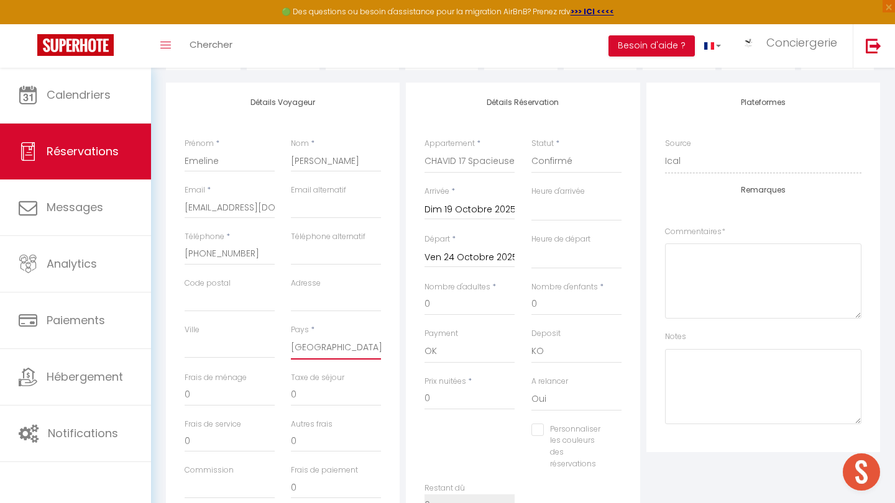
scroll to position [202, 0]
click at [447, 298] on input "0" at bounding box center [469, 302] width 90 height 22
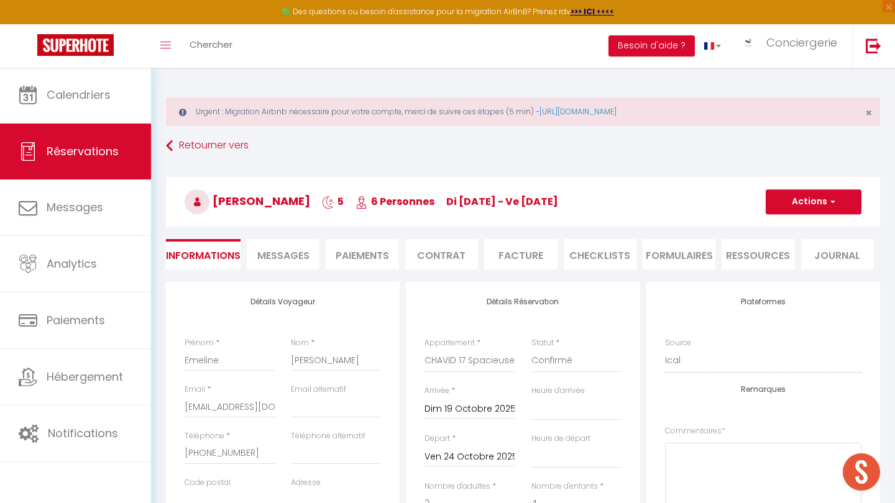
scroll to position [0, 0]
click at [447, 204] on button "Actions" at bounding box center [814, 202] width 96 height 25
click at [447, 229] on link "Enregistrer" at bounding box center [801, 229] width 98 height 16
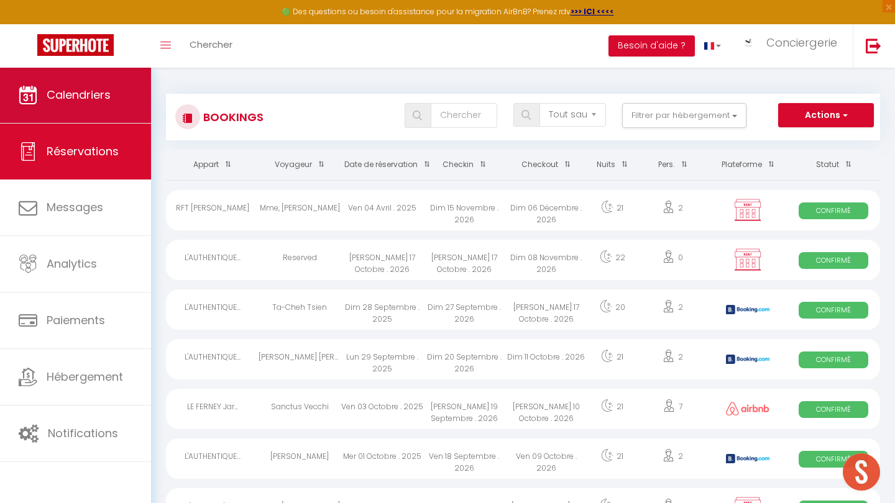
click at [93, 104] on link "Calendriers" at bounding box center [75, 95] width 151 height 56
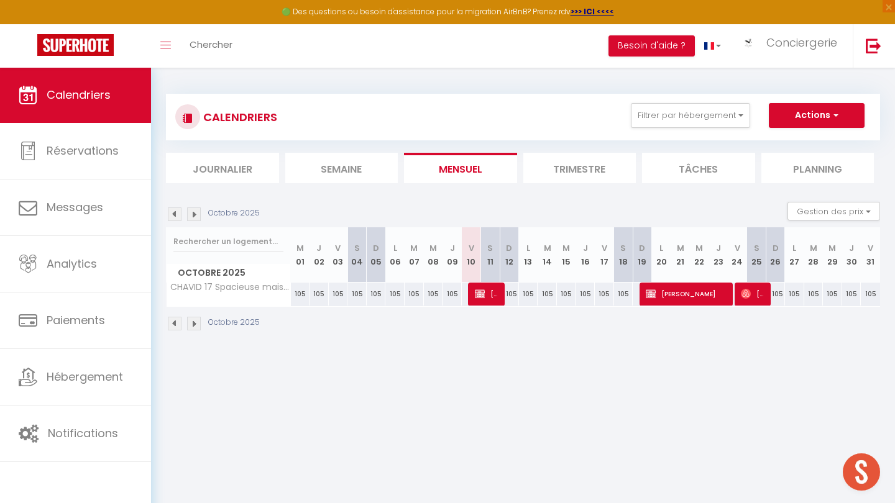
click at [328, 173] on li "Semaine" at bounding box center [341, 168] width 113 height 30
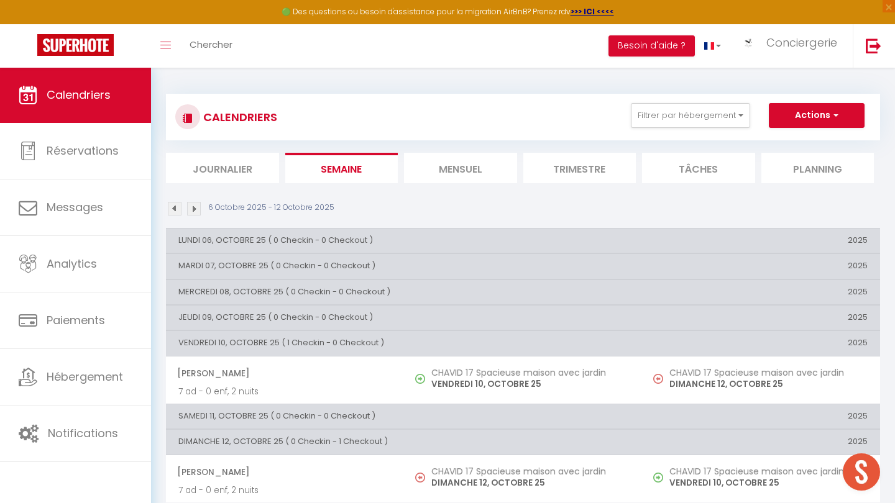
click at [447, 129] on div "CALENDRIERS Filtrer par hébergement ROCHEFORT (17300) L'ENTRE 2 ÎLES Studio au …" at bounding box center [522, 117] width 695 height 28
click at [447, 116] on button "Filtrer par hébergement" at bounding box center [690, 115] width 119 height 25
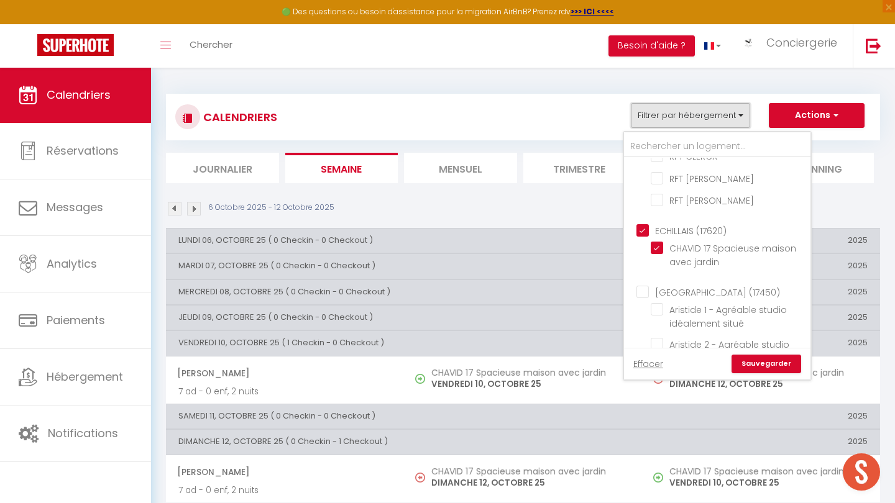
scroll to position [1103, 0]
click at [447, 242] on input "CHAVID 17 Spacieuse maison avec jardin" at bounding box center [728, 248] width 155 height 12
click at [447, 363] on link "Sauvegarder" at bounding box center [766, 364] width 70 height 19
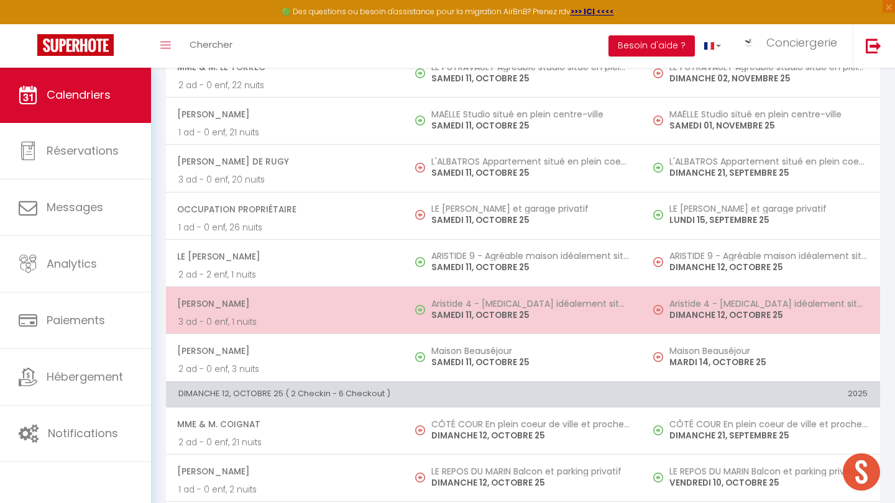
scroll to position [1051, 0]
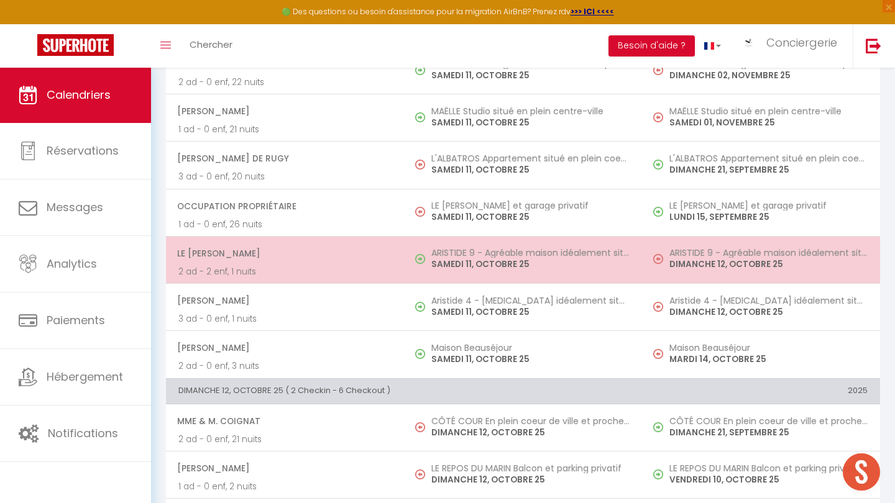
click at [387, 265] on p "2 ad - 2 enf, 1 nuits" at bounding box center [284, 271] width 213 height 13
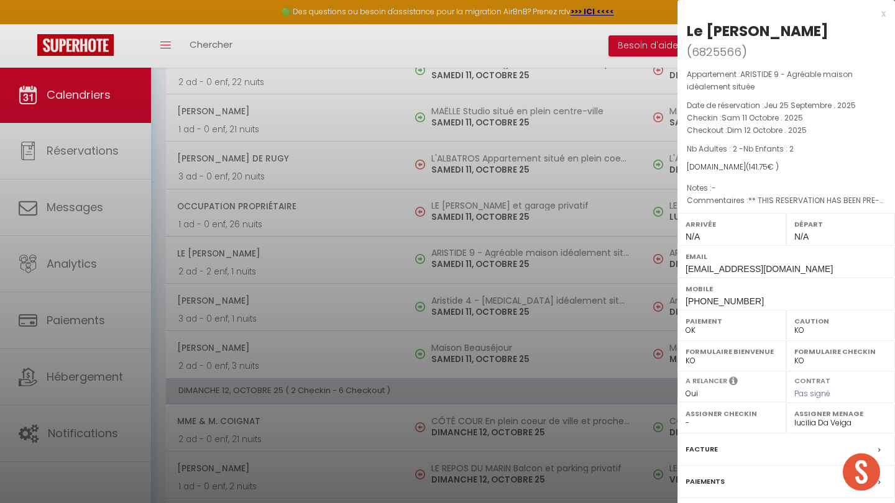
click at [387, 367] on div at bounding box center [447, 251] width 895 height 503
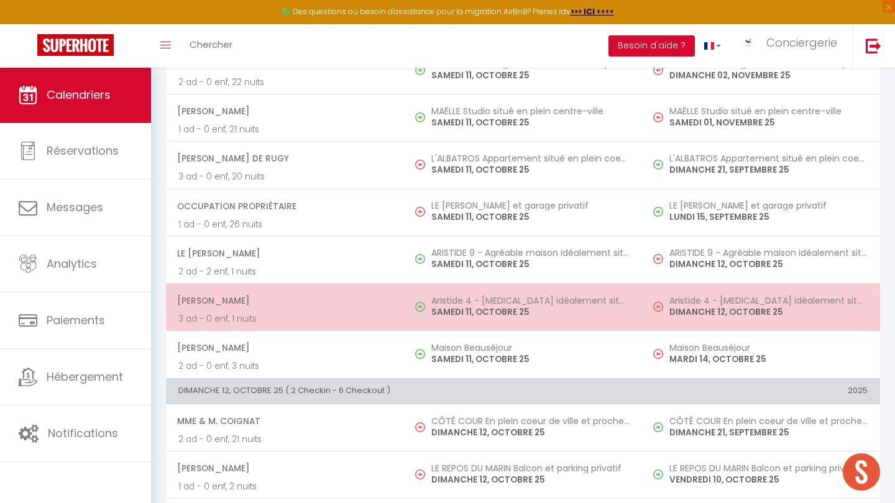
click at [355, 318] on p "3 ad - 0 enf, 1 nuits" at bounding box center [284, 319] width 213 height 13
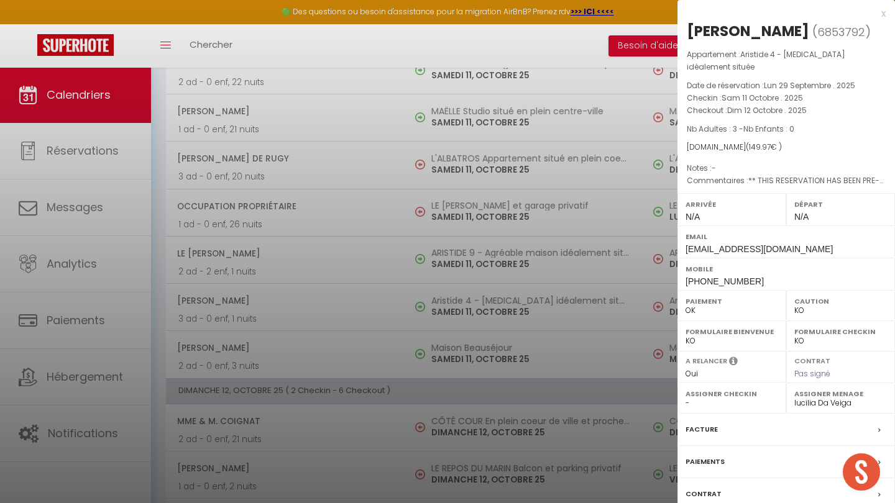
drag, startPoint x: 743, startPoint y: 267, endPoint x: 691, endPoint y: 267, distance: 52.2
click at [447, 277] on span "+33663164929" at bounding box center [724, 282] width 78 height 10
click at [406, 334] on div at bounding box center [447, 251] width 895 height 503
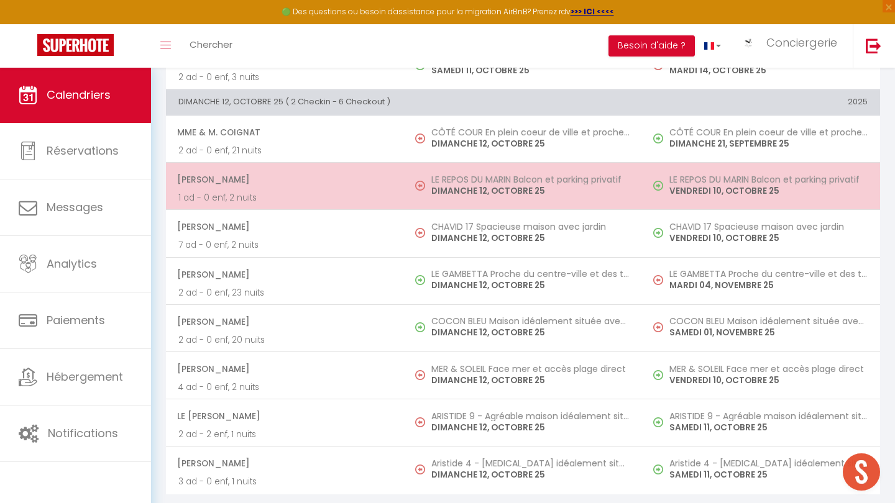
scroll to position [1338, 0]
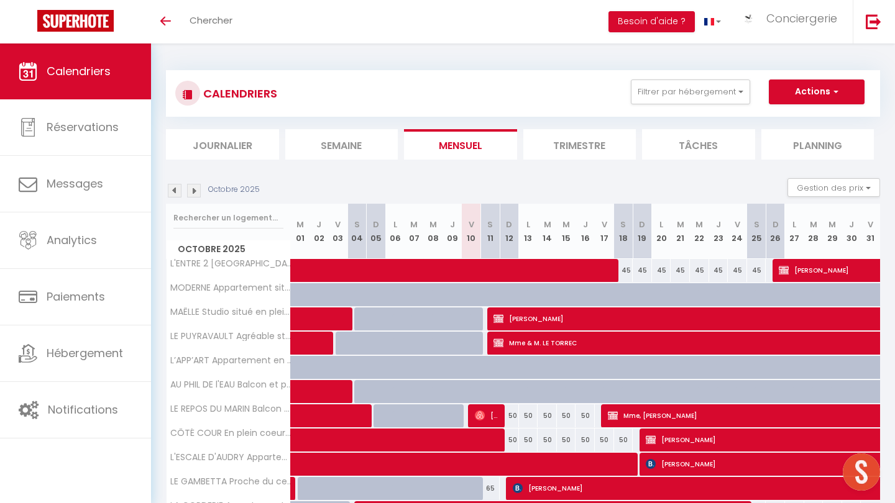
click at [193, 193] on img at bounding box center [194, 191] width 14 height 14
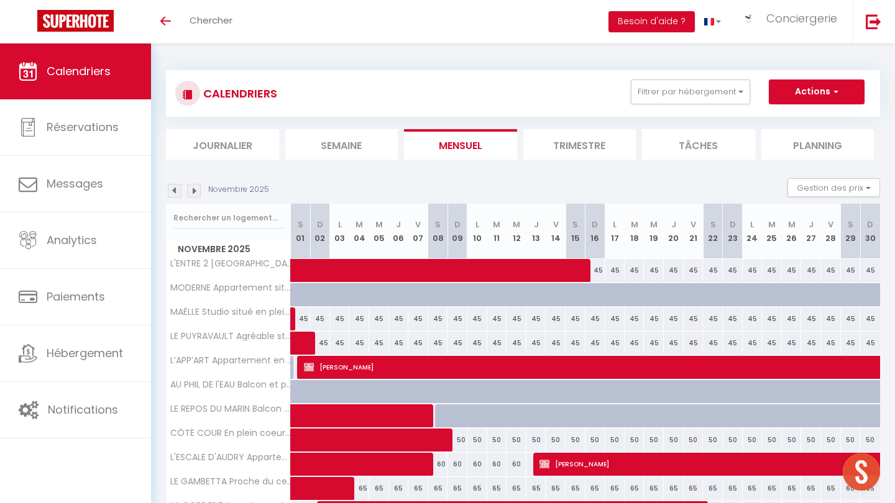
click at [193, 193] on img at bounding box center [194, 191] width 14 height 14
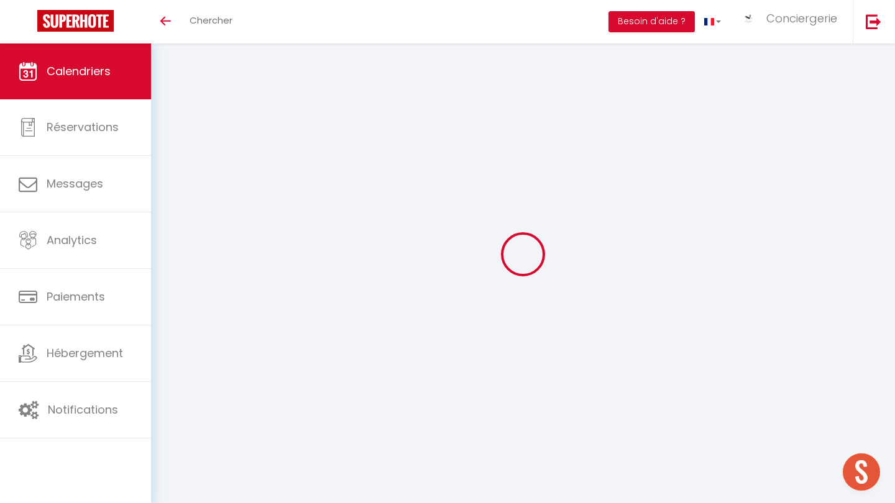
click at [193, 193] on div at bounding box center [523, 253] width 714 height 391
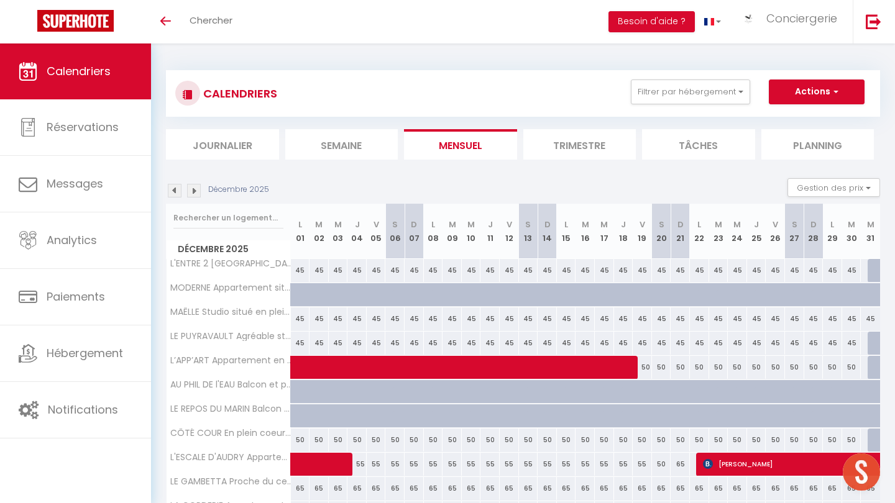
click at [193, 193] on img at bounding box center [194, 191] width 14 height 14
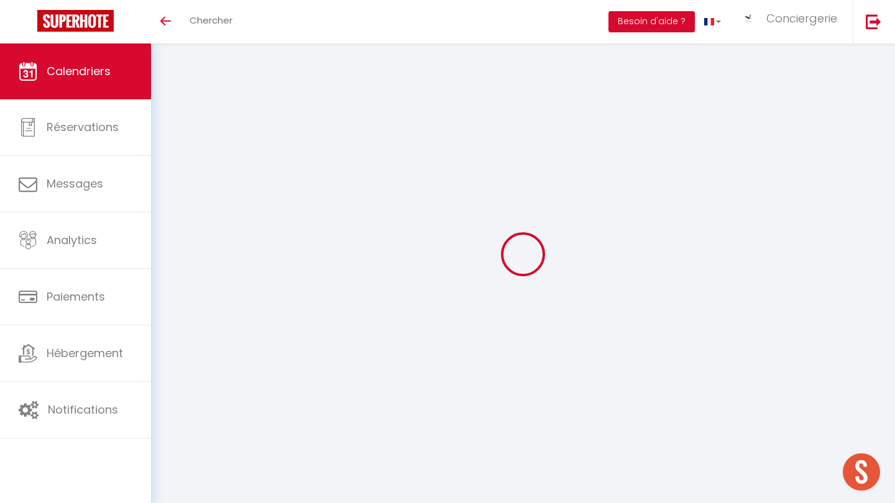
click at [193, 193] on div at bounding box center [523, 253] width 714 height 391
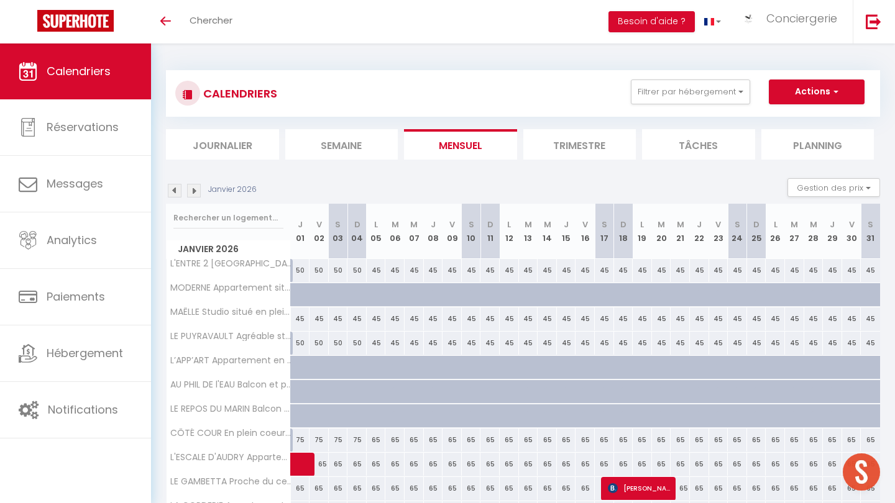
click at [193, 193] on img at bounding box center [194, 191] width 14 height 14
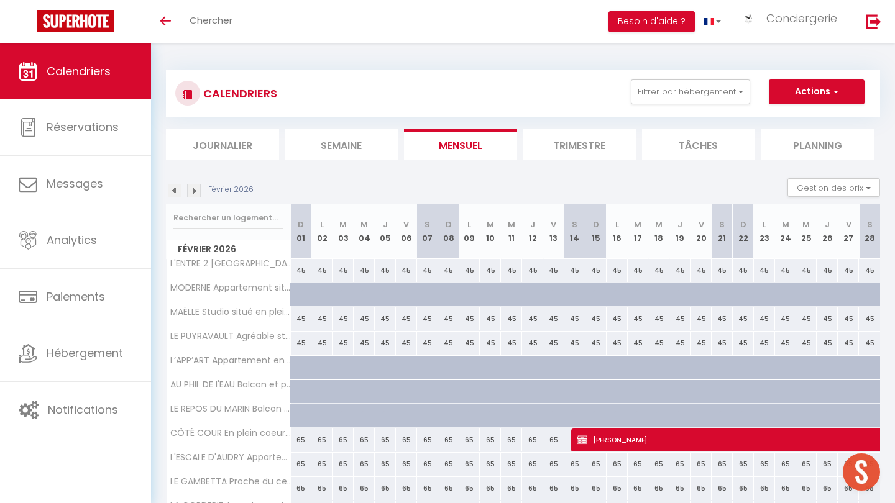
click at [193, 193] on img at bounding box center [194, 191] width 14 height 14
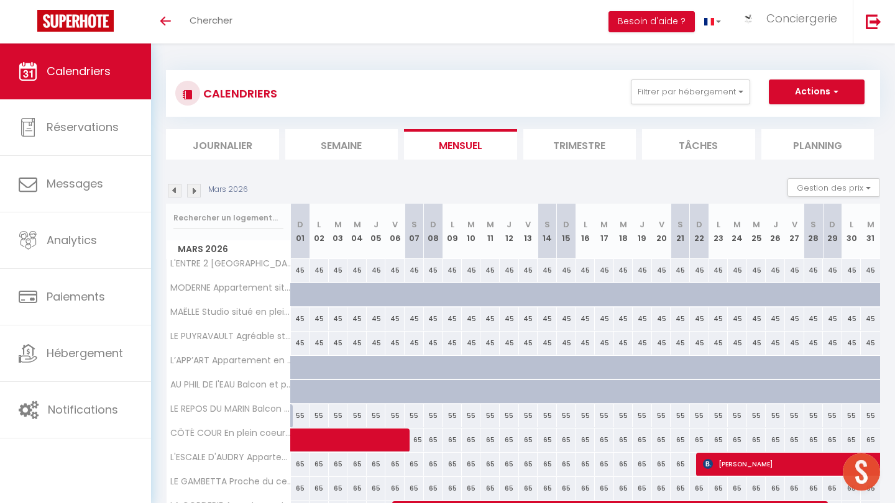
click at [193, 193] on img at bounding box center [194, 191] width 14 height 14
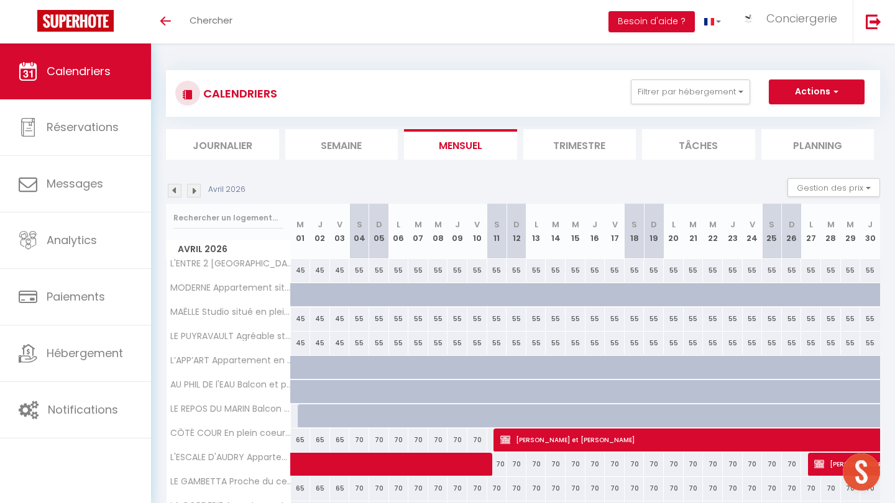
click at [193, 193] on img at bounding box center [194, 191] width 14 height 14
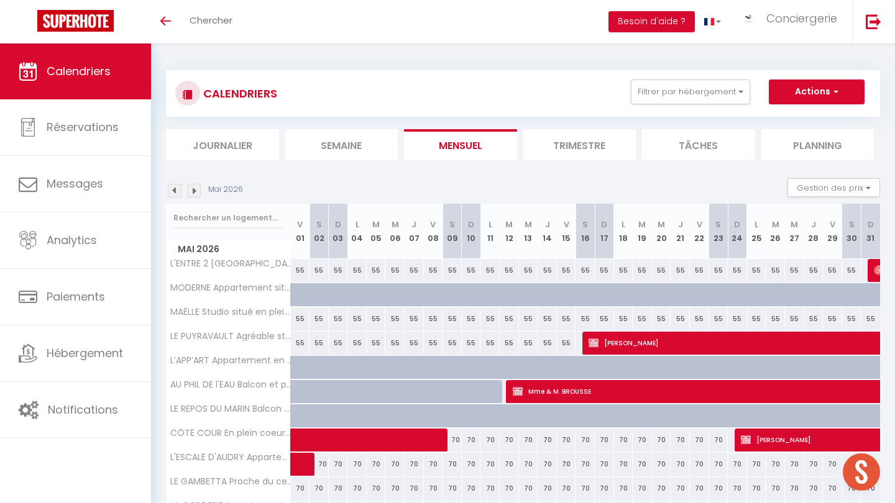
click at [193, 193] on img at bounding box center [194, 191] width 14 height 14
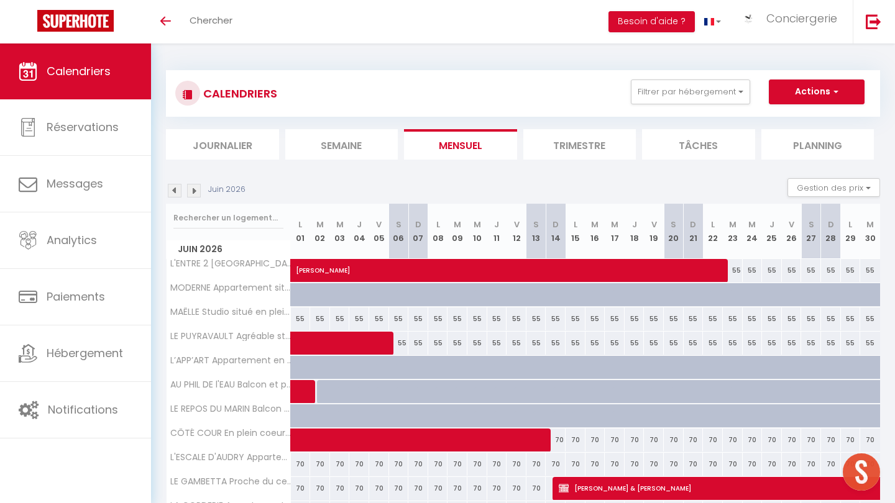
click at [193, 193] on img at bounding box center [194, 191] width 14 height 14
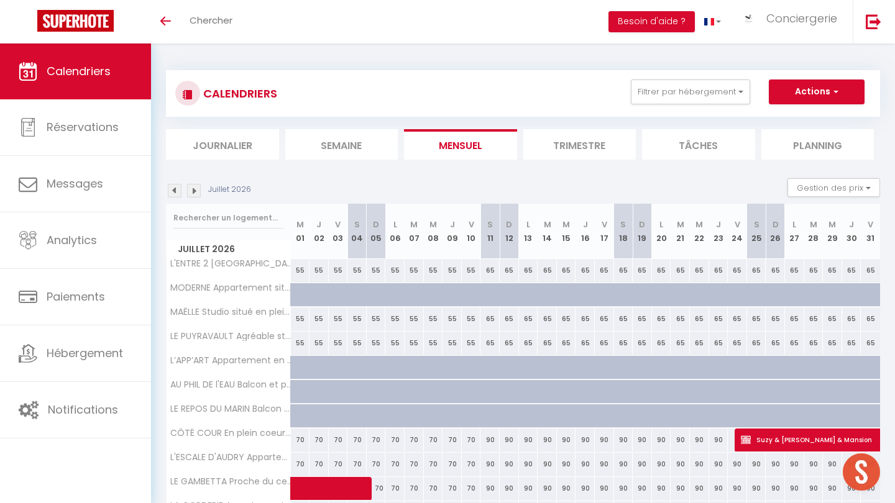
click at [193, 193] on img at bounding box center [194, 191] width 14 height 14
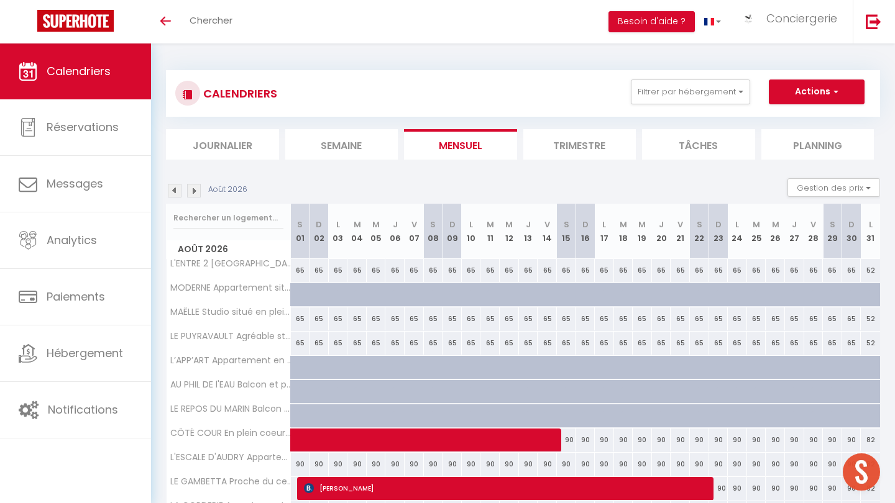
click at [193, 193] on img at bounding box center [194, 191] width 14 height 14
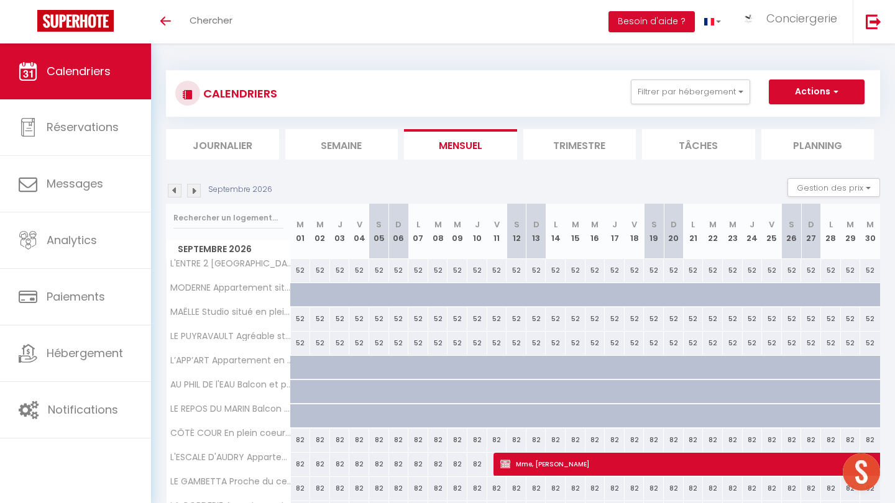
click at [197, 193] on img at bounding box center [194, 191] width 14 height 14
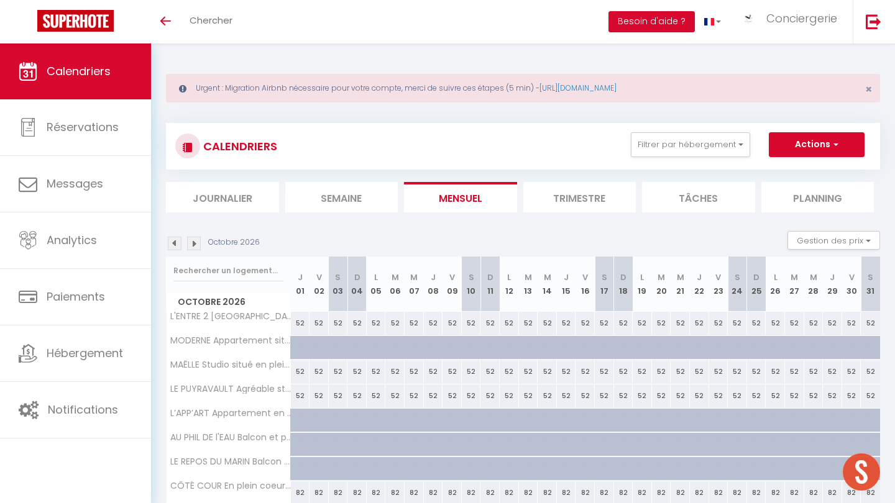
click at [175, 244] on img at bounding box center [175, 244] width 14 height 14
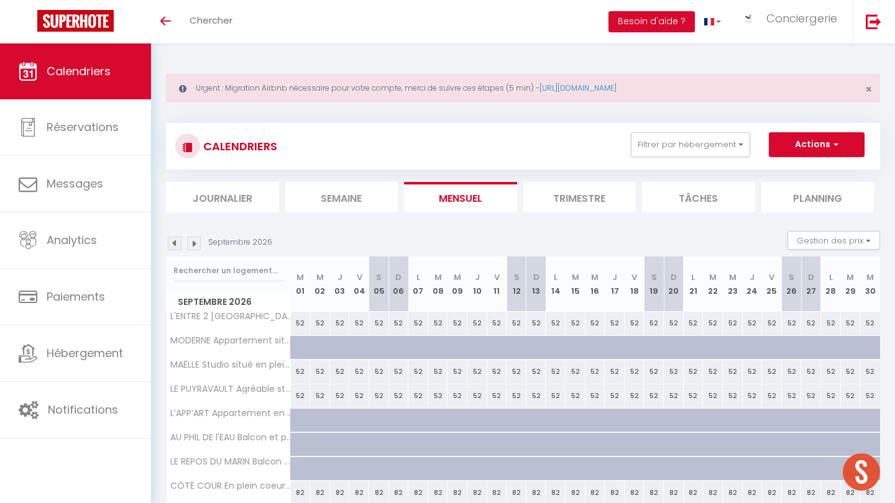
click at [198, 242] on img at bounding box center [194, 244] width 14 height 14
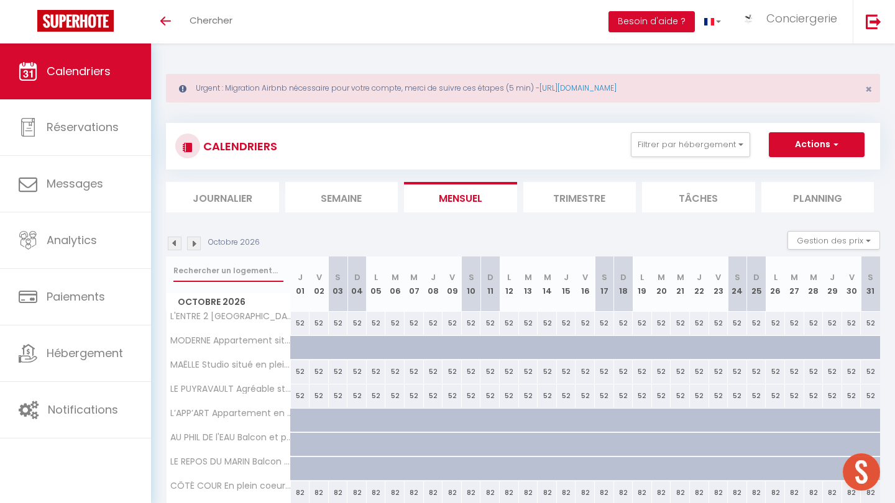
click at [204, 272] on input "text" at bounding box center [228, 271] width 110 height 22
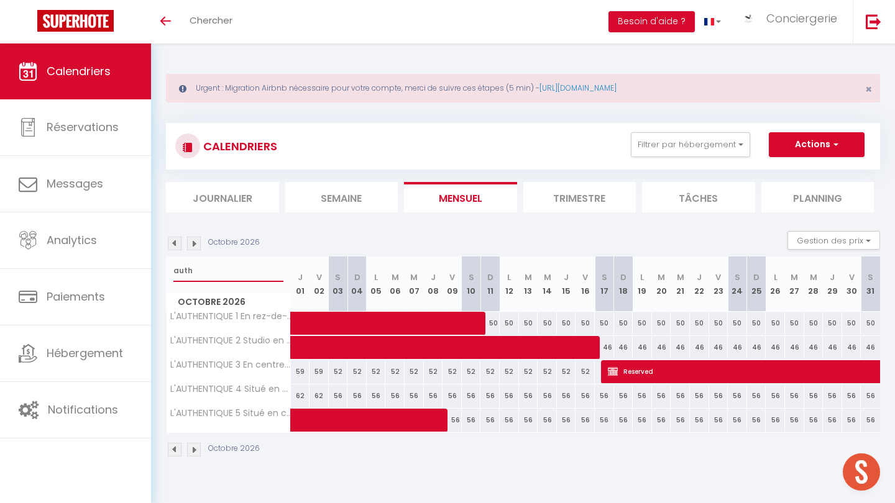
type input "auth"
click at [174, 249] on img at bounding box center [175, 244] width 14 height 14
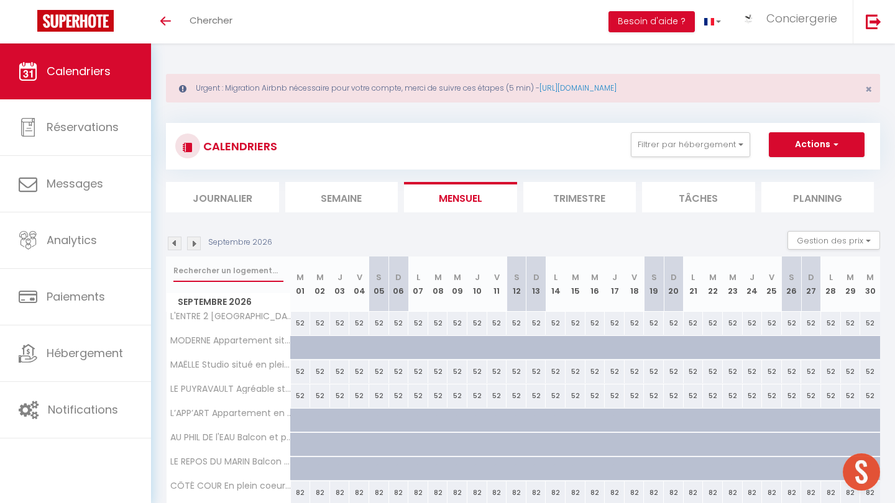
click at [198, 268] on input "text" at bounding box center [228, 271] width 110 height 22
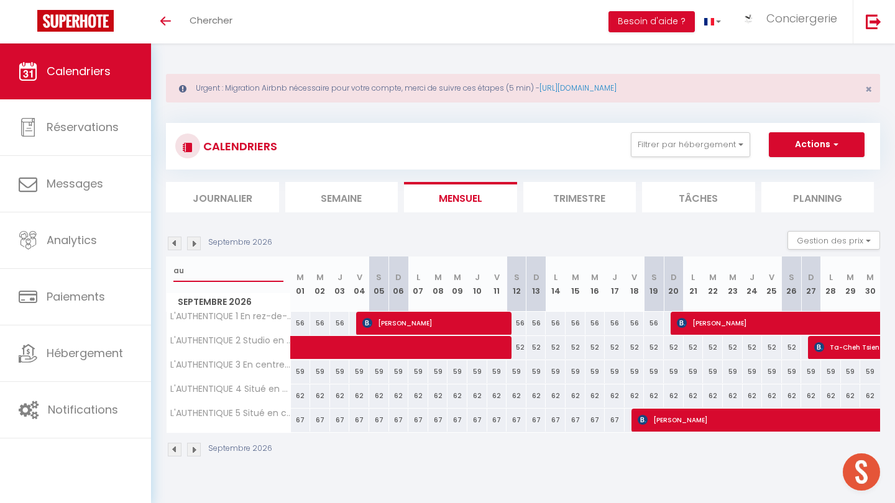
type input "a"
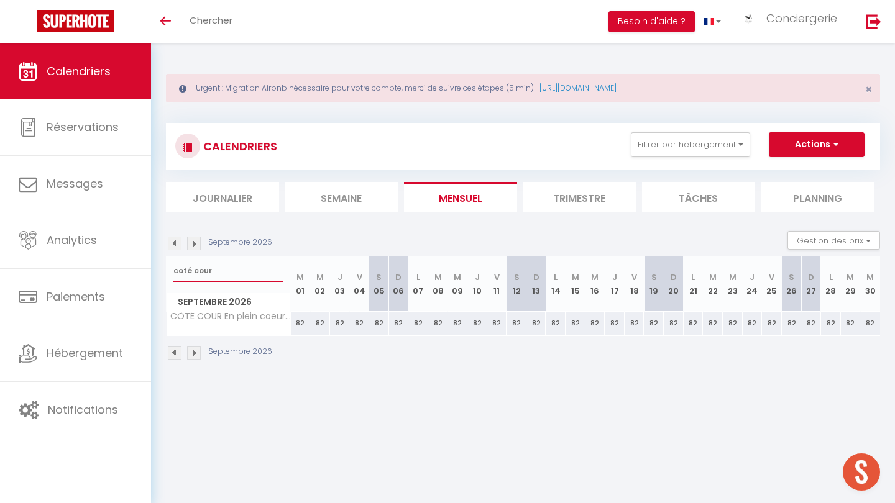
type input "coté cour"
click at [193, 247] on img at bounding box center [194, 244] width 14 height 14
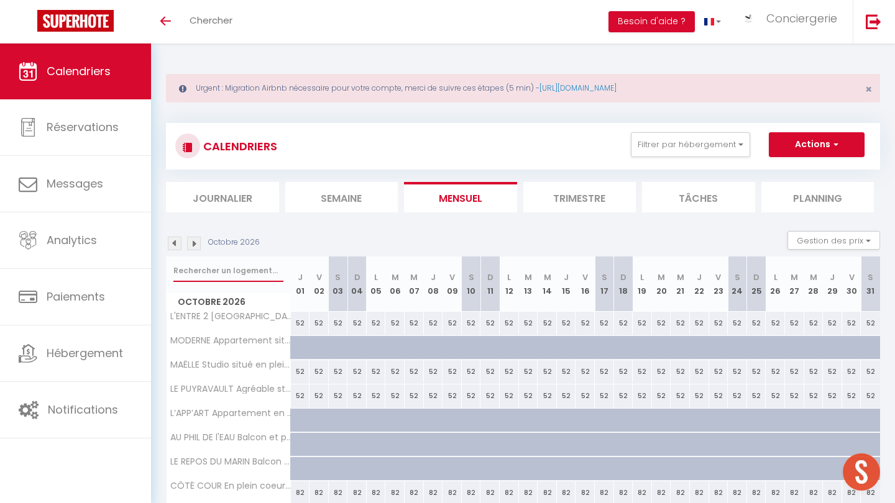
click at [191, 270] on input "text" at bounding box center [228, 271] width 110 height 22
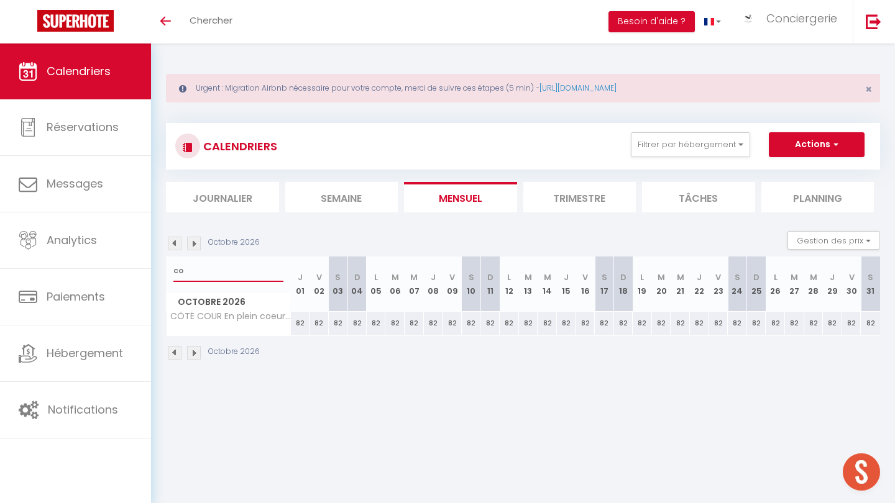
type input "c"
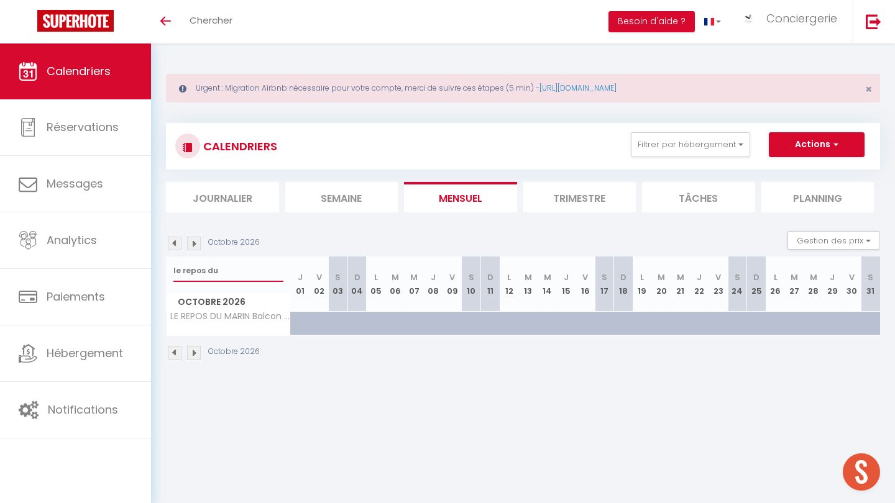
type input "le repos du"
click at [176, 243] on img at bounding box center [175, 244] width 14 height 14
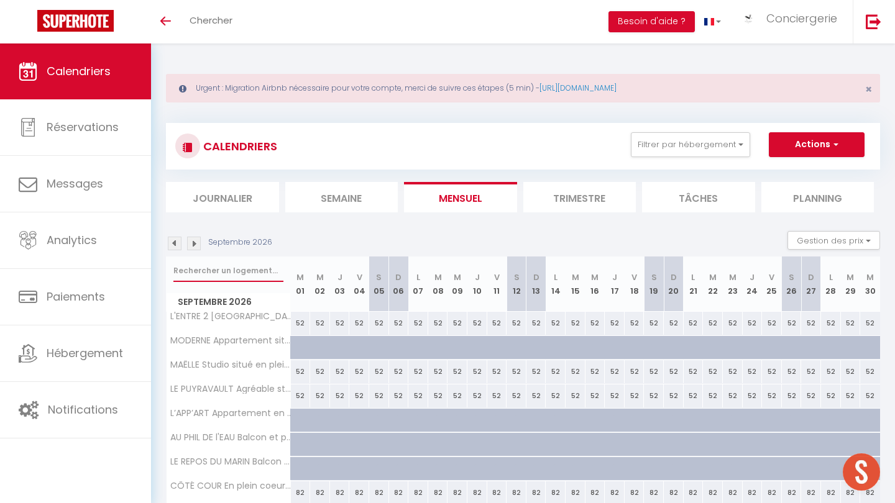
click at [213, 277] on input "text" at bounding box center [228, 271] width 110 height 22
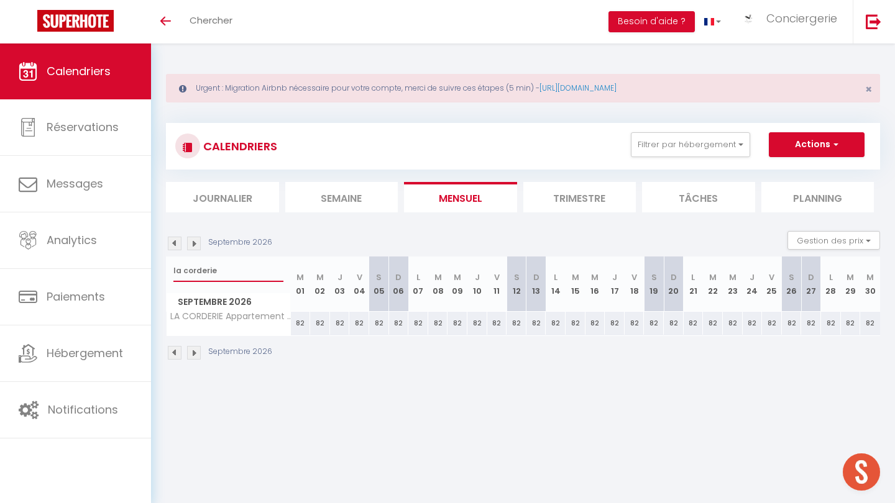
type input "la corderie"
click at [195, 239] on img at bounding box center [194, 244] width 14 height 14
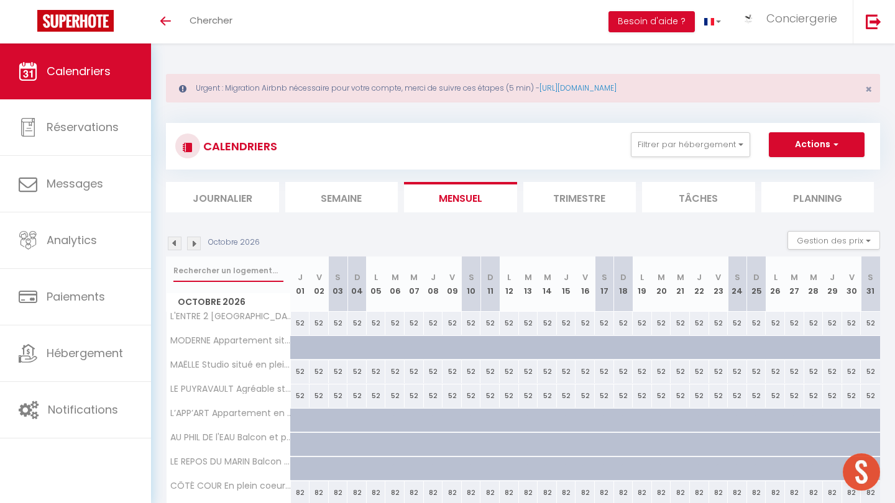
click at [201, 272] on input "text" at bounding box center [228, 271] width 110 height 22
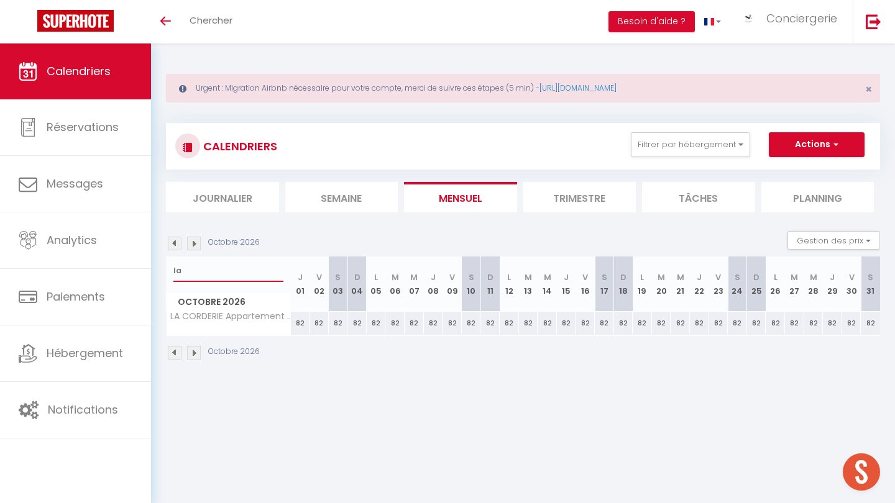
type input "l"
type input "m"
type input "l"
type input "Beauséjour"
click at [178, 243] on img at bounding box center [175, 244] width 14 height 14
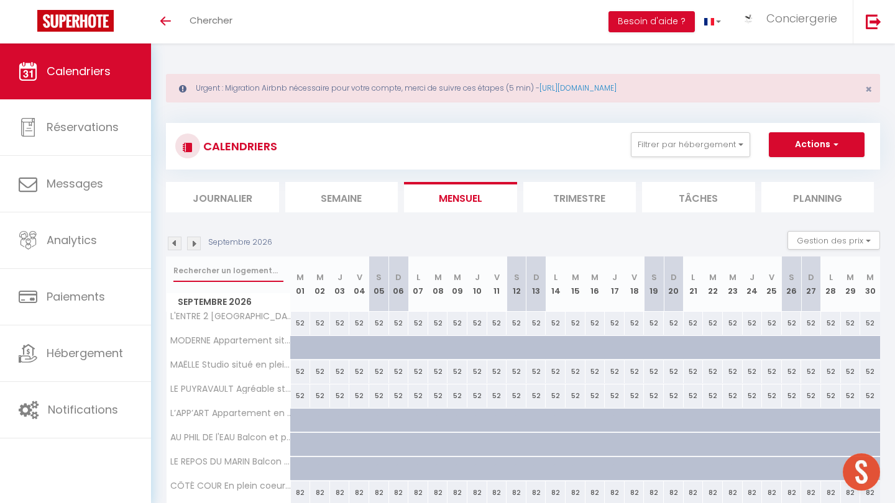
click at [195, 269] on input "text" at bounding box center [228, 271] width 110 height 22
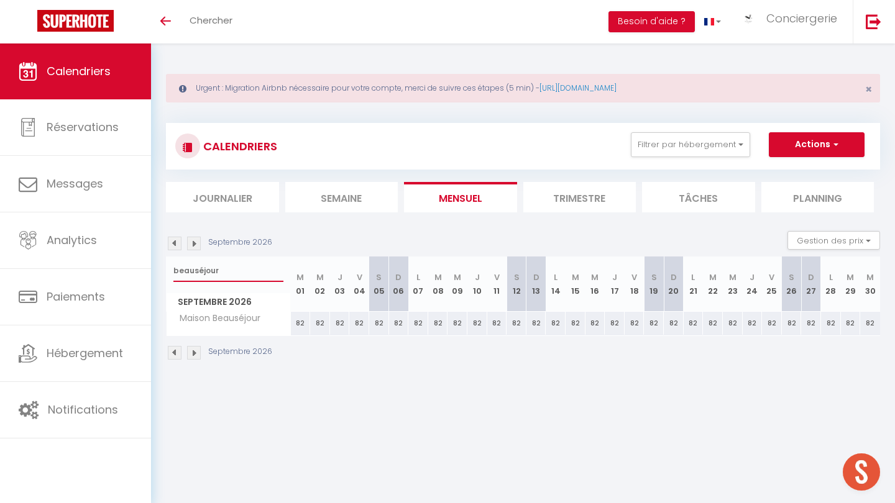
type input "Beauséjour"
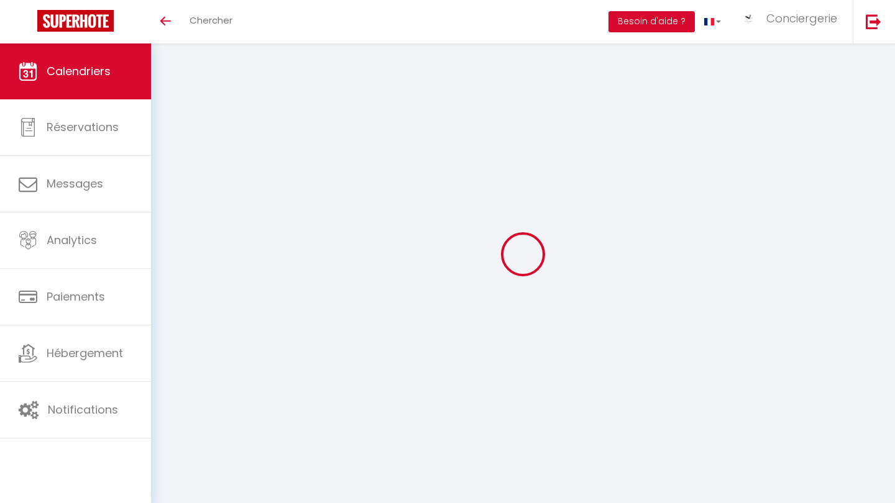
select select
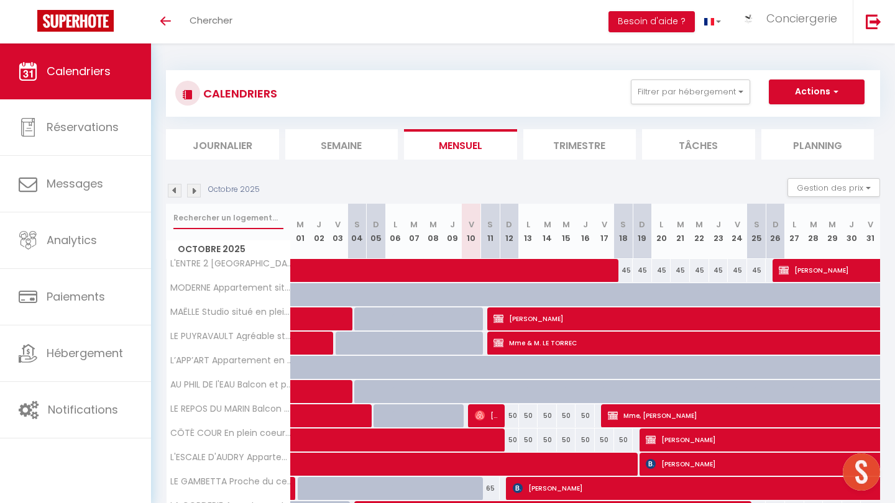
click at [218, 219] on input "text" at bounding box center [228, 218] width 110 height 22
type input "h"
select select
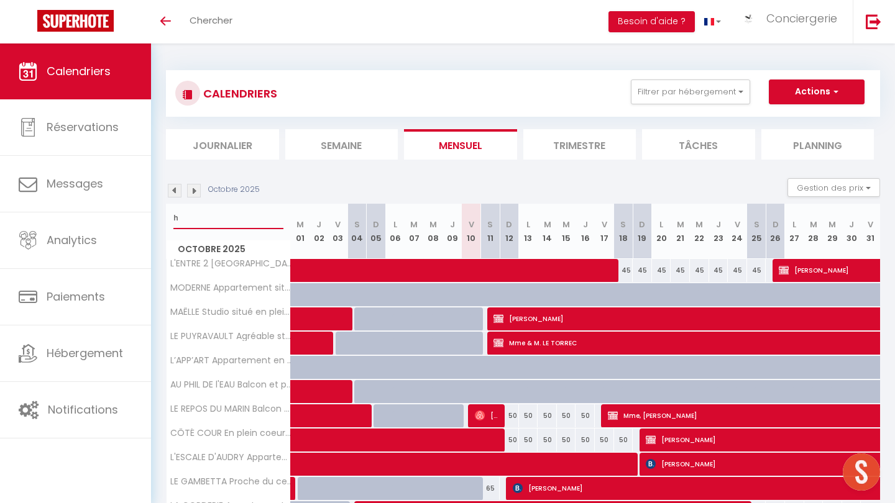
select select
type input "ha"
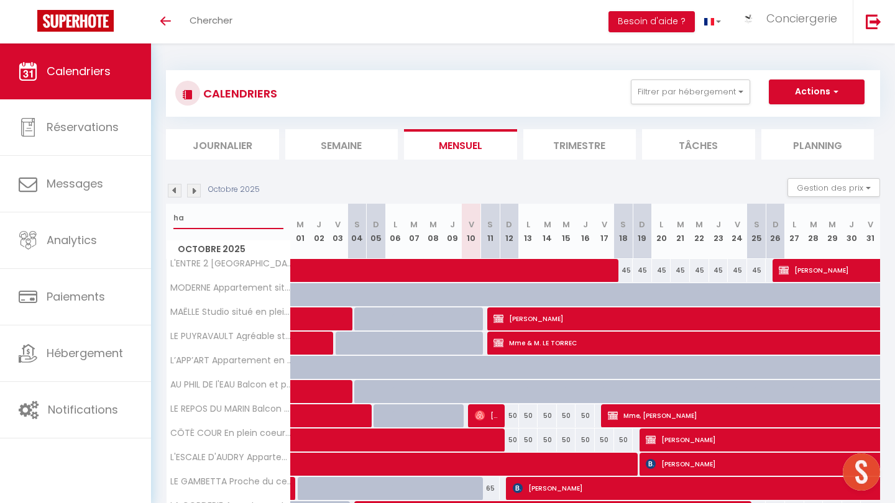
select select
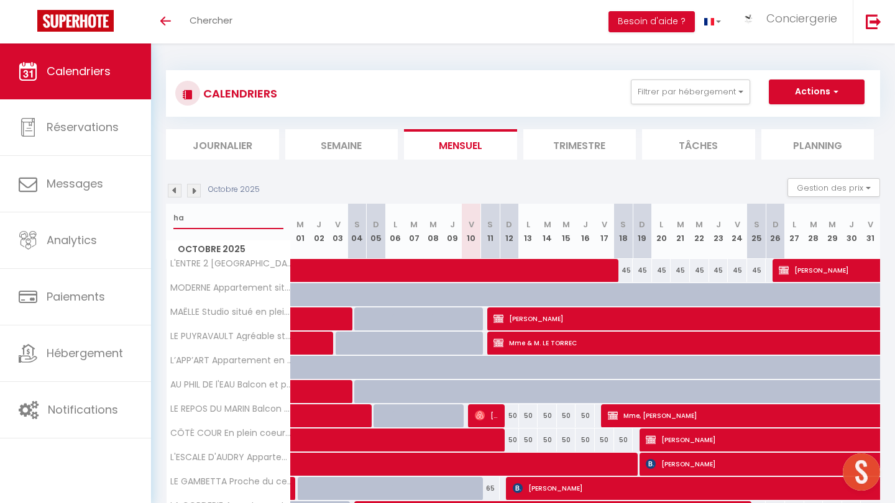
select select
type input "hau"
select select
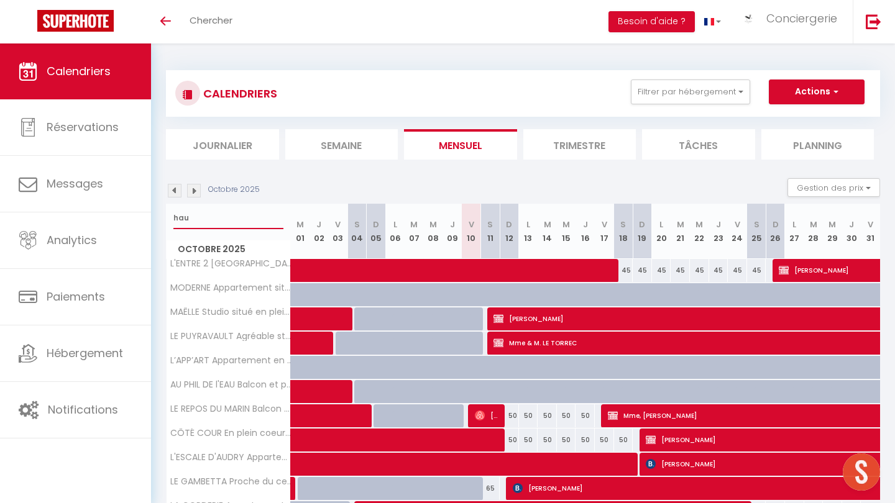
select select
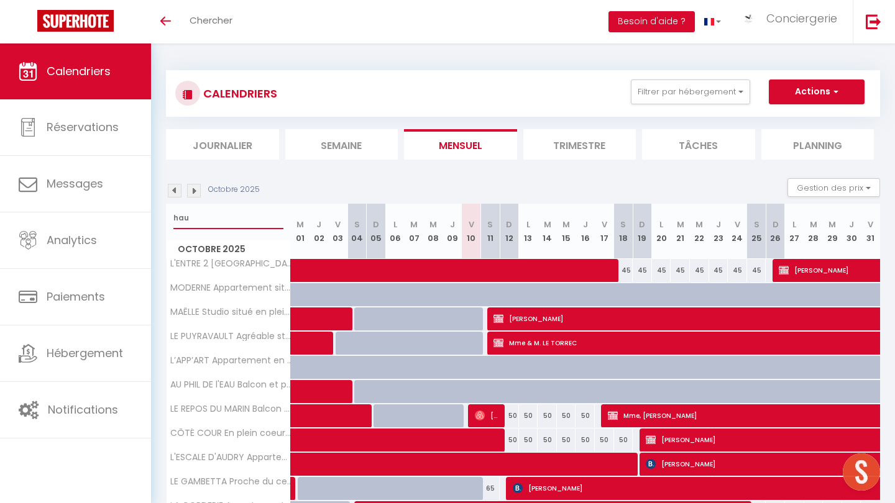
type input "ha"
select select
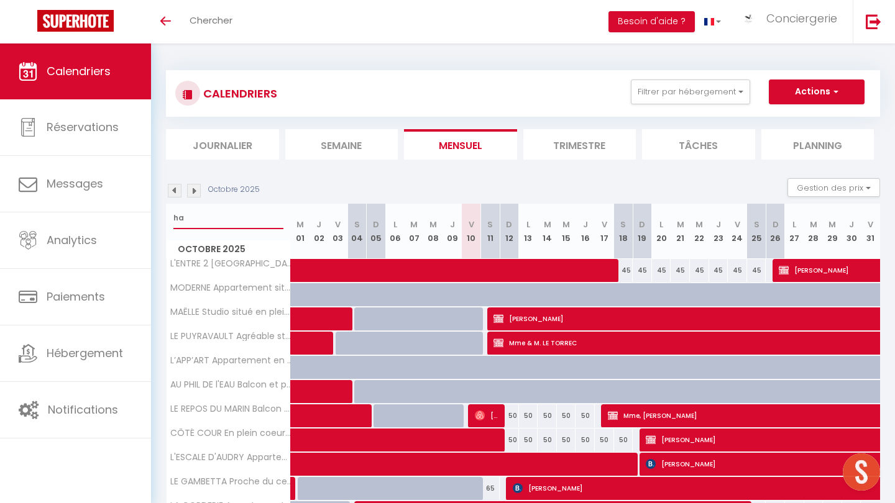
select select
type input "h"
select select
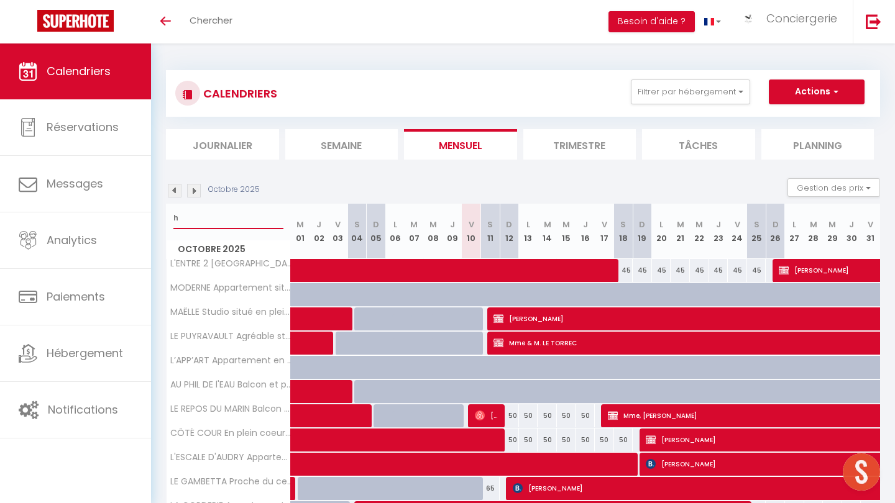
select select
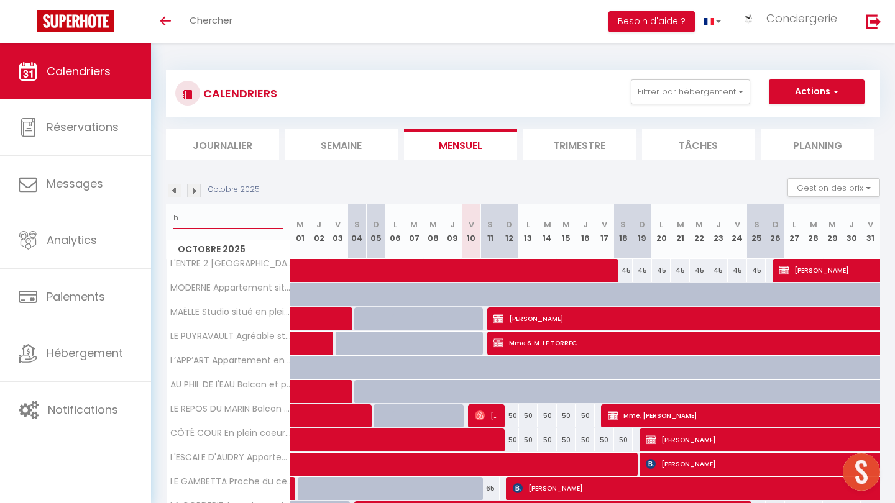
select select
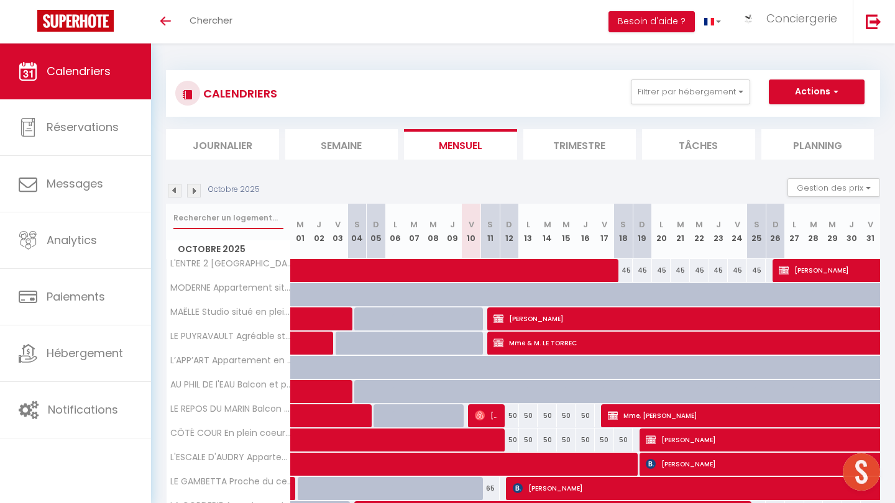
select select
type input "a"
select select
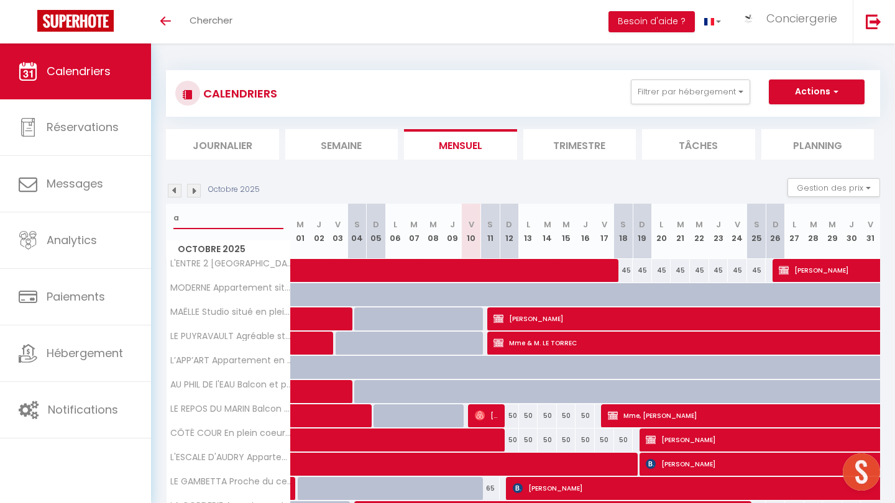
select select
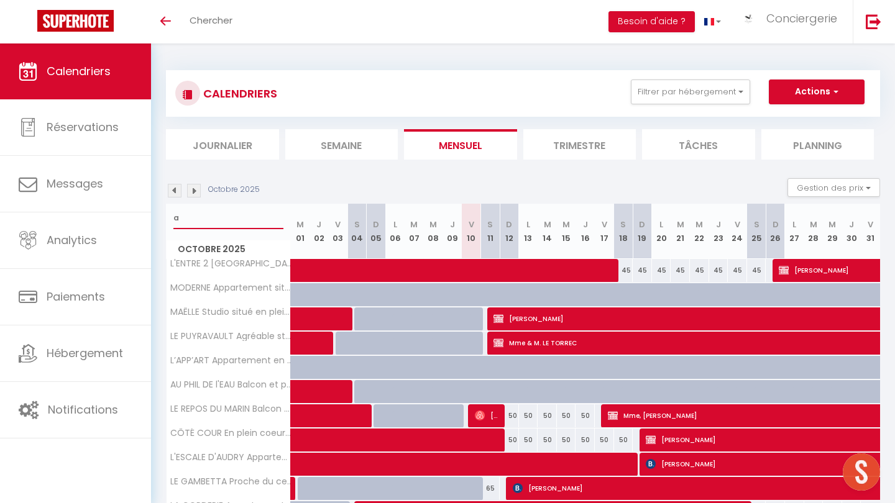
select select
type input "au"
select select
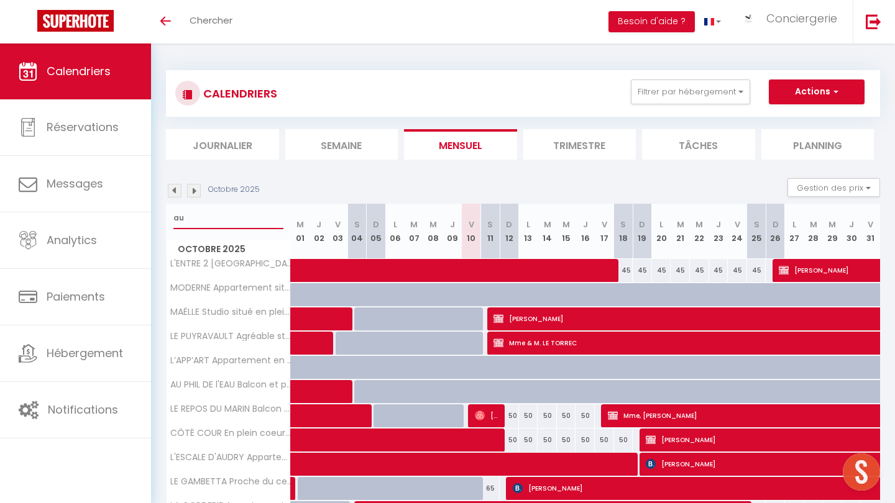
select select
type input "aut"
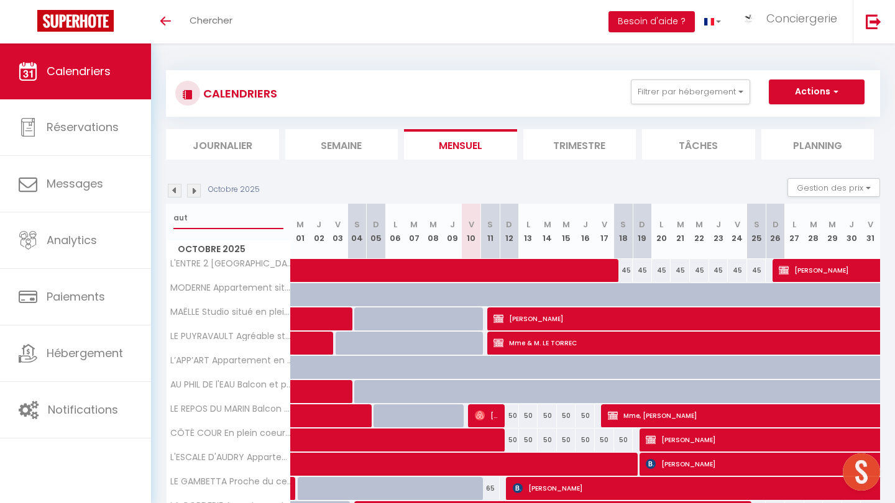
select select
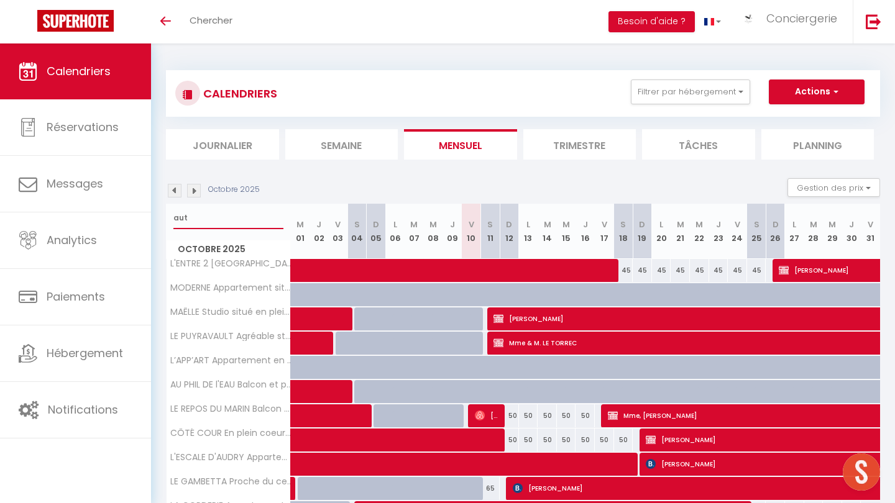
select select
type input "auth"
select select
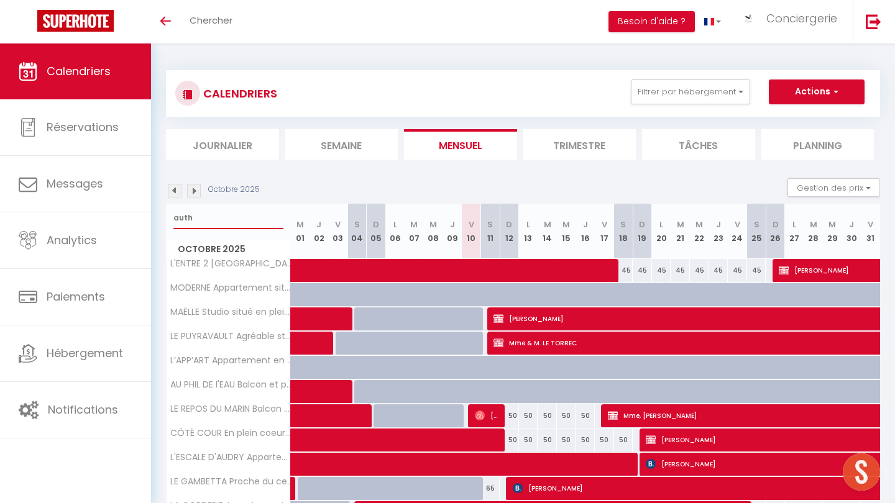
select select
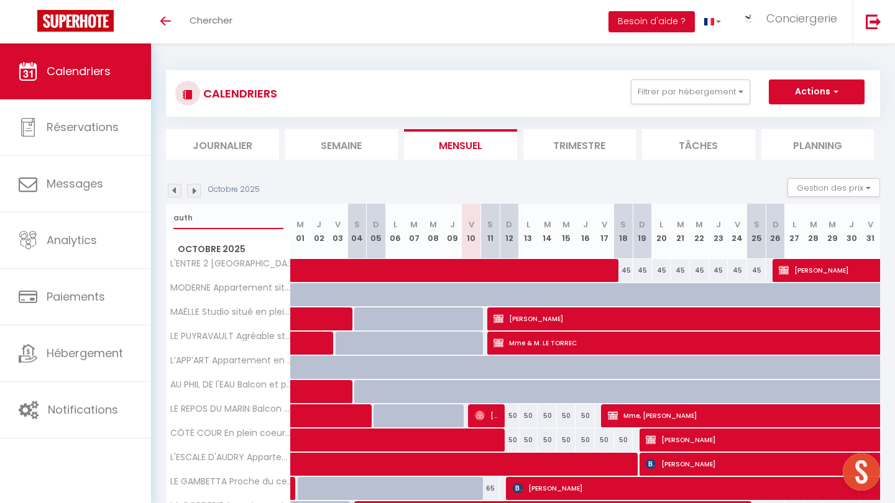
type input "authe"
select select
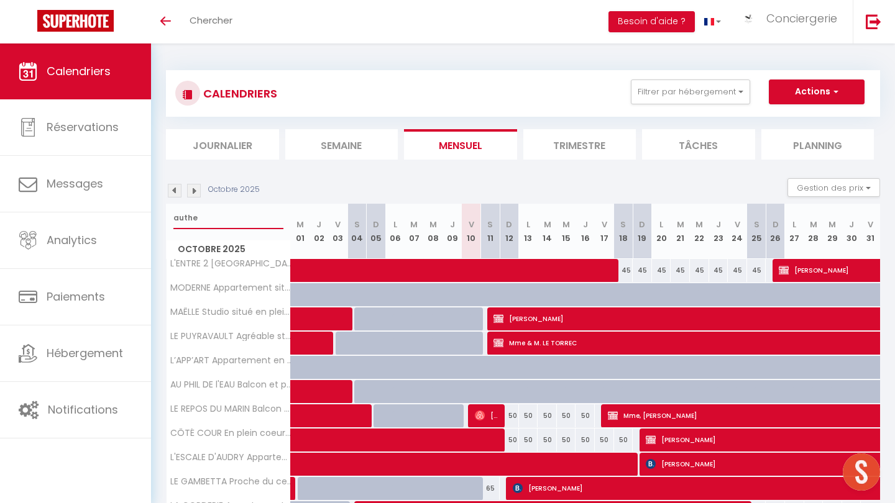
select select
type input "authen"
select select
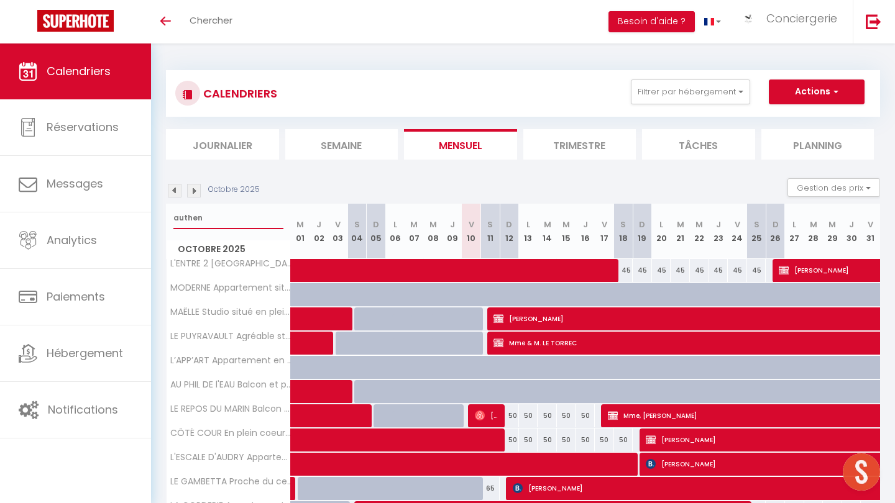
select select
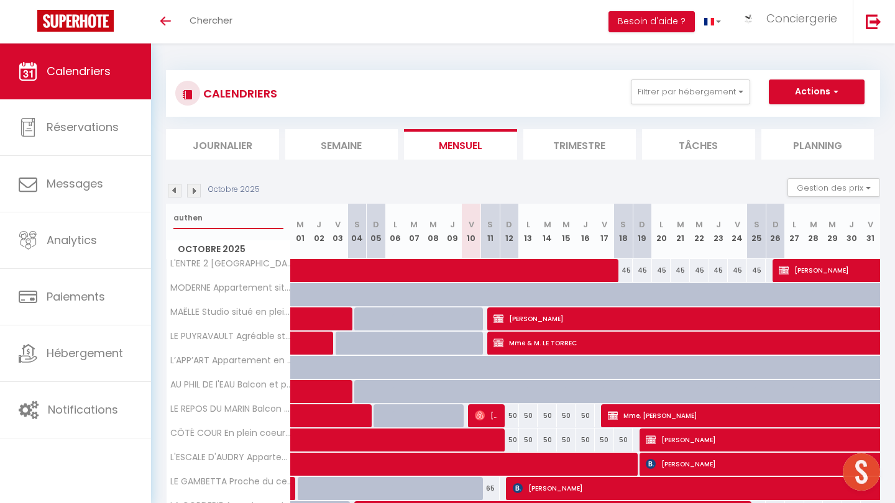
select select
type input "authent"
select select
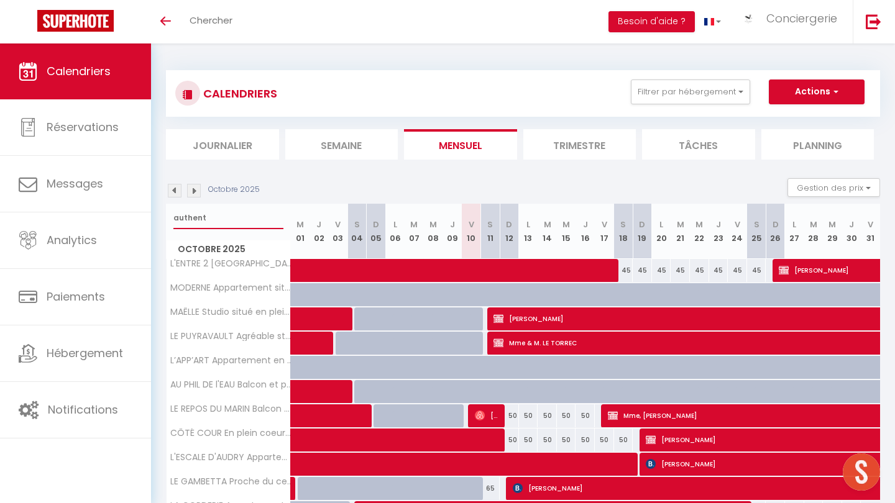
select select
type input "authenti"
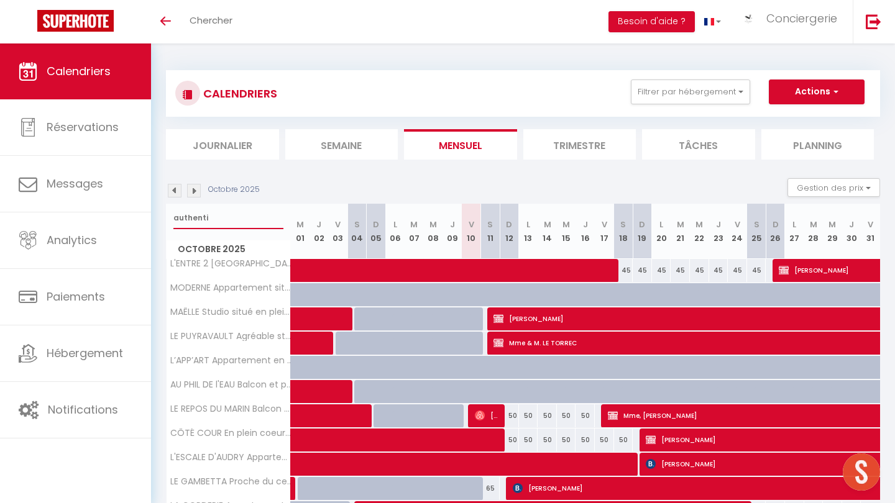
select select
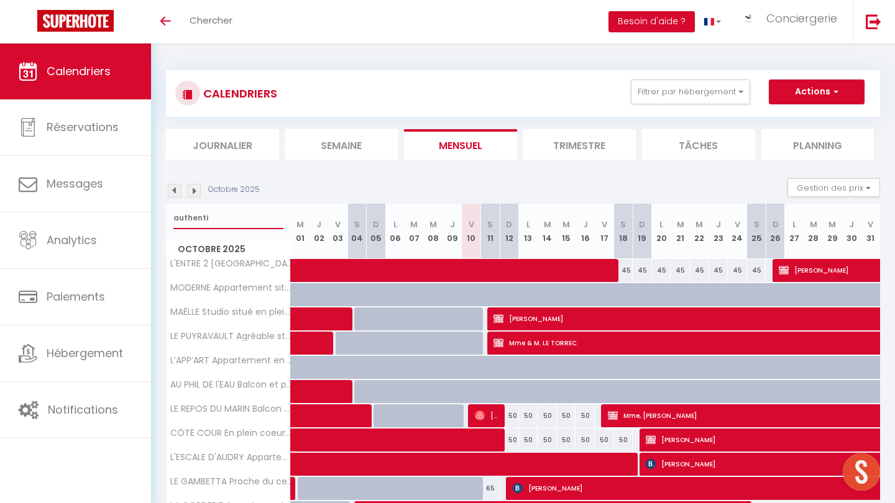
select select
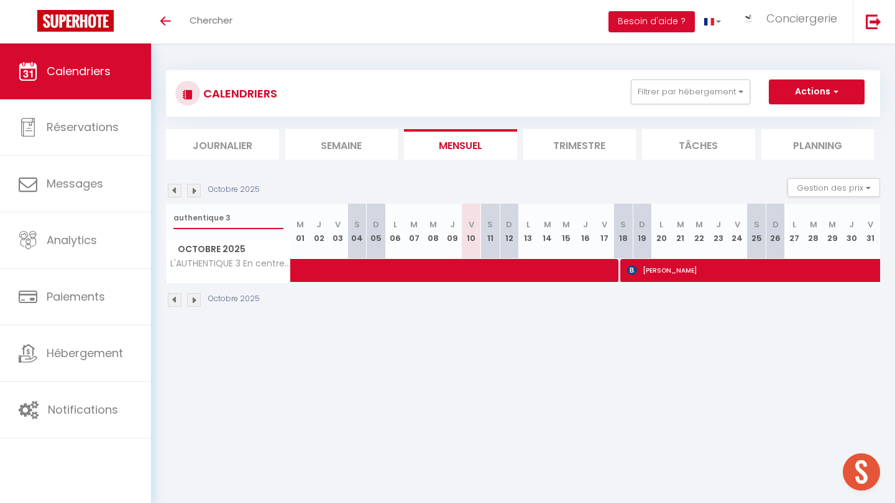
type input "authentique 3"
click at [444, 270] on span at bounding box center [547, 271] width 486 height 24
select select "OK"
select select "KO"
select select "0"
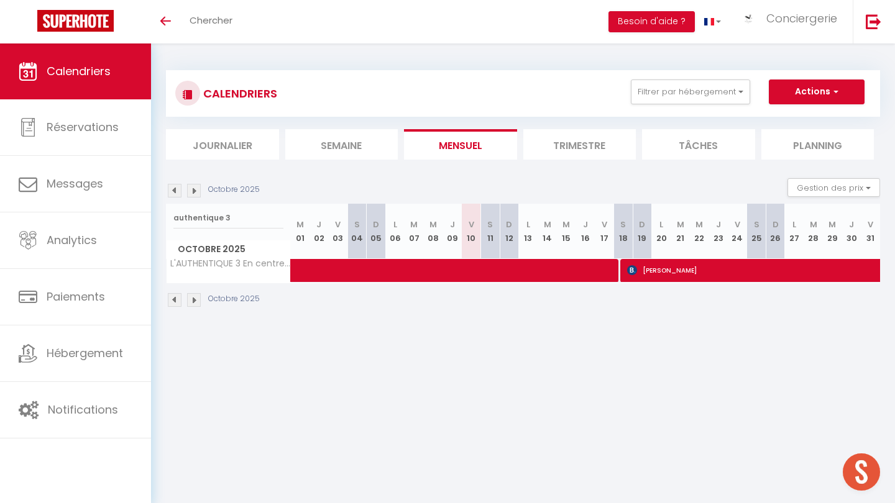
select select "0"
select select "1"
select select
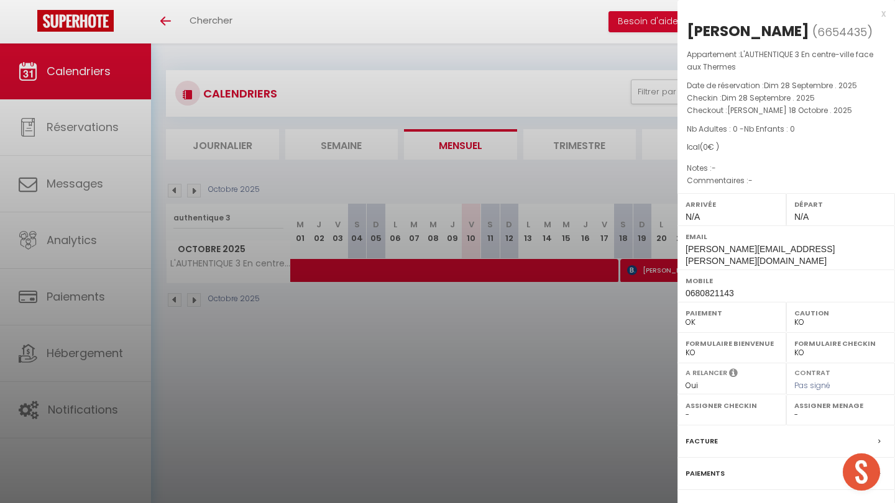
select select "52362"
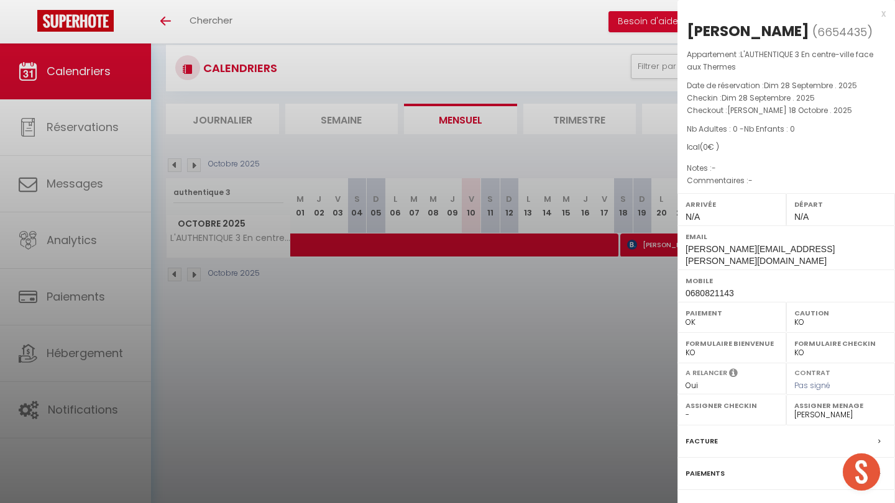
scroll to position [30, 0]
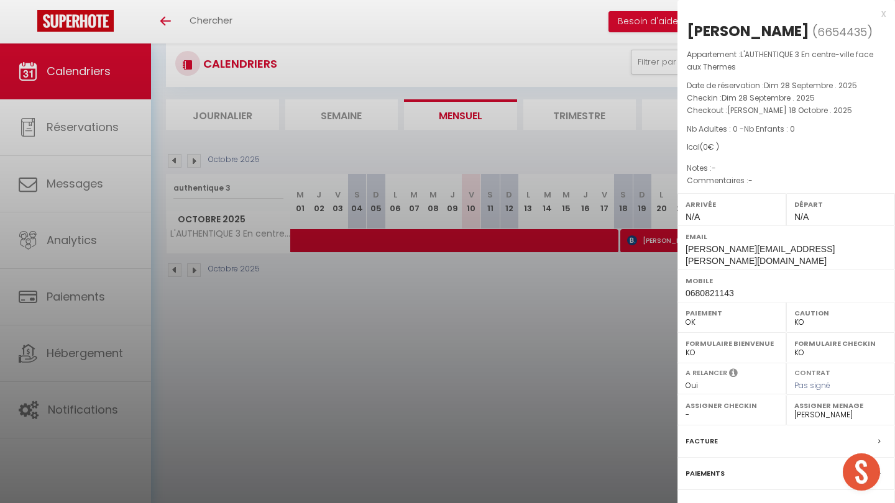
click at [402, 376] on div at bounding box center [447, 251] width 895 height 503
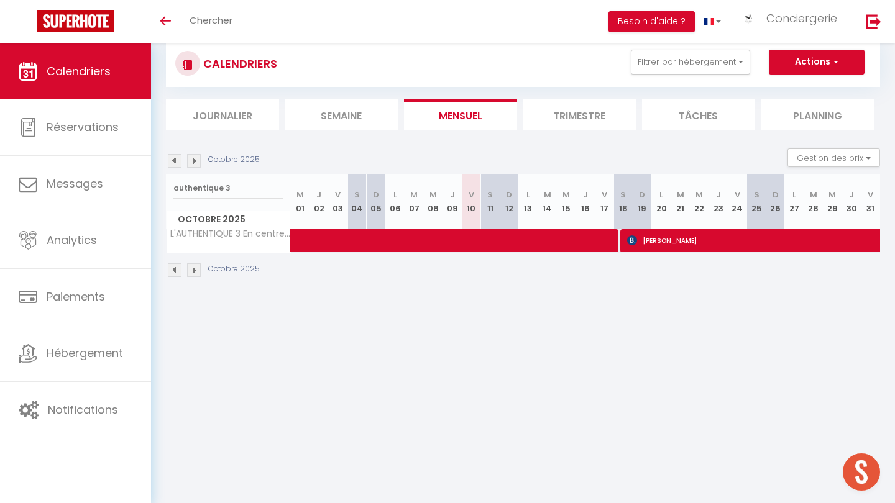
click at [180, 157] on img at bounding box center [175, 161] width 14 height 14
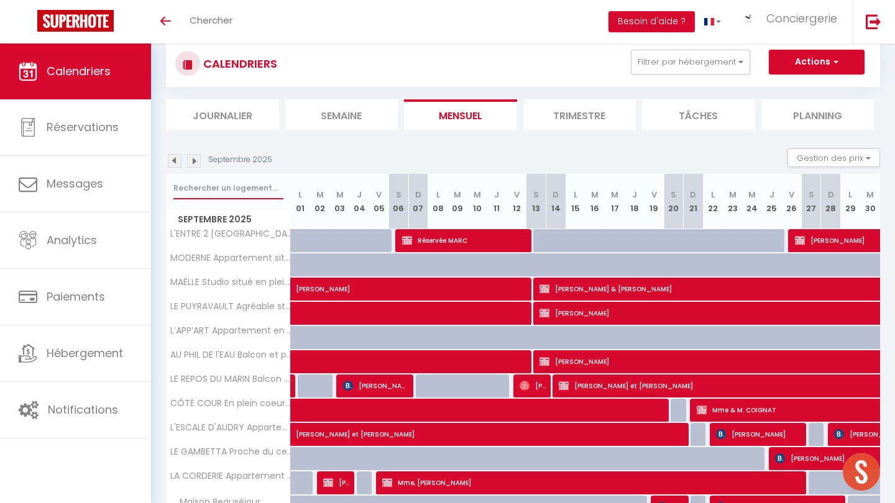
click at [223, 188] on input "text" at bounding box center [228, 188] width 110 height 22
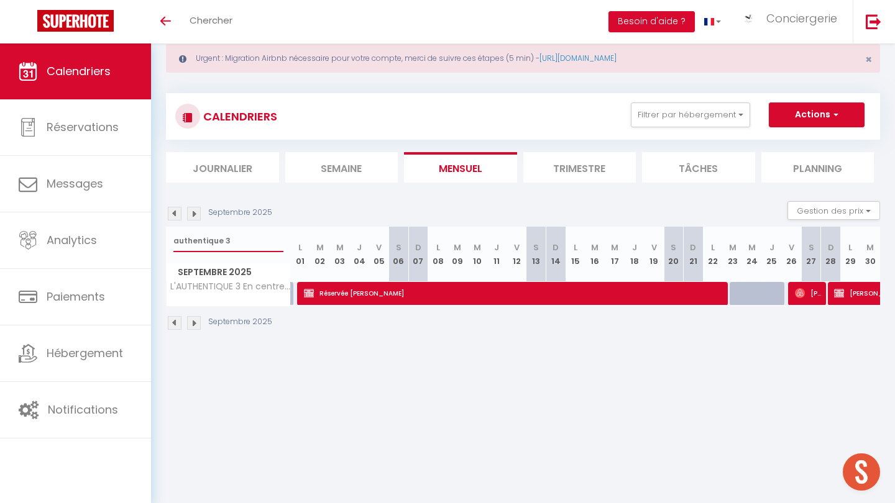
type input "authentique 3"
click at [196, 211] on img at bounding box center [194, 214] width 14 height 14
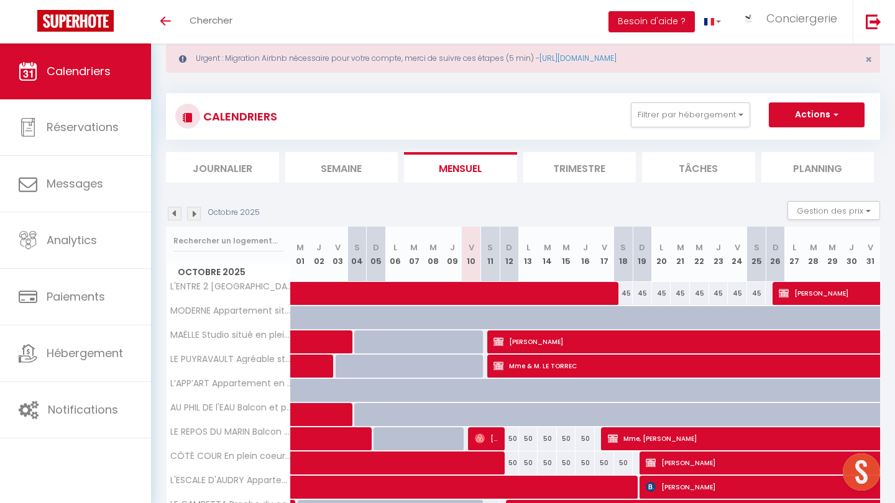
click at [196, 211] on img at bounding box center [194, 214] width 14 height 14
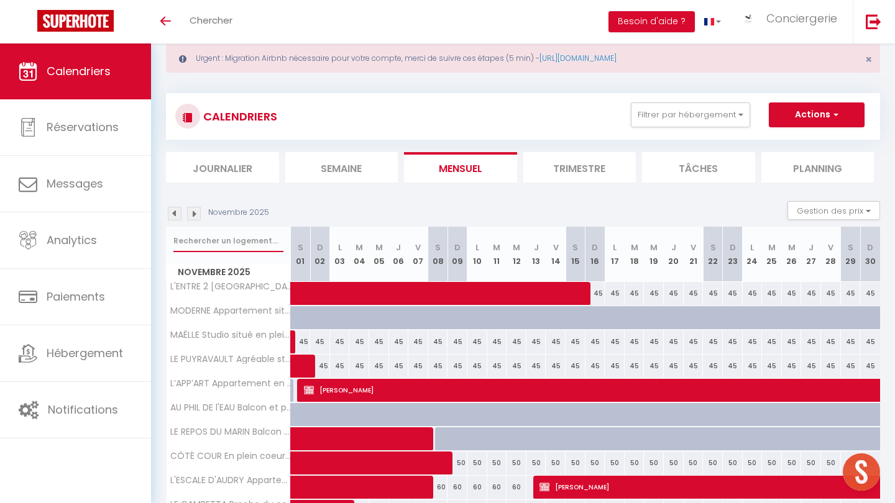
click at [193, 240] on input "text" at bounding box center [228, 241] width 110 height 22
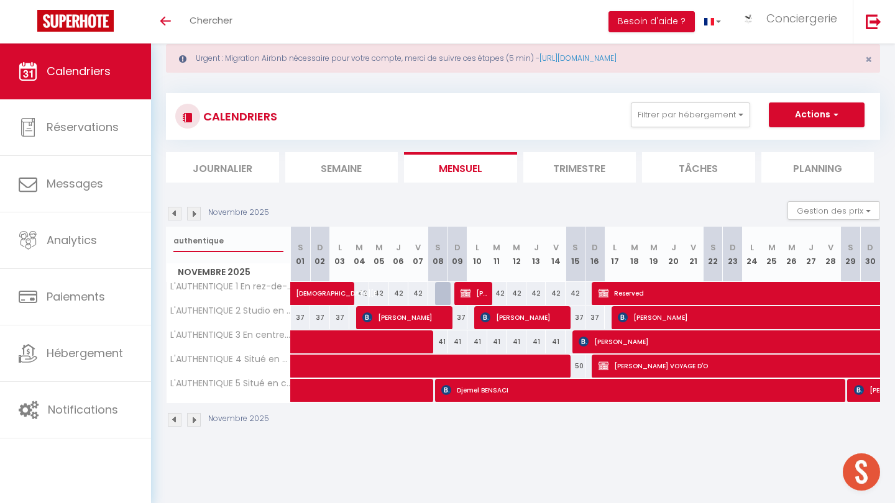
type input "authentique"
click at [340, 341] on span at bounding box center [404, 343] width 200 height 24
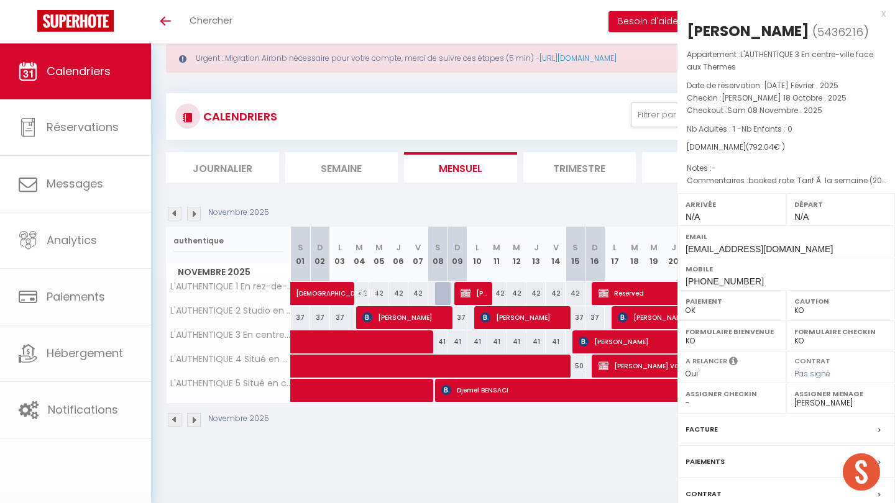
select select
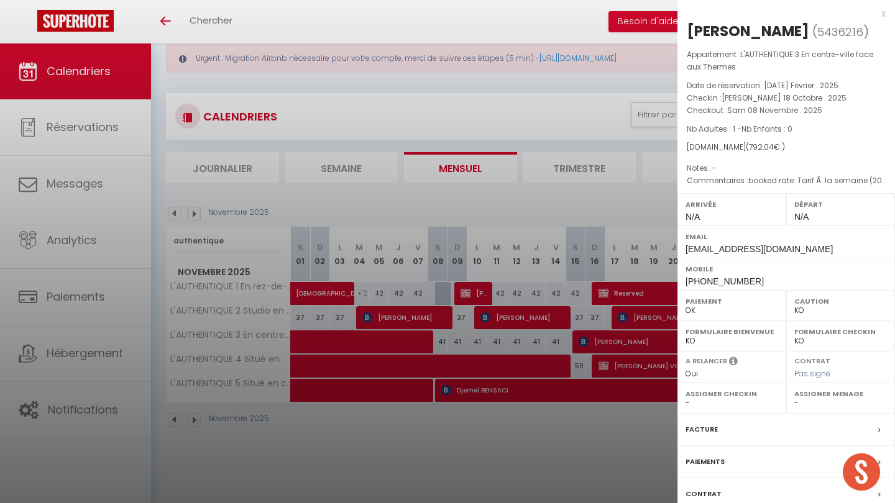
click at [632, 385] on div at bounding box center [447, 251] width 895 height 503
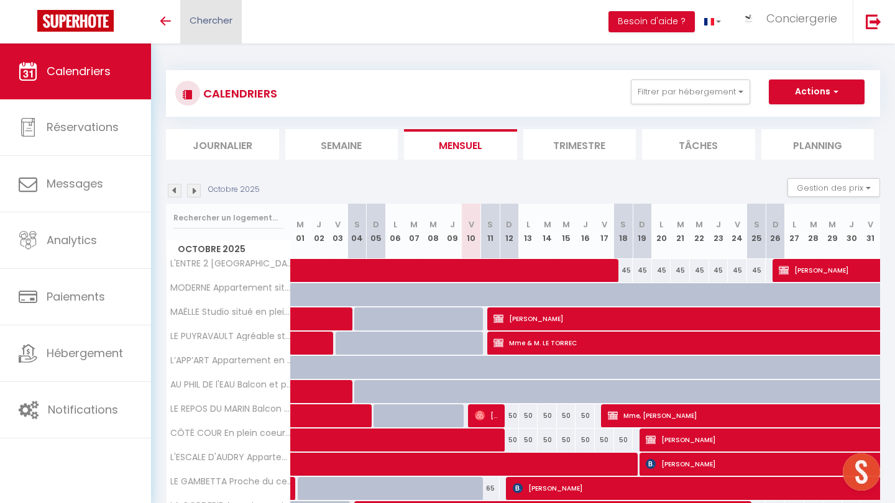
click at [212, 25] on span "Chercher" at bounding box center [211, 20] width 43 height 13
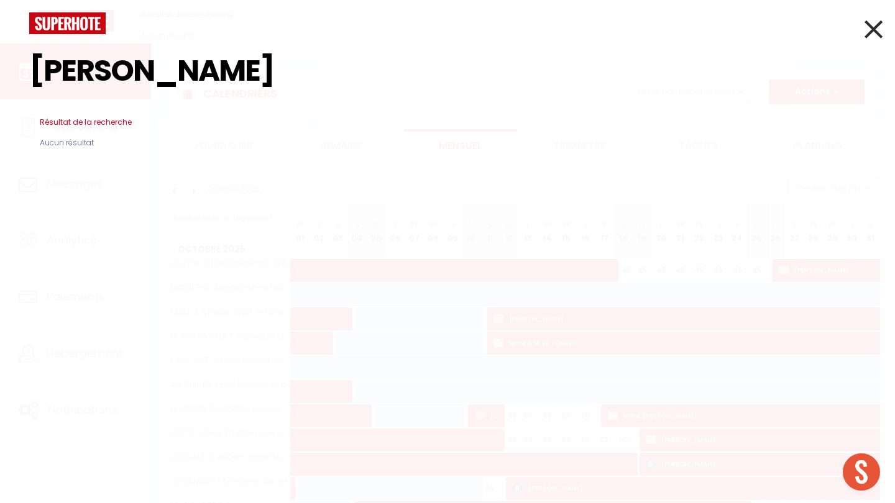
click at [99, 77] on input "jean françois" at bounding box center [447, 70] width 836 height 73
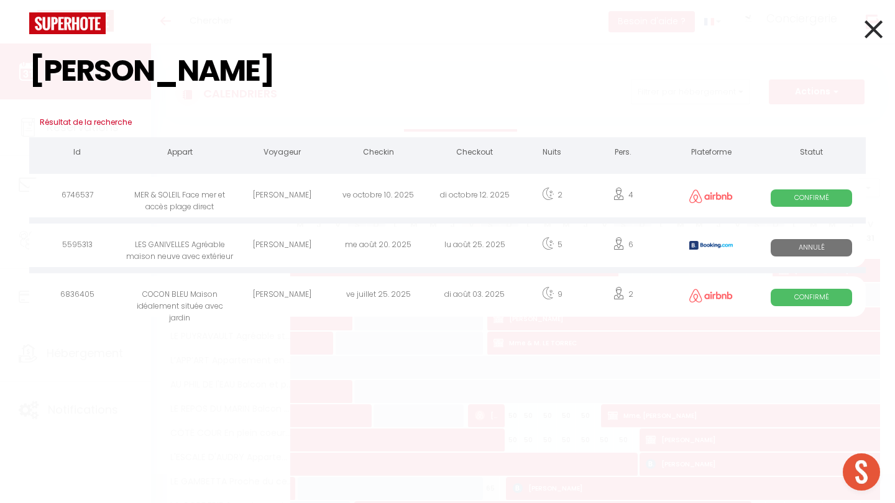
type input "jean-françois"
click at [167, 205] on div "MER & SOLEIL Face mer et accès plage direct" at bounding box center [180, 197] width 109 height 40
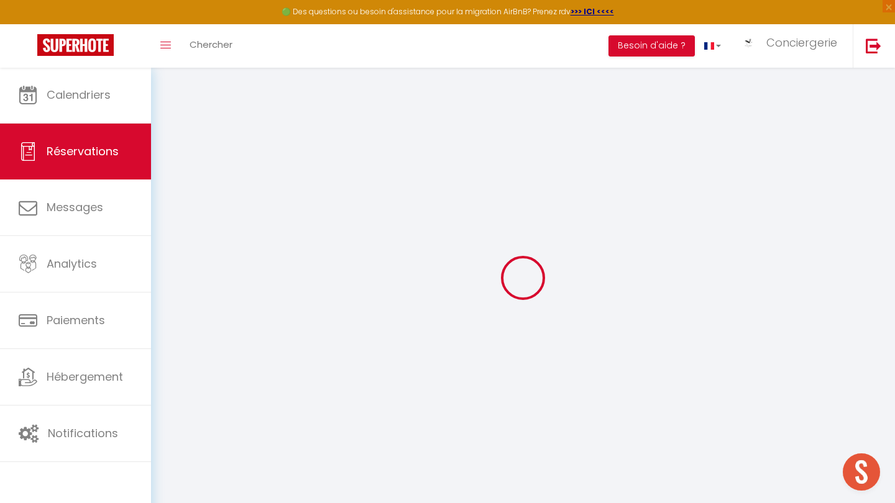
select select
select select "15"
checkbox input "false"
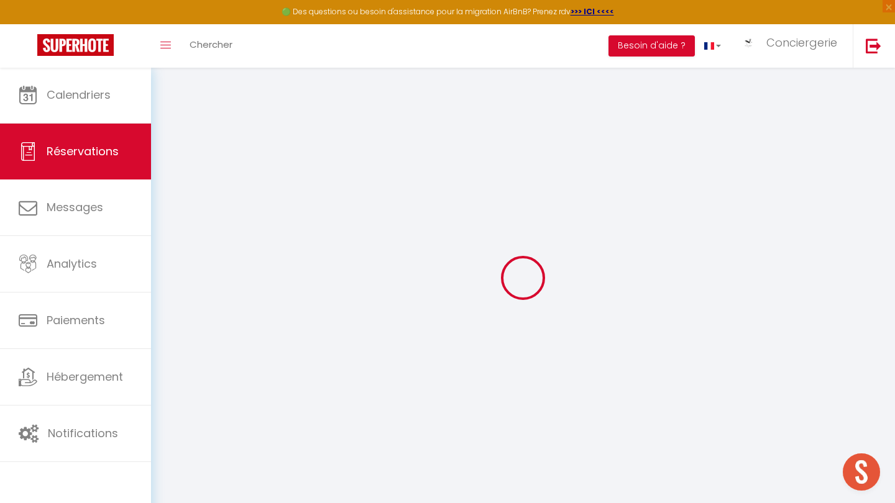
select select
checkbox input "false"
select select
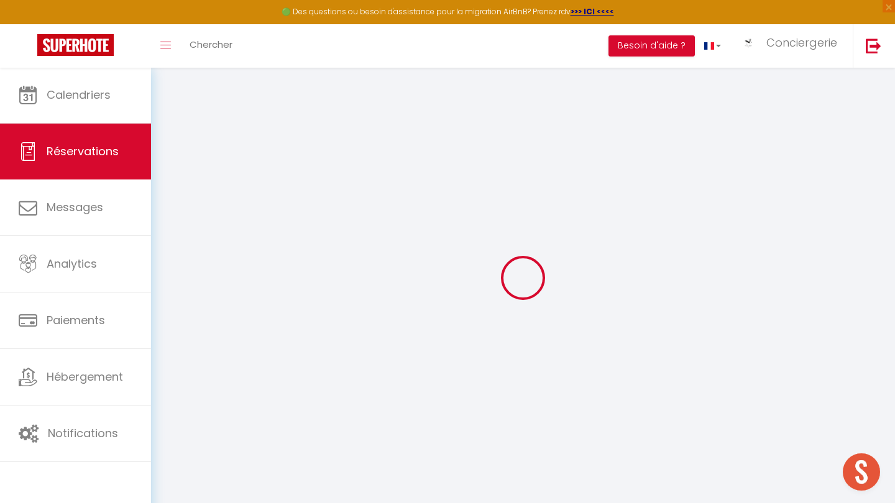
select select
checkbox input "false"
type textarea "4 lits 160 (faire les lits) 1 tapis de bain 1 kit cuisine"
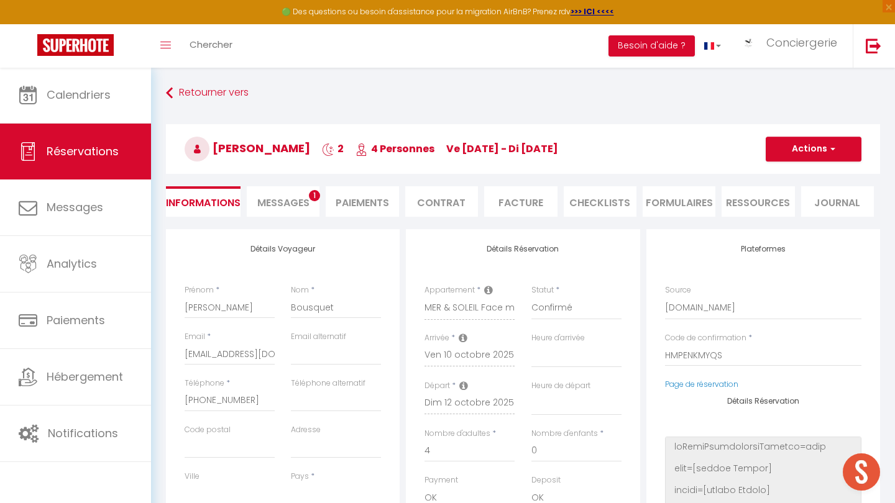
select select
checkbox input "false"
select select
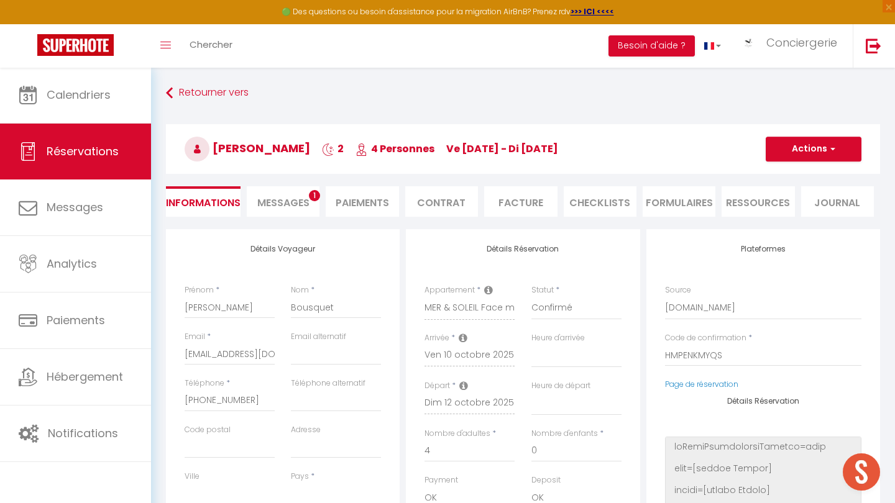
type input "110"
type input "26.62"
select select
checkbox input "false"
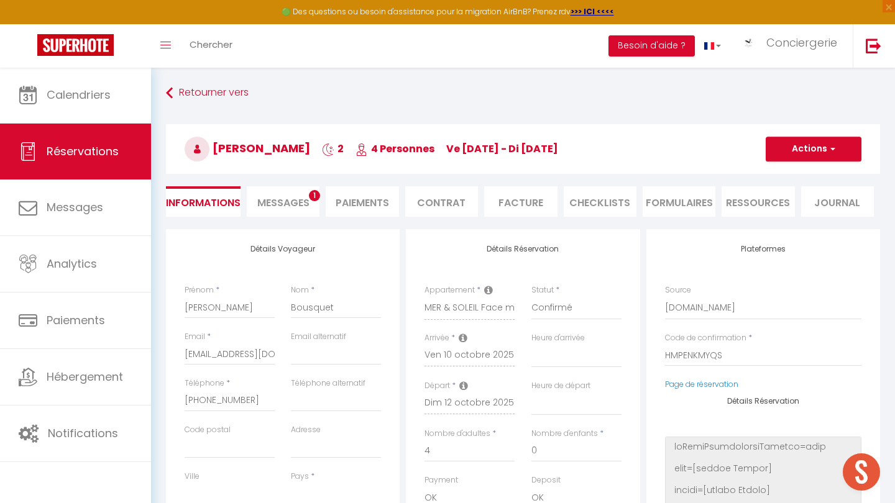
select select
checkbox input "false"
select select
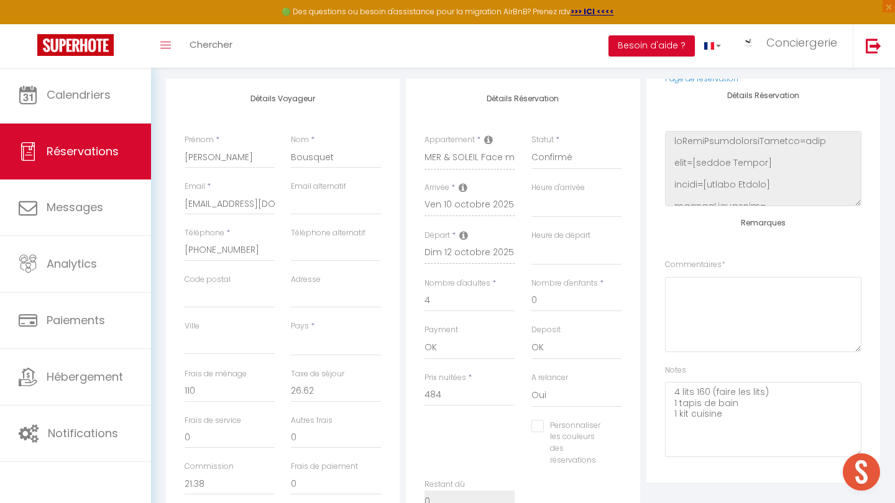
scroll to position [155, 0]
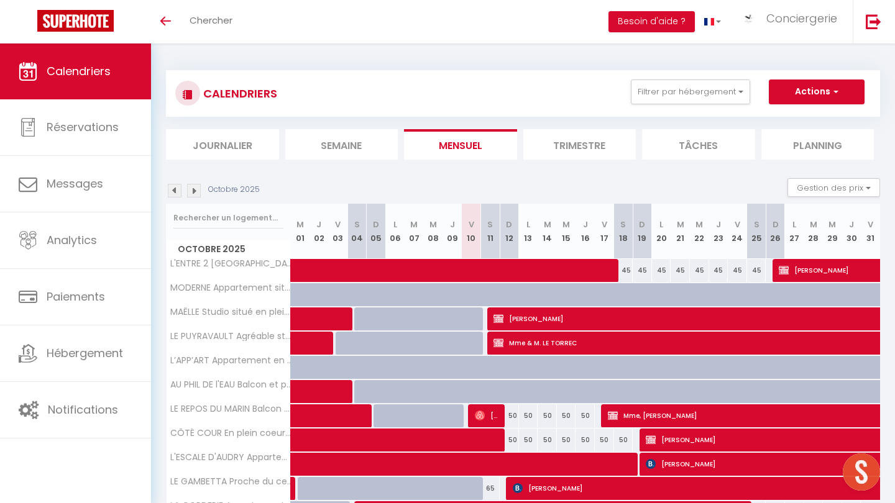
click at [331, 135] on li "Semaine" at bounding box center [341, 144] width 113 height 30
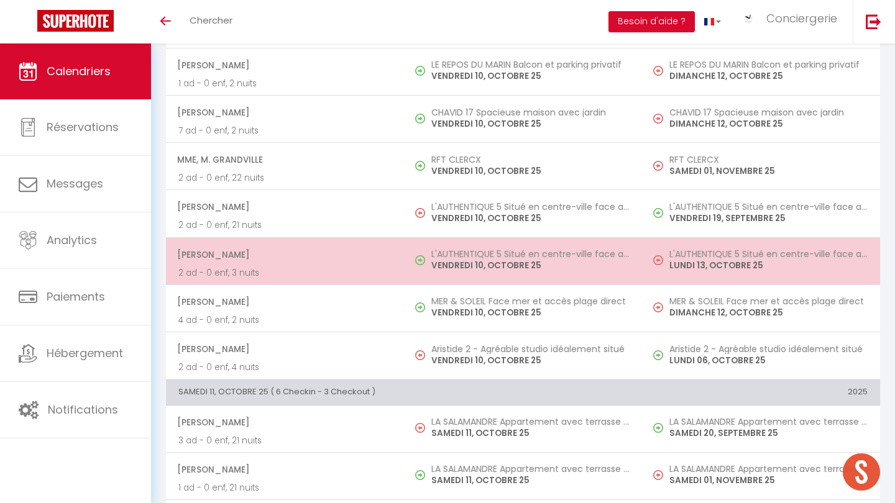
scroll to position [523, 0]
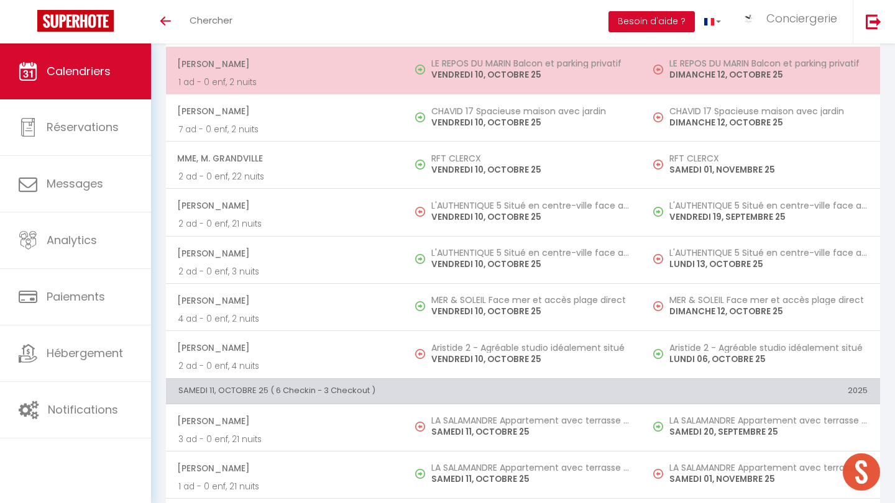
click at [405, 80] on td "LE REPOS DU MARIN Balcon et parking privatif [DATE]" at bounding box center [523, 70] width 238 height 47
select select "OK"
select select "0"
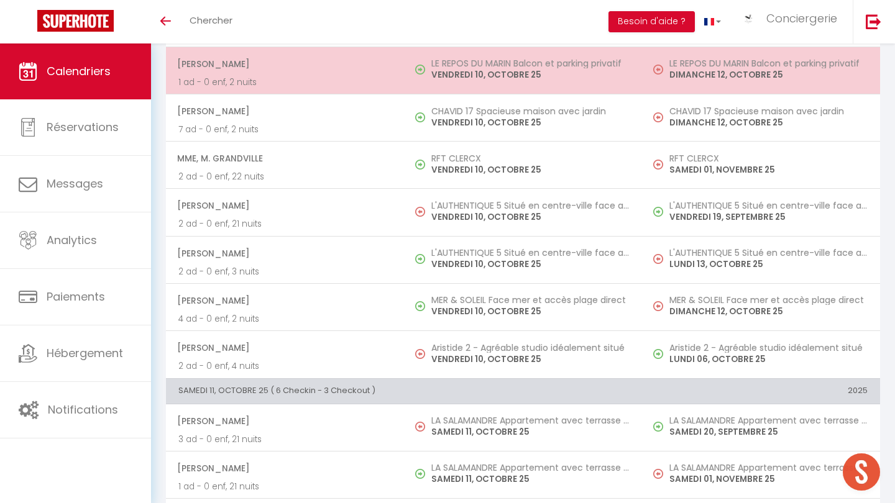
select select "1"
select select
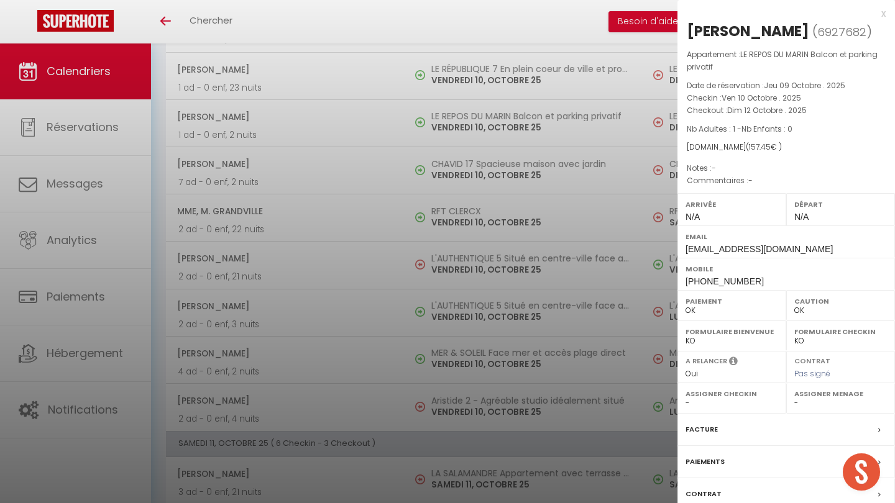
click at [383, 154] on div at bounding box center [447, 251] width 895 height 503
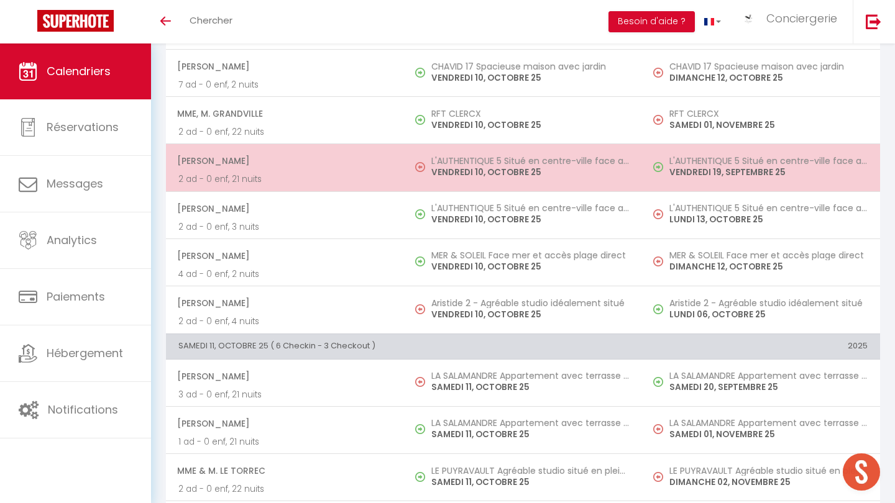
scroll to position [620, 0]
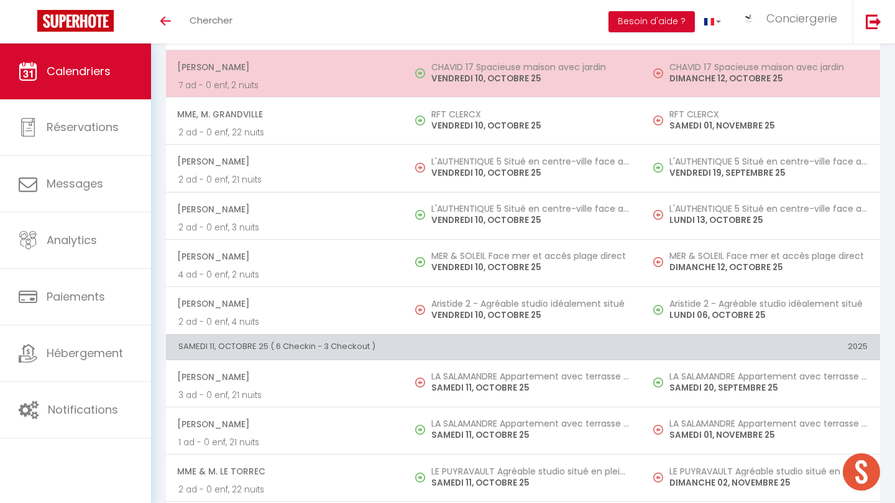
click at [371, 88] on p "7 ad - 0 enf, 2 nuits" at bounding box center [284, 85] width 213 height 13
select select "KO"
select select "26452"
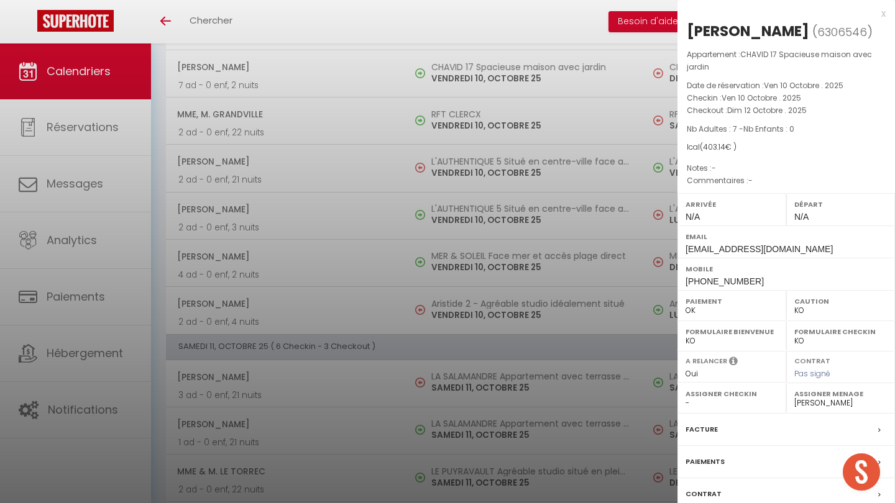
click at [355, 390] on div at bounding box center [447, 251] width 895 height 503
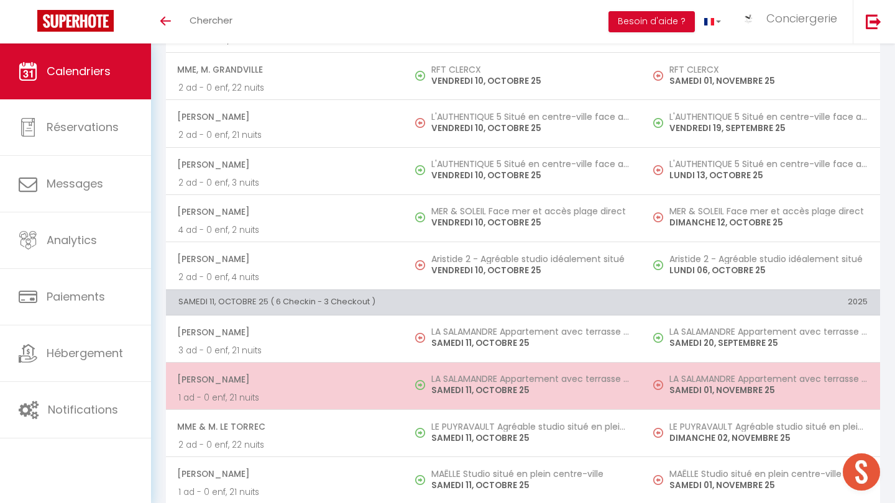
scroll to position [667, 0]
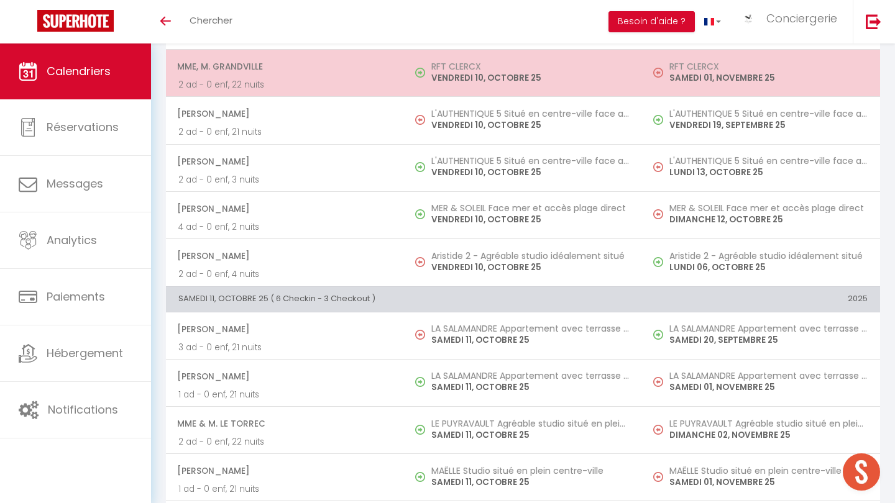
click at [390, 88] on td "Mme, M. GRANDVILLE 2 ad - 0 enf, 22 nuits" at bounding box center [285, 73] width 238 height 47
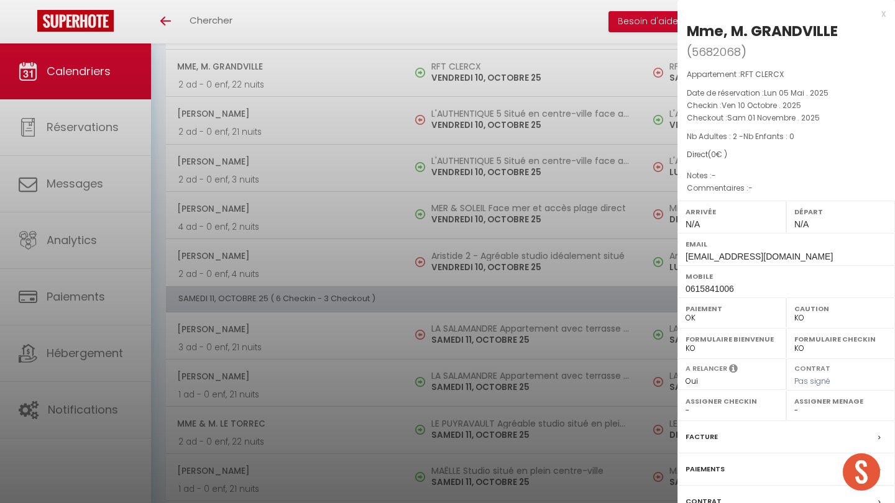
click at [324, 312] on div at bounding box center [447, 251] width 895 height 503
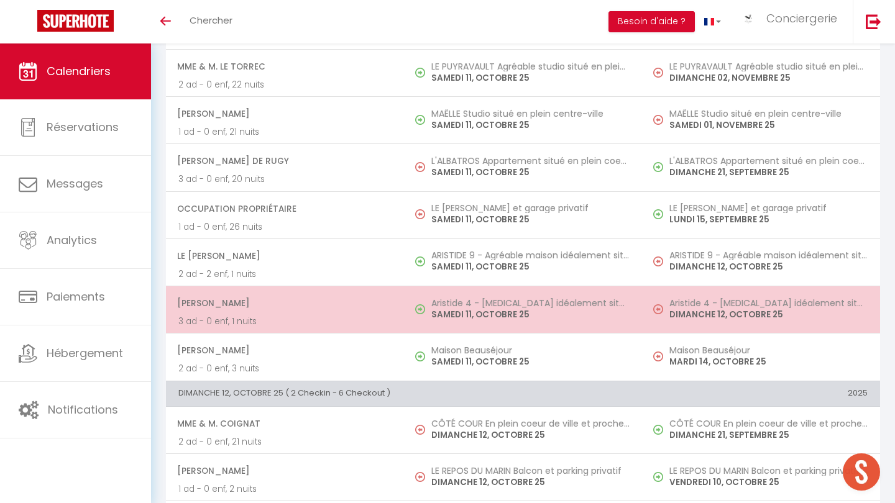
scroll to position [1028, 0]
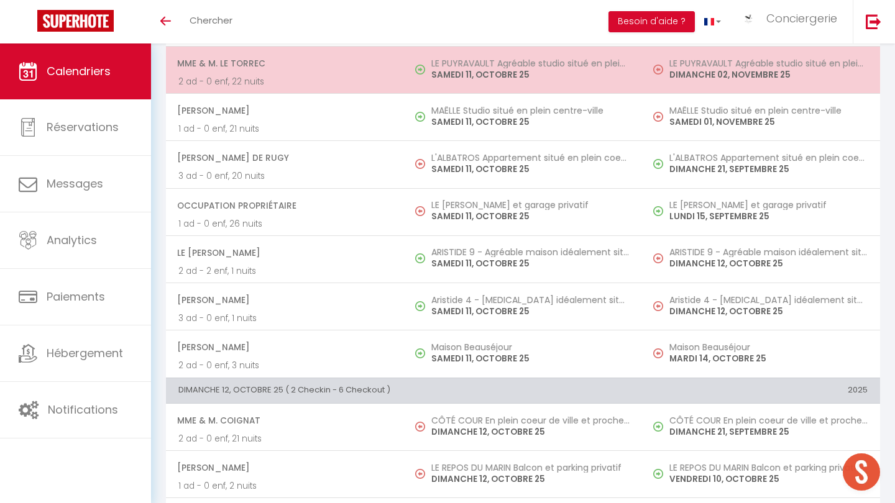
click at [511, 70] on p "SAMEDI 11, OCTOBRE 25" at bounding box center [530, 74] width 198 height 13
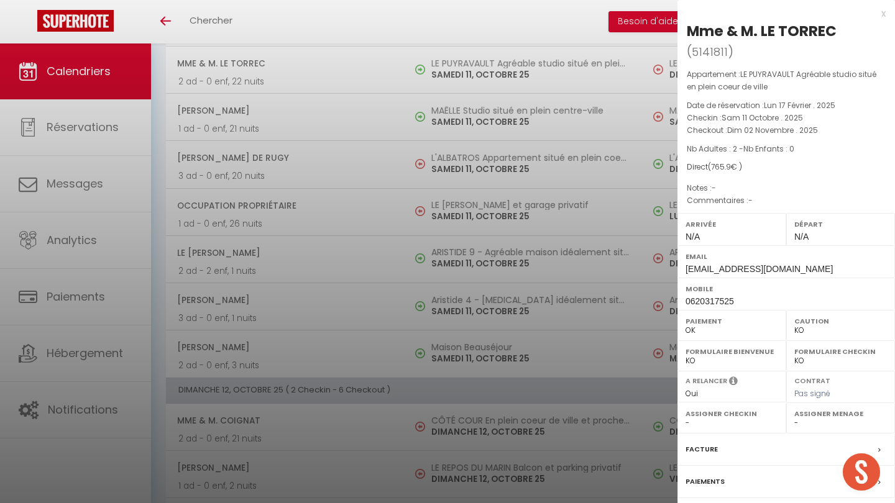
click at [357, 298] on div at bounding box center [447, 251] width 895 height 503
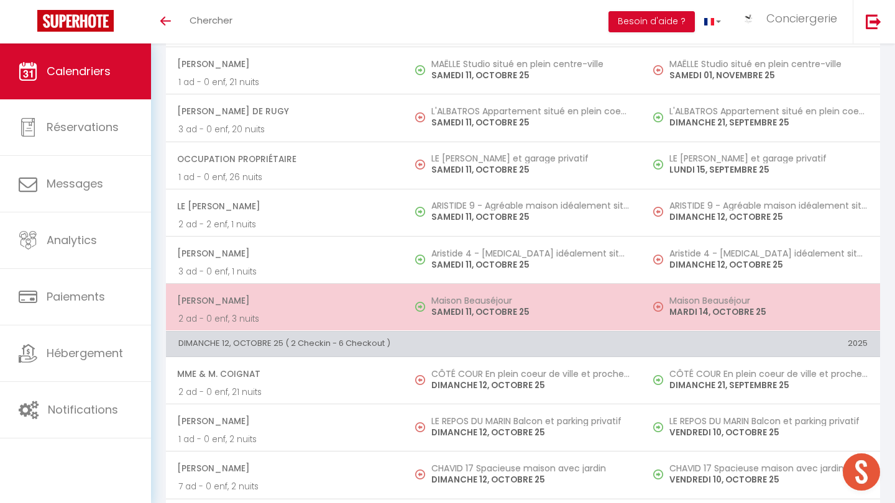
scroll to position [1072, 0]
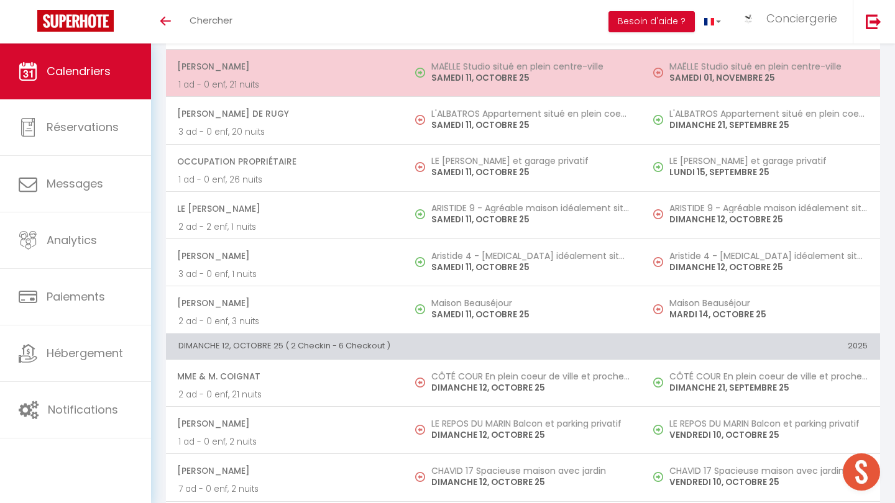
click at [380, 88] on td "[PERSON_NAME] 1 ad - 0 enf, 21 nuits" at bounding box center [285, 73] width 238 height 47
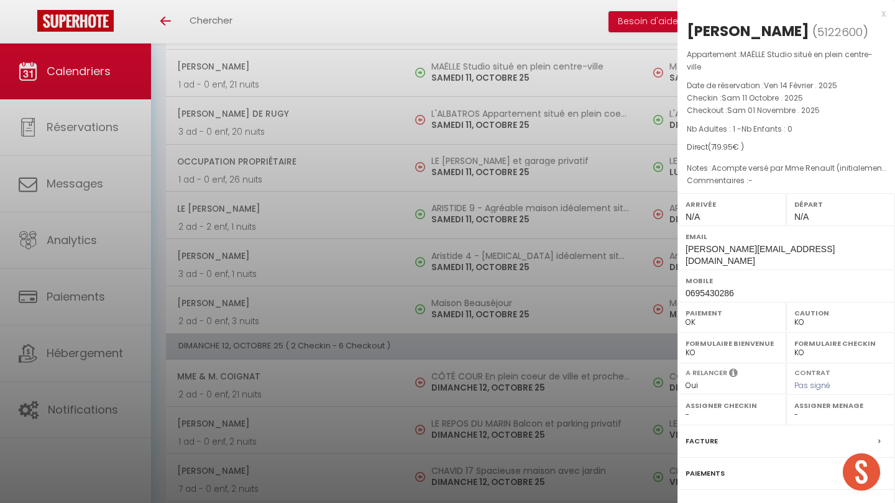
click at [454, 207] on div at bounding box center [447, 251] width 895 height 503
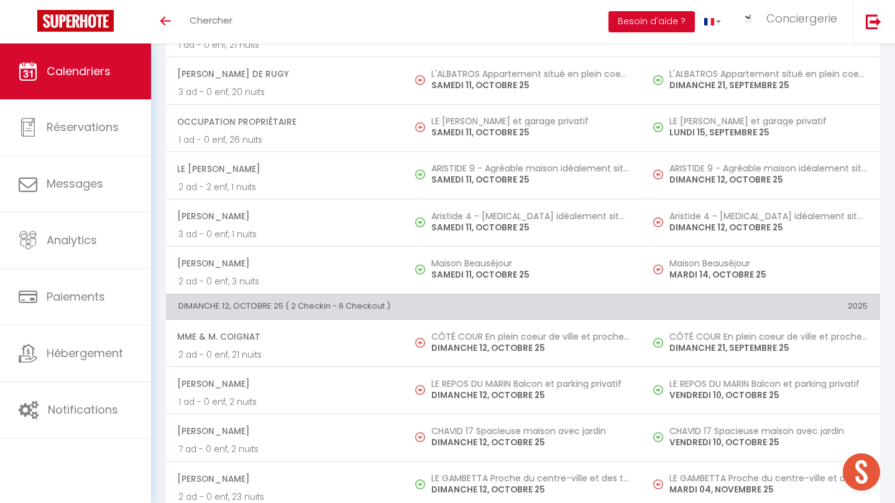
scroll to position [1115, 0]
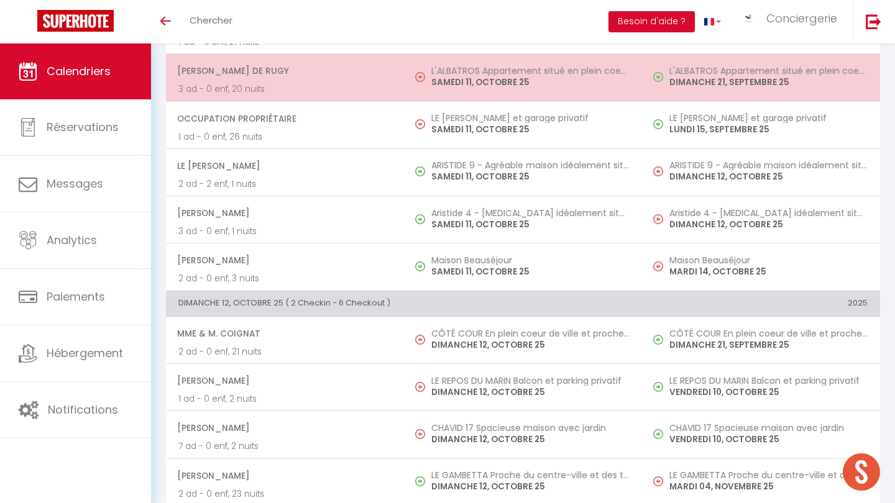
click at [393, 89] on td "[PERSON_NAME] de Rugy 3 ad - 0 enf, 20 nuits" at bounding box center [285, 77] width 238 height 47
select select "52362"
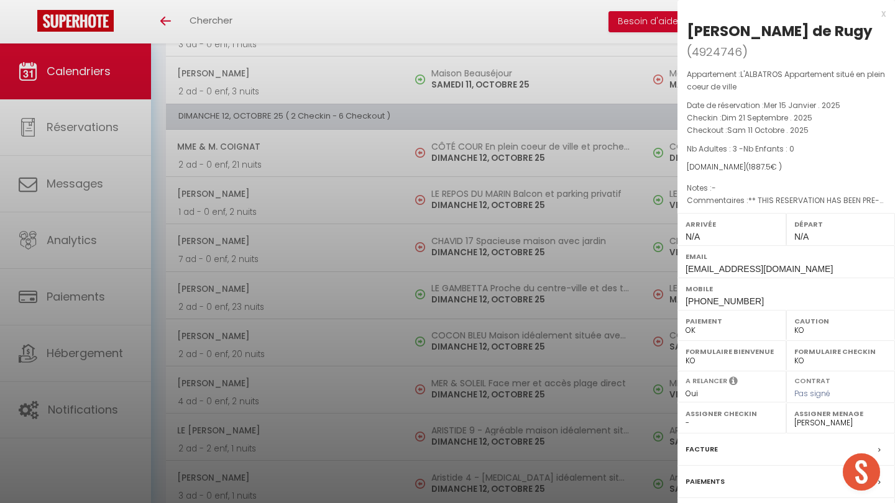
scroll to position [1304, 0]
click at [500, 79] on div at bounding box center [447, 251] width 895 height 503
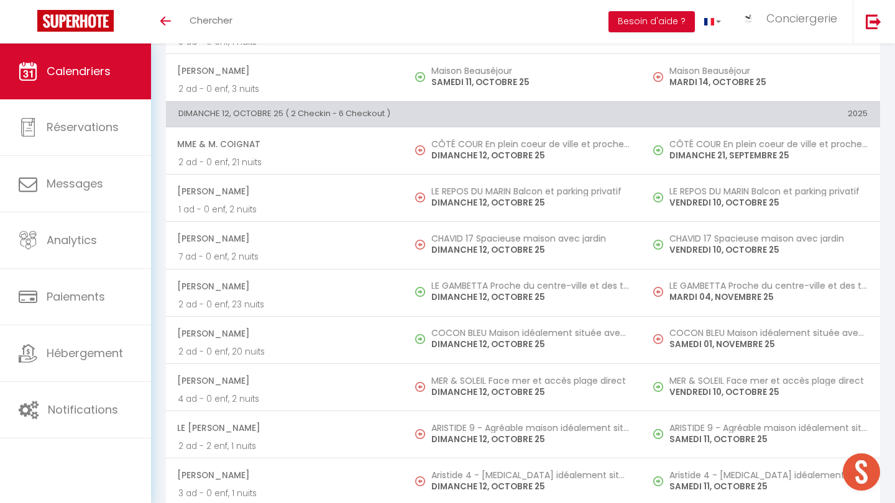
click at [500, 79] on p "SAMEDI 11, OCTOBRE 25" at bounding box center [530, 82] width 198 height 13
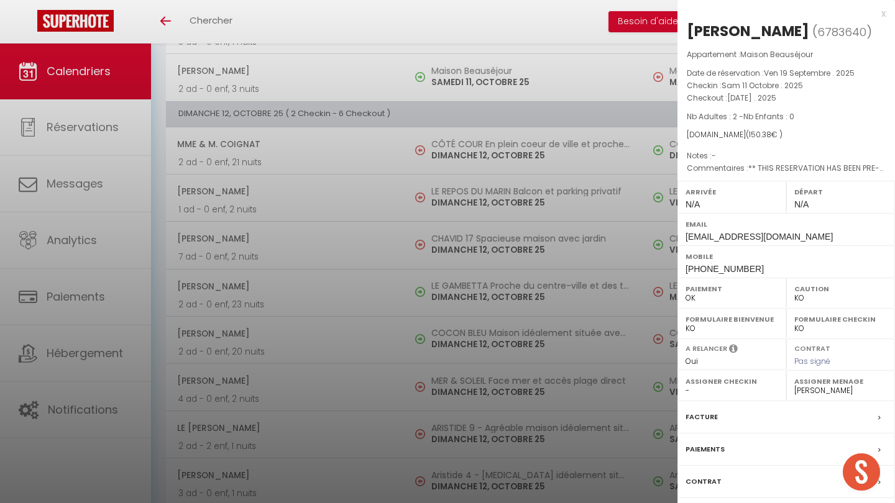
click at [492, 288] on div at bounding box center [447, 251] width 895 height 503
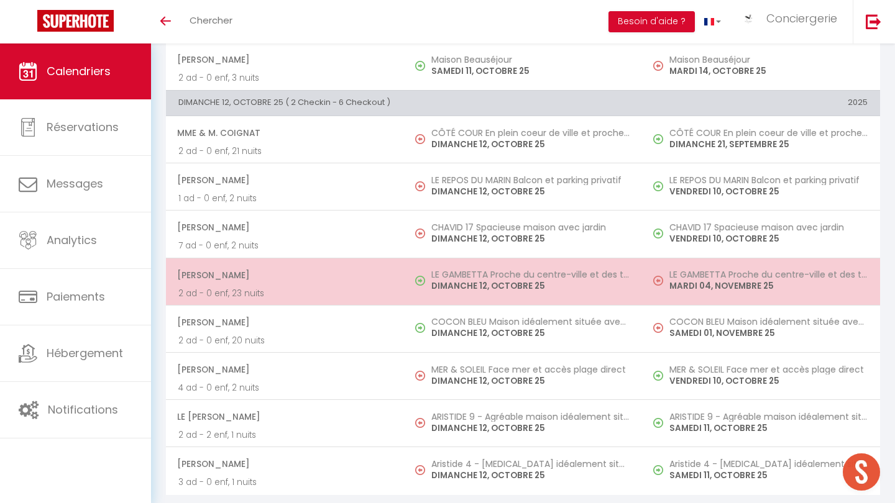
scroll to position [1315, 0]
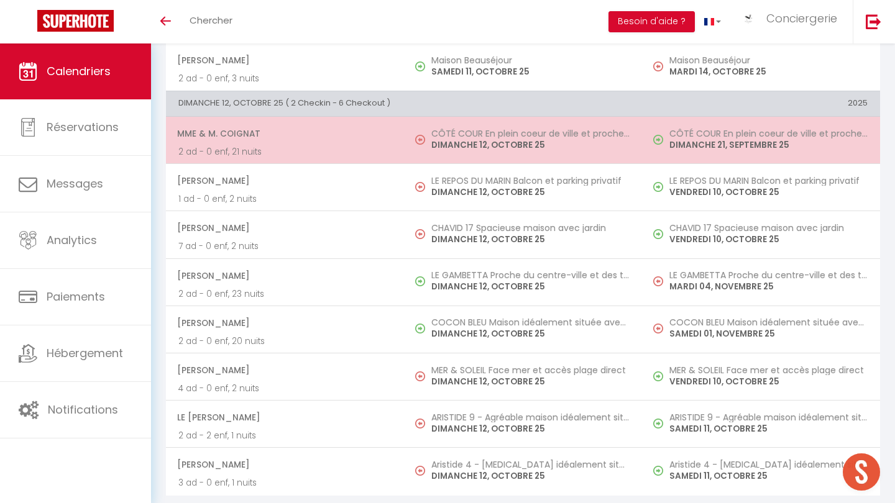
click at [479, 129] on h5 "CÔTÉ COUR En plein coeur de ville et proche des thermes" at bounding box center [530, 134] width 198 height 10
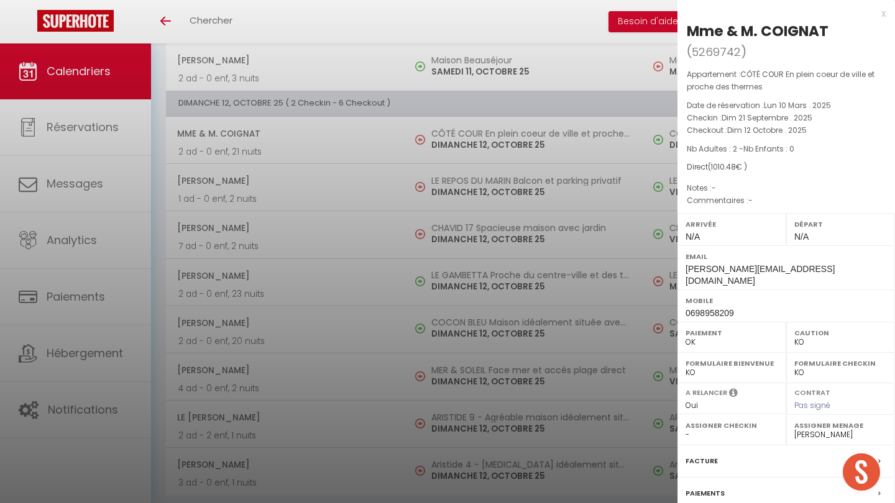
click at [488, 231] on div at bounding box center [447, 251] width 895 height 503
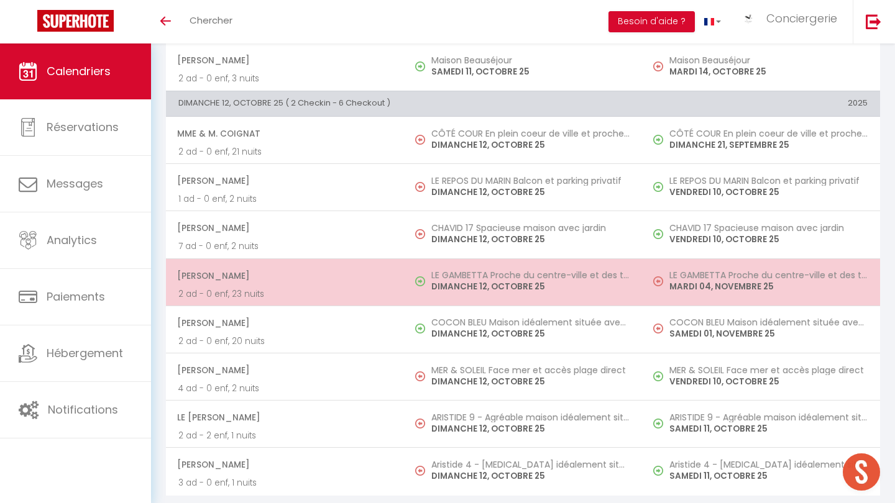
click at [483, 281] on p "DIMANCHE 12, OCTOBRE 25" at bounding box center [530, 286] width 198 height 13
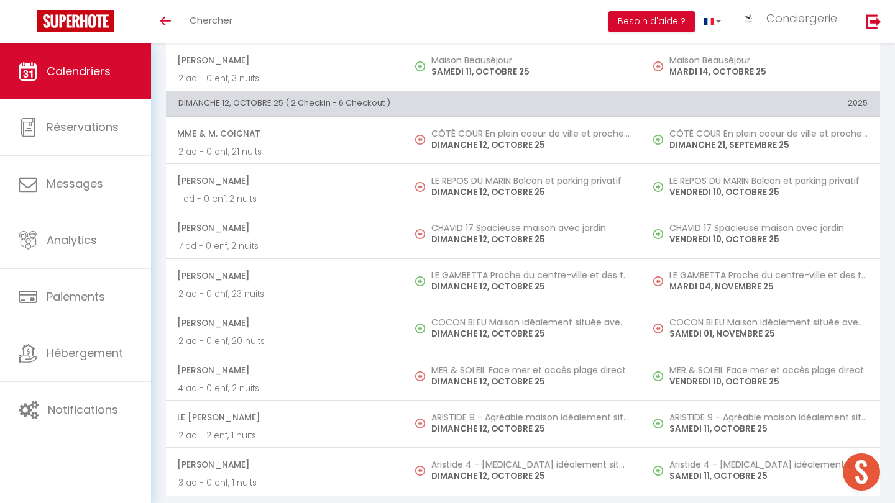
select select
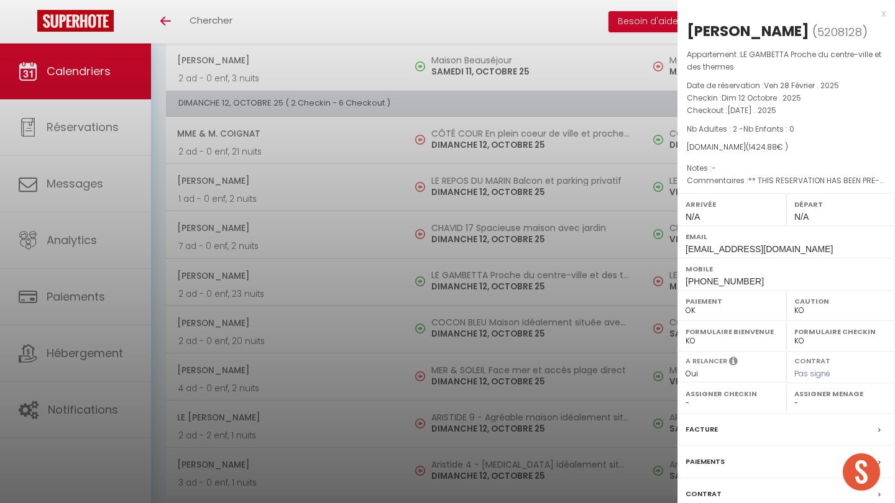
click at [383, 304] on div at bounding box center [447, 251] width 895 height 503
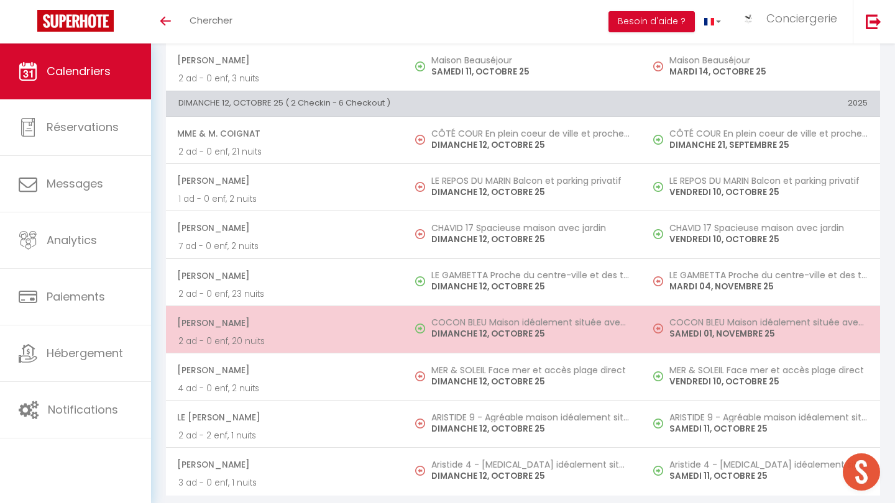
click at [383, 327] on span "[PERSON_NAME]" at bounding box center [284, 323] width 214 height 24
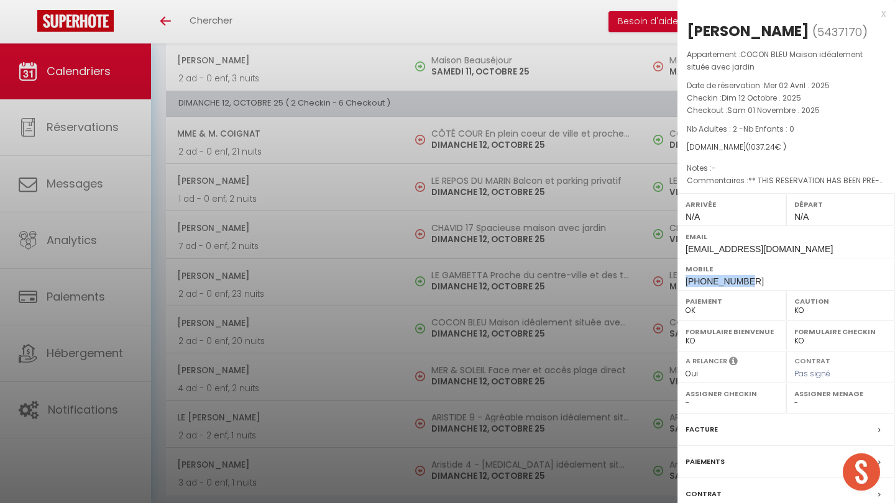
drag, startPoint x: 743, startPoint y: 298, endPoint x: 682, endPoint y: 298, distance: 60.9
click at [682, 290] on div "Mobile [PHONE_NUMBER]" at bounding box center [785, 274] width 217 height 32
copy span "[PHONE_NUMBER]"
click at [439, 295] on div at bounding box center [447, 251] width 895 height 503
